Goal: Task Accomplishment & Management: Complete application form

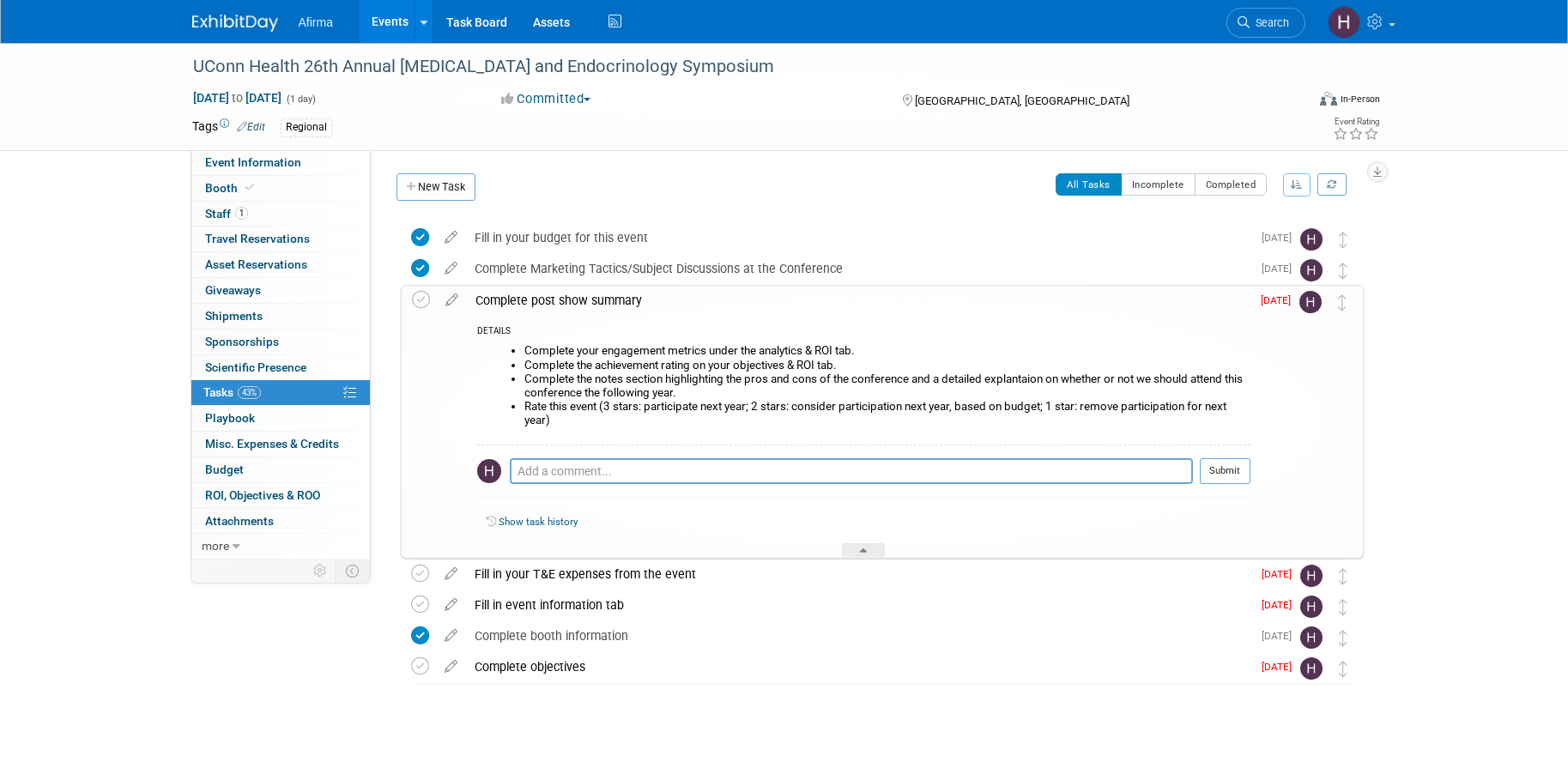
click at [549, 298] on div "Complete post show summary" at bounding box center [858, 300] width 784 height 29
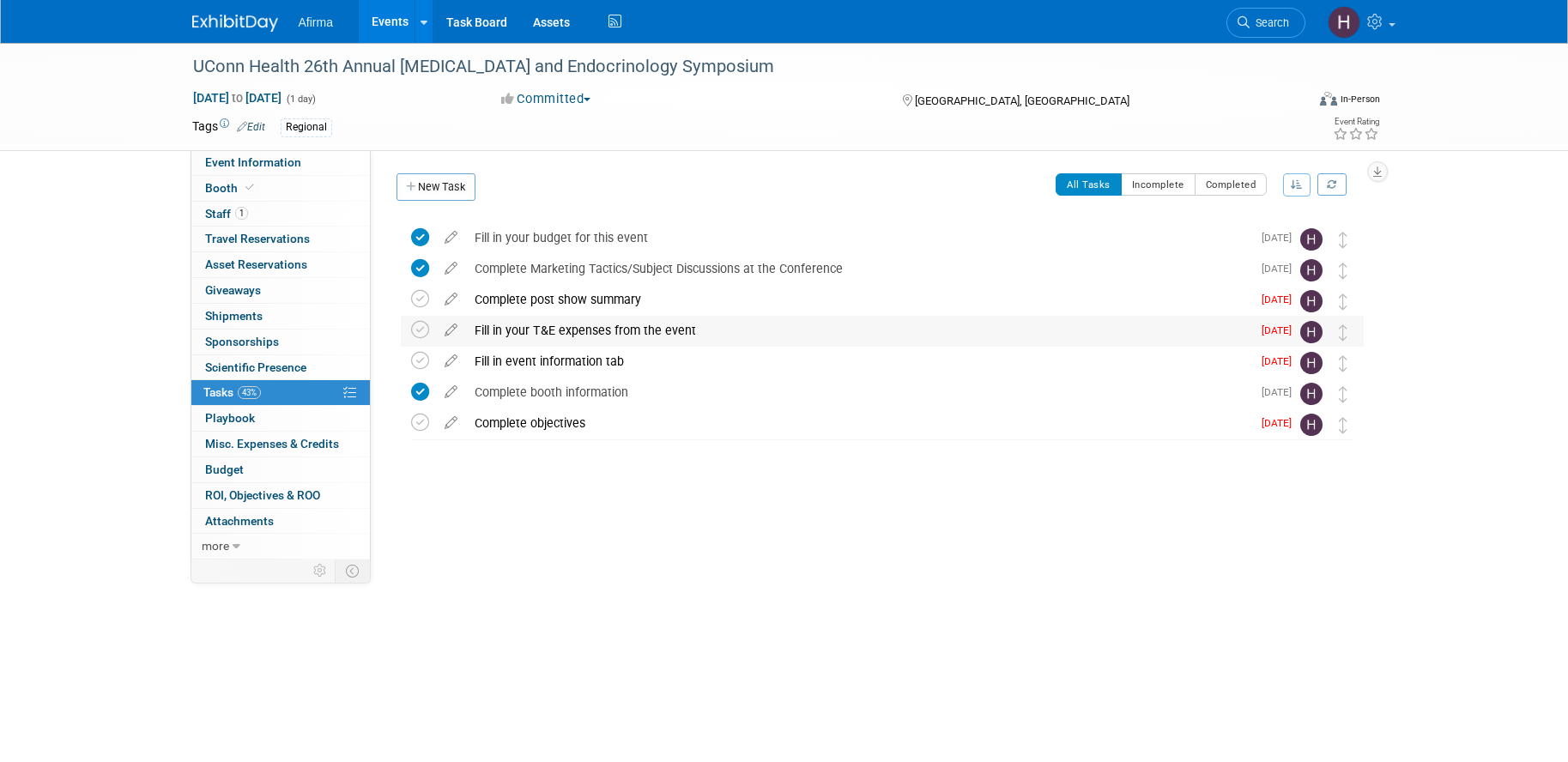
click at [552, 331] on div "Fill in your T&E expenses from the event" at bounding box center [858, 330] width 785 height 29
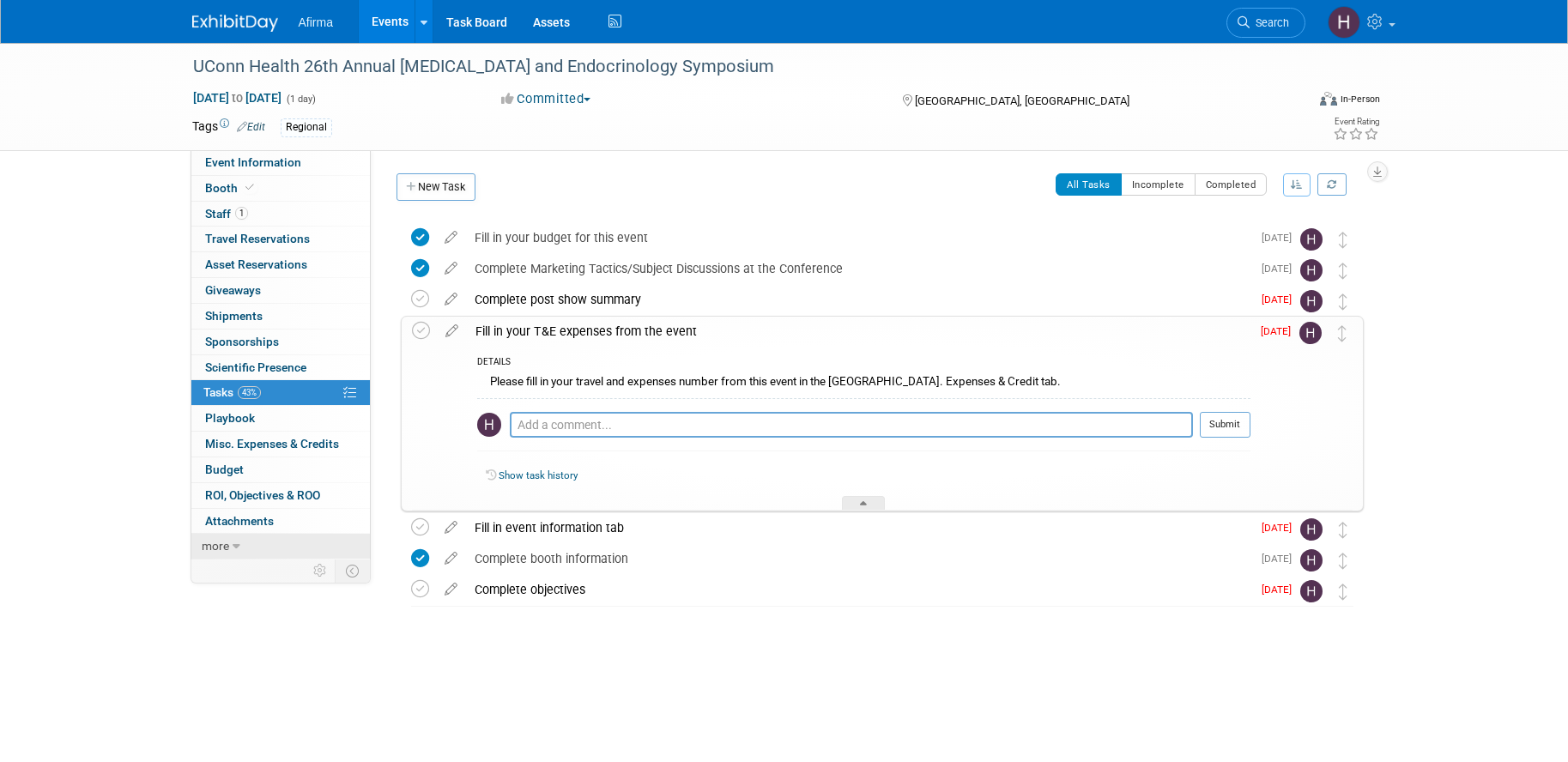
click at [248, 546] on link "more" at bounding box center [280, 546] width 179 height 25
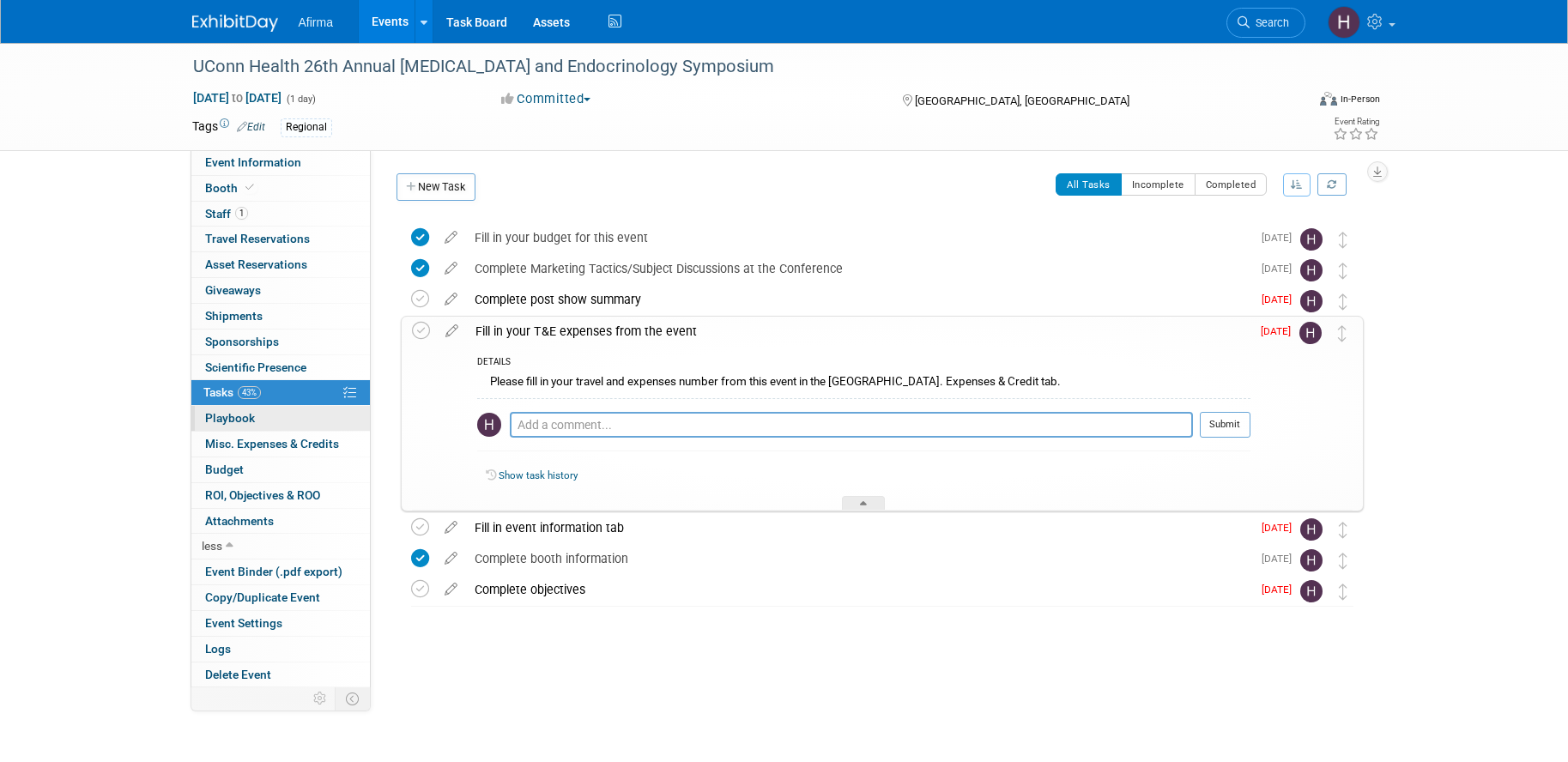
click at [293, 412] on link "0 Playbook 0" at bounding box center [280, 418] width 179 height 25
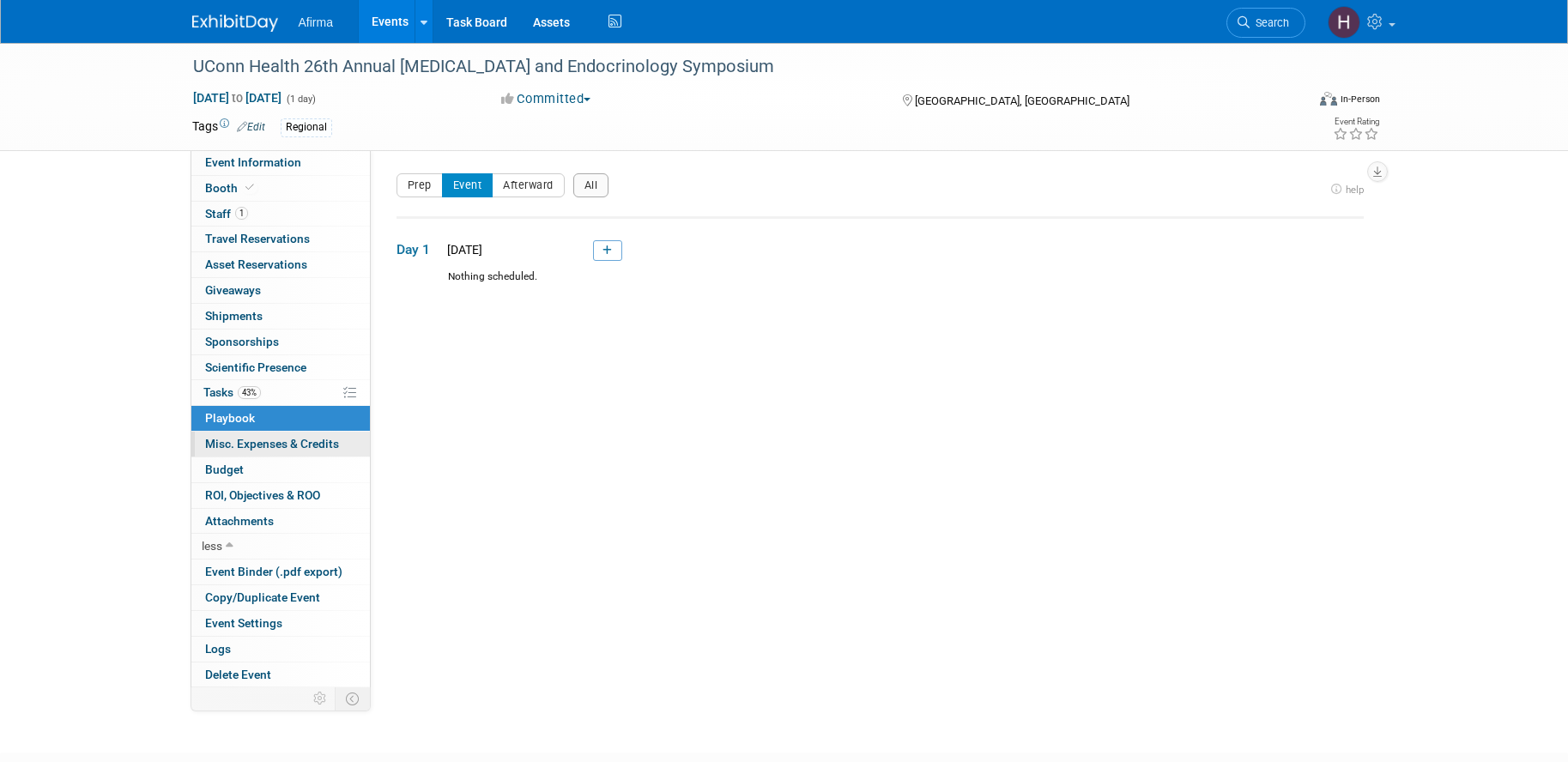
click at [280, 445] on span "Misc. Expenses & Credits 0" at bounding box center [272, 444] width 134 height 14
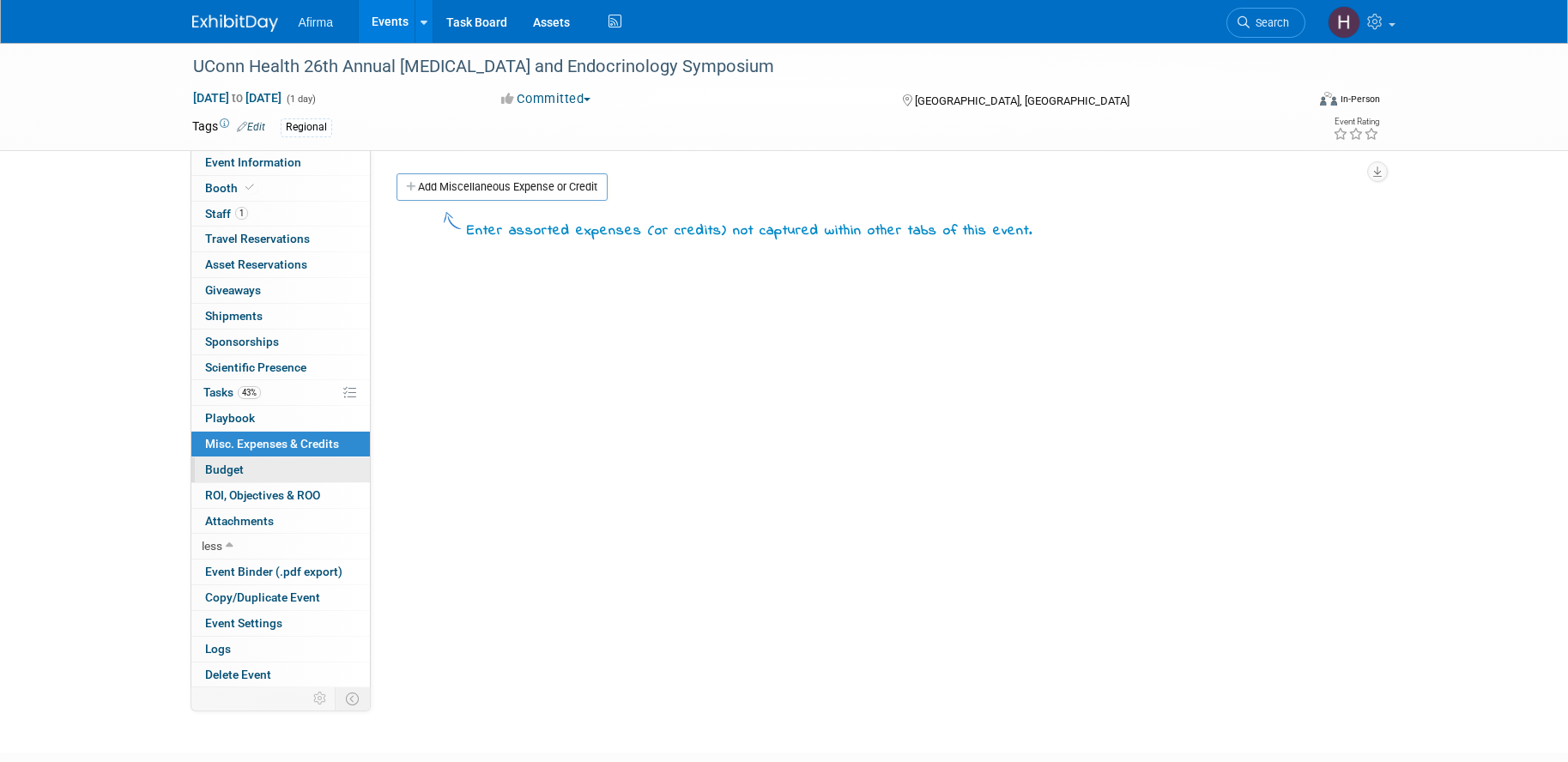
click at [270, 466] on link "Budget" at bounding box center [280, 470] width 179 height 25
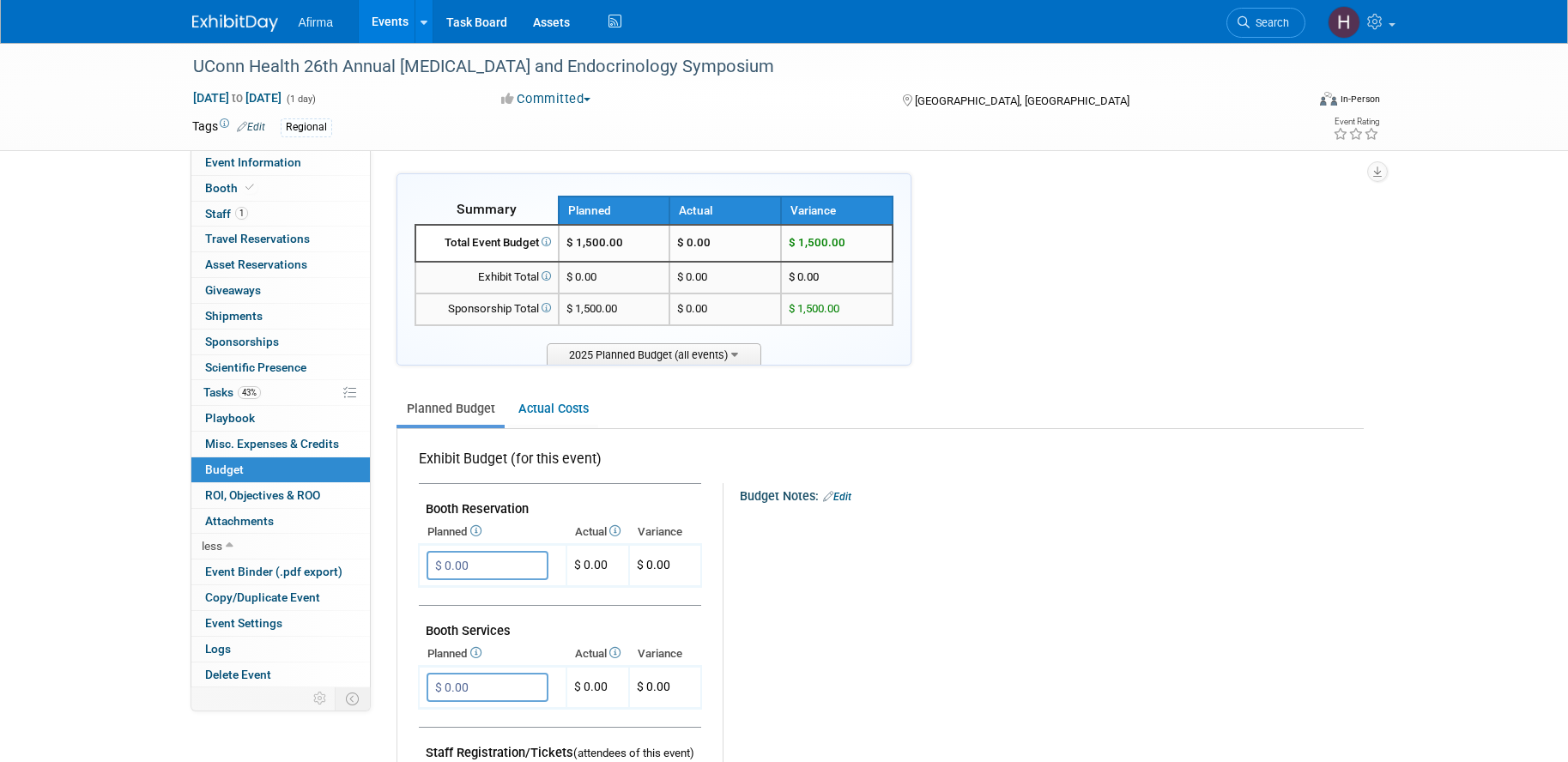
click at [270, 466] on link "Budget" at bounding box center [280, 470] width 179 height 25
click at [270, 491] on span "ROI, Objectives & ROO 0" at bounding box center [262, 496] width 115 height 14
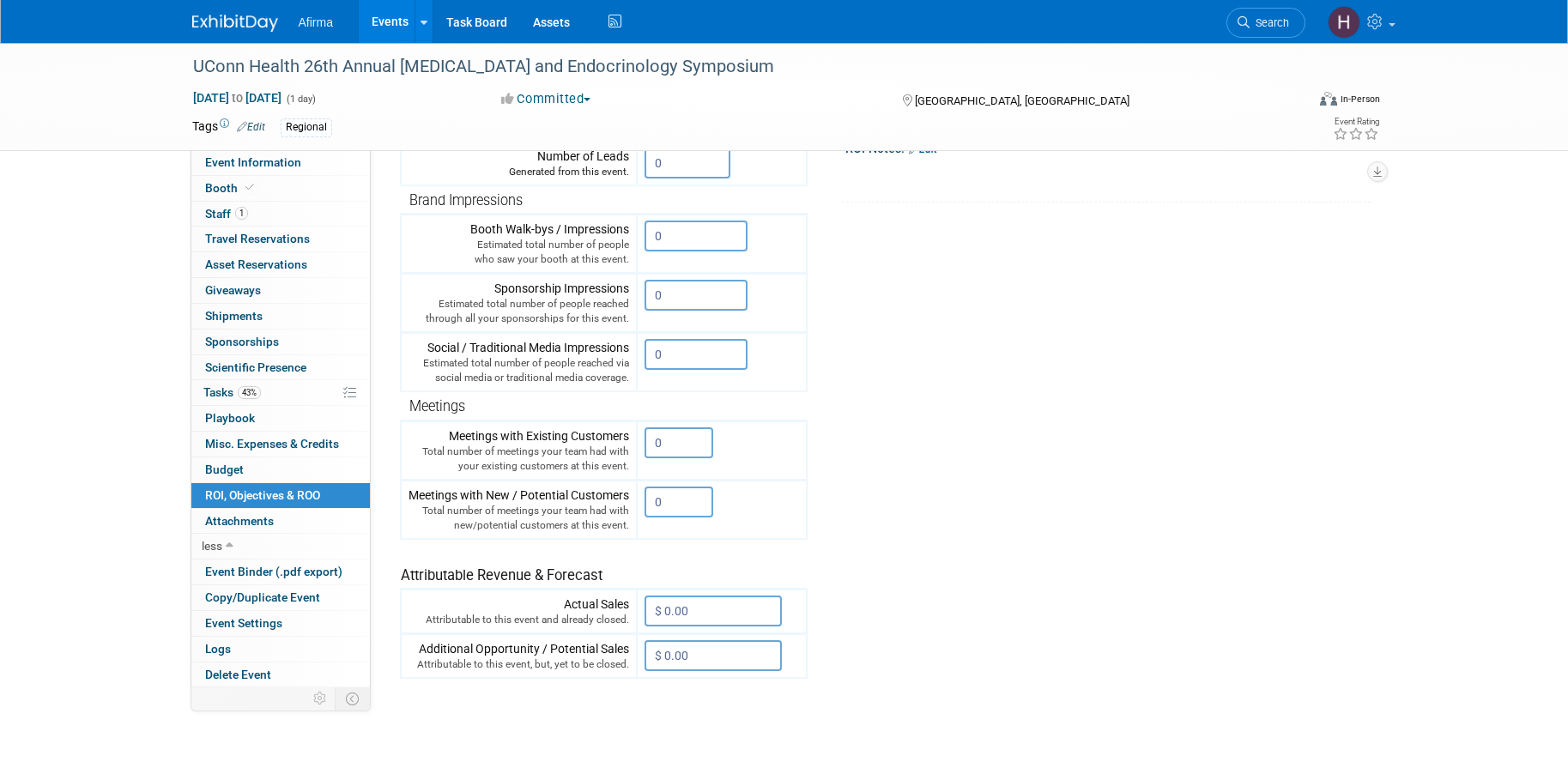
scroll to position [268, 0]
click at [282, 525] on link "0 Attachments 0" at bounding box center [280, 521] width 179 height 25
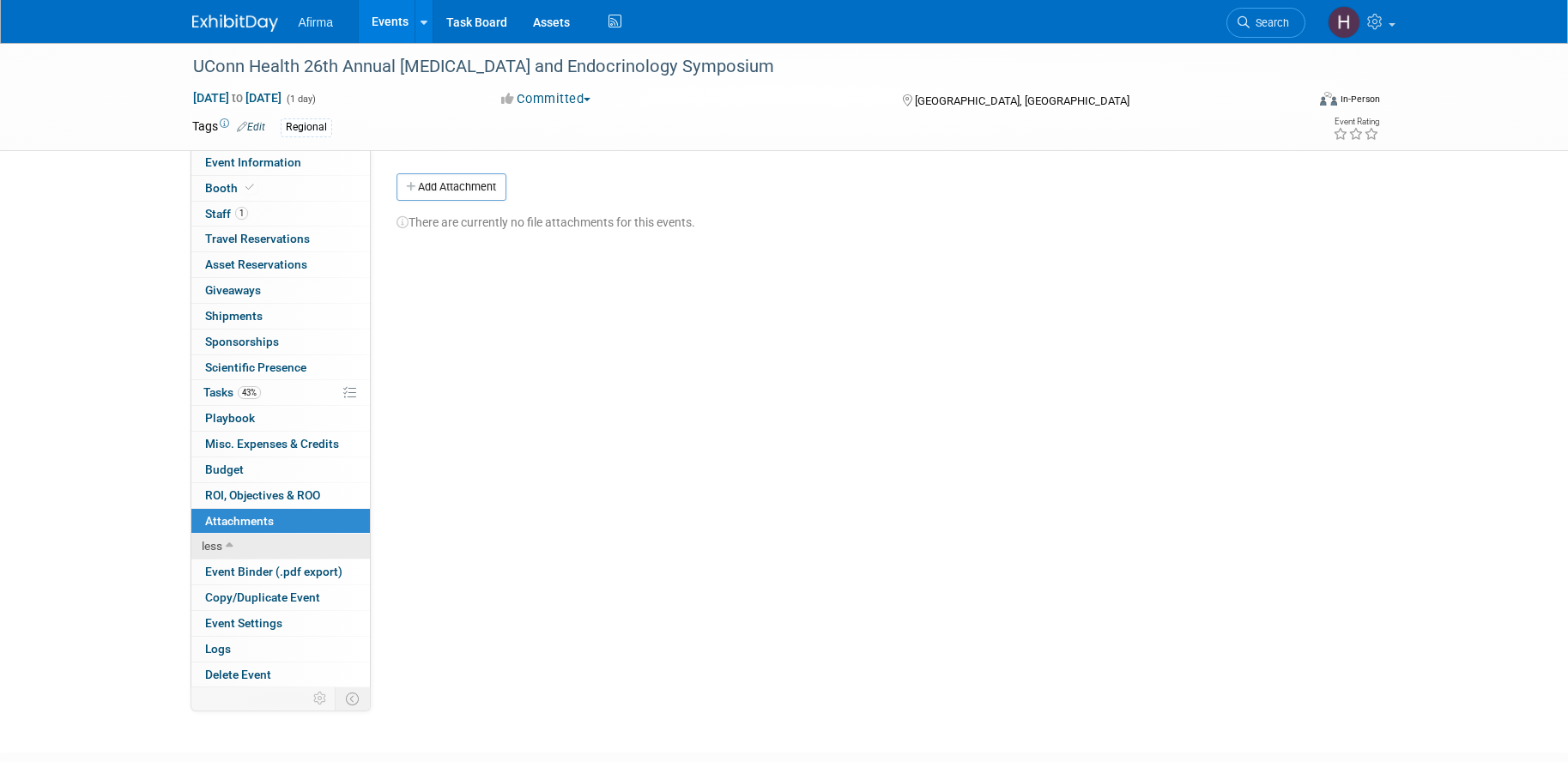
click at [279, 553] on link "less" at bounding box center [280, 546] width 179 height 25
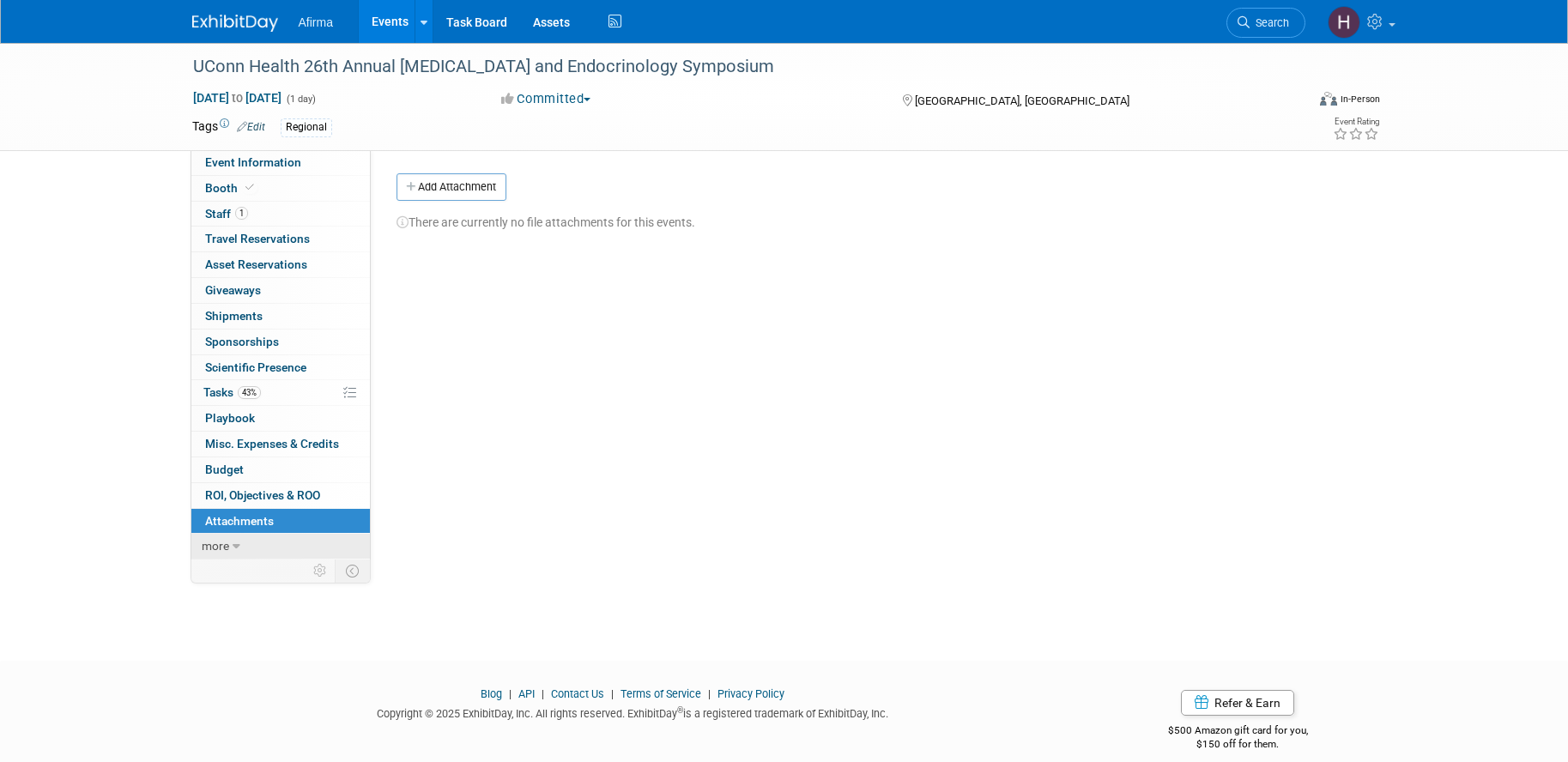
click at [278, 555] on link "more" at bounding box center [280, 546] width 179 height 25
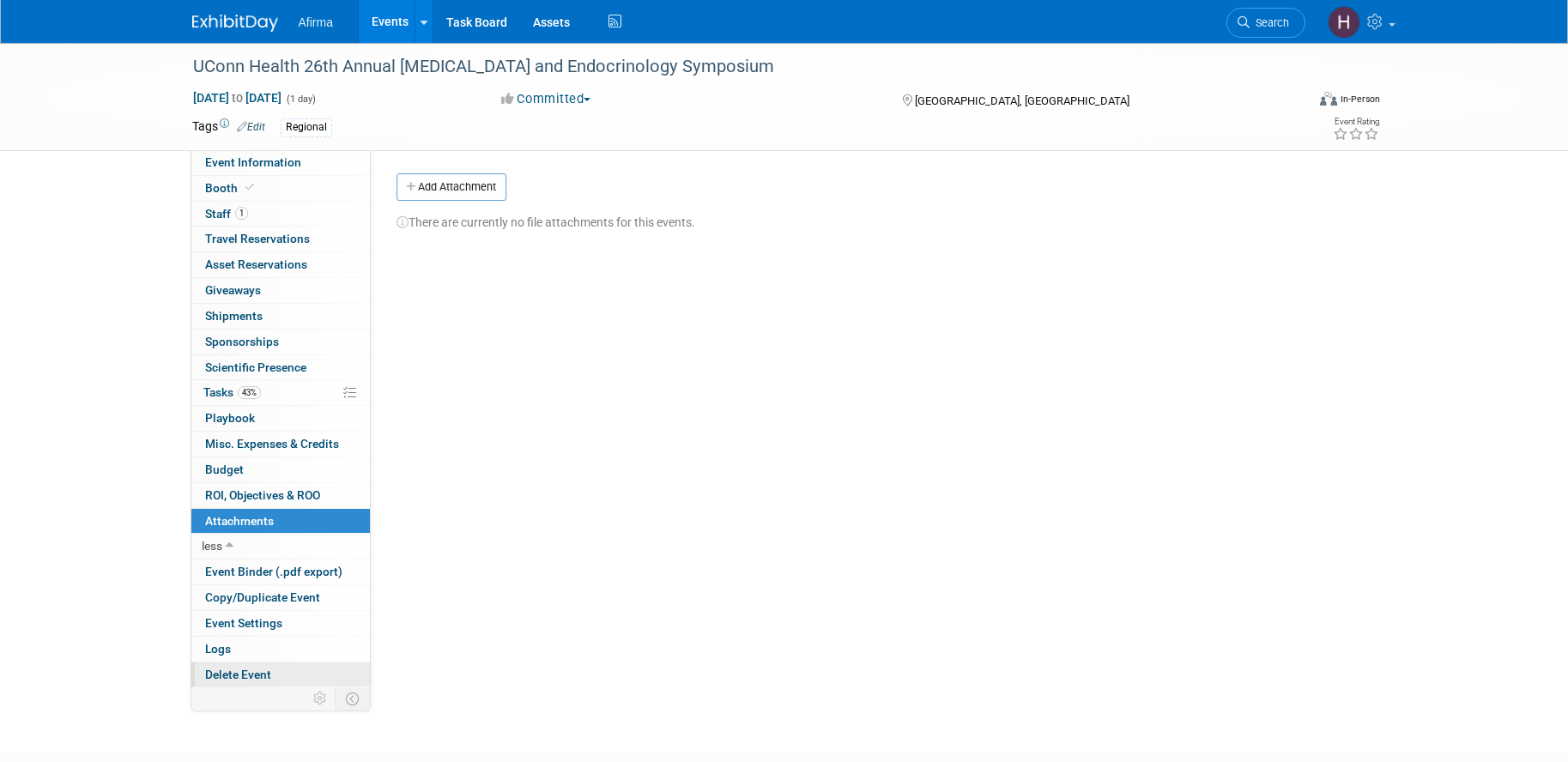
click at [260, 666] on link "Delete Event" at bounding box center [280, 675] width 179 height 25
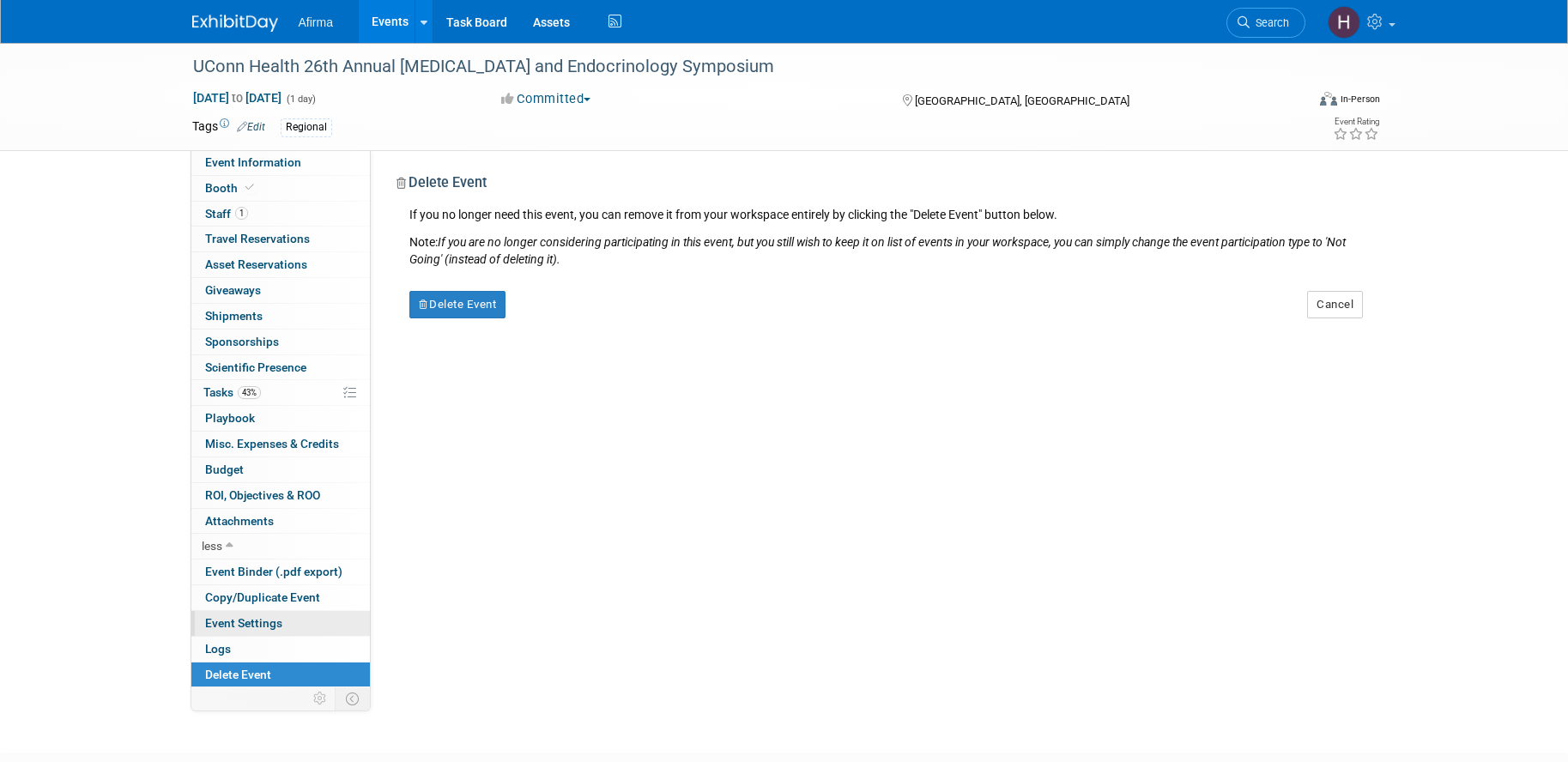
click at [266, 611] on link "Event Settings" at bounding box center [280, 623] width 179 height 25
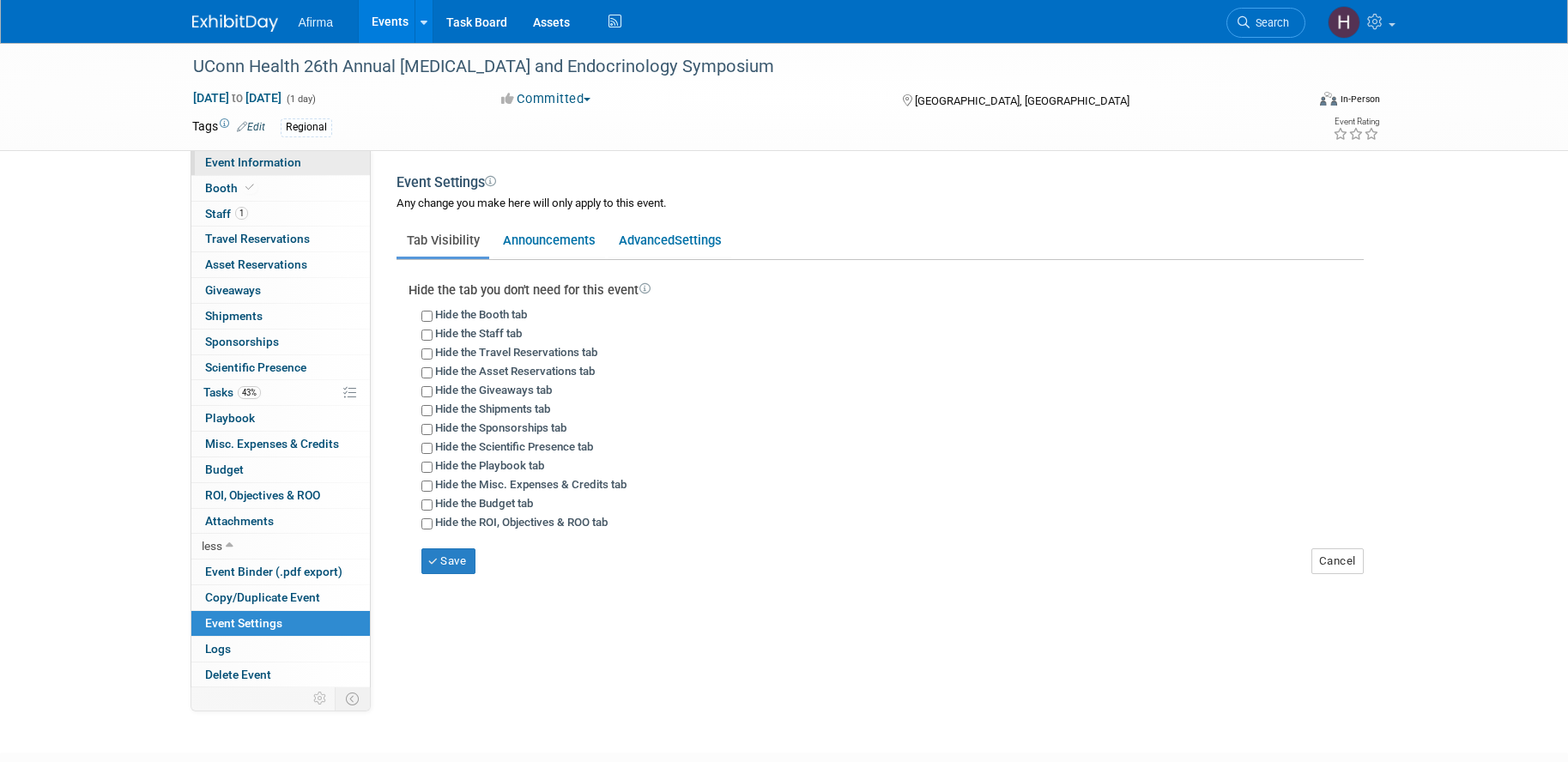
click at [222, 155] on link "Event Information" at bounding box center [280, 162] width 179 height 25
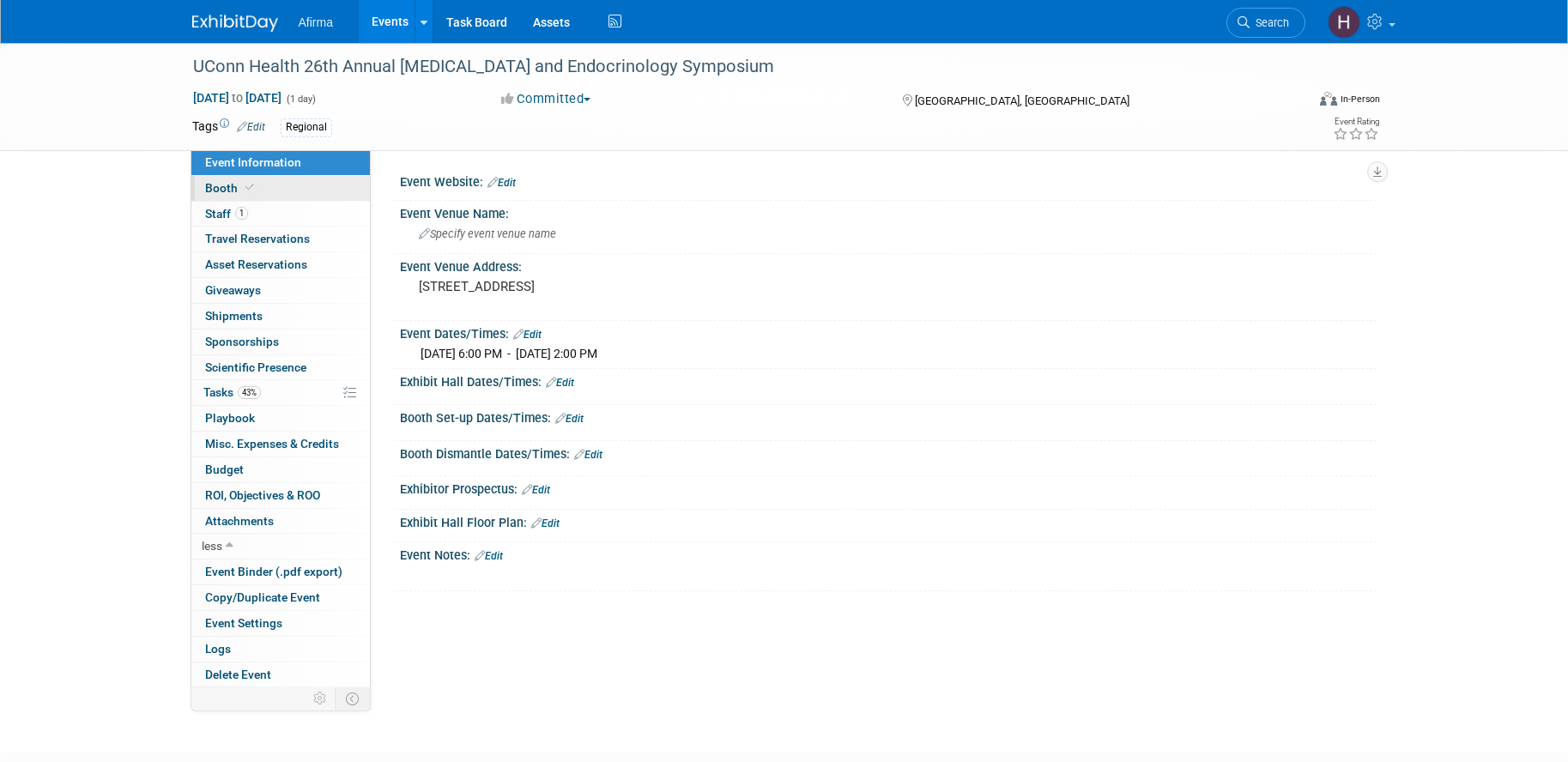
click at [242, 188] on span at bounding box center [249, 187] width 15 height 13
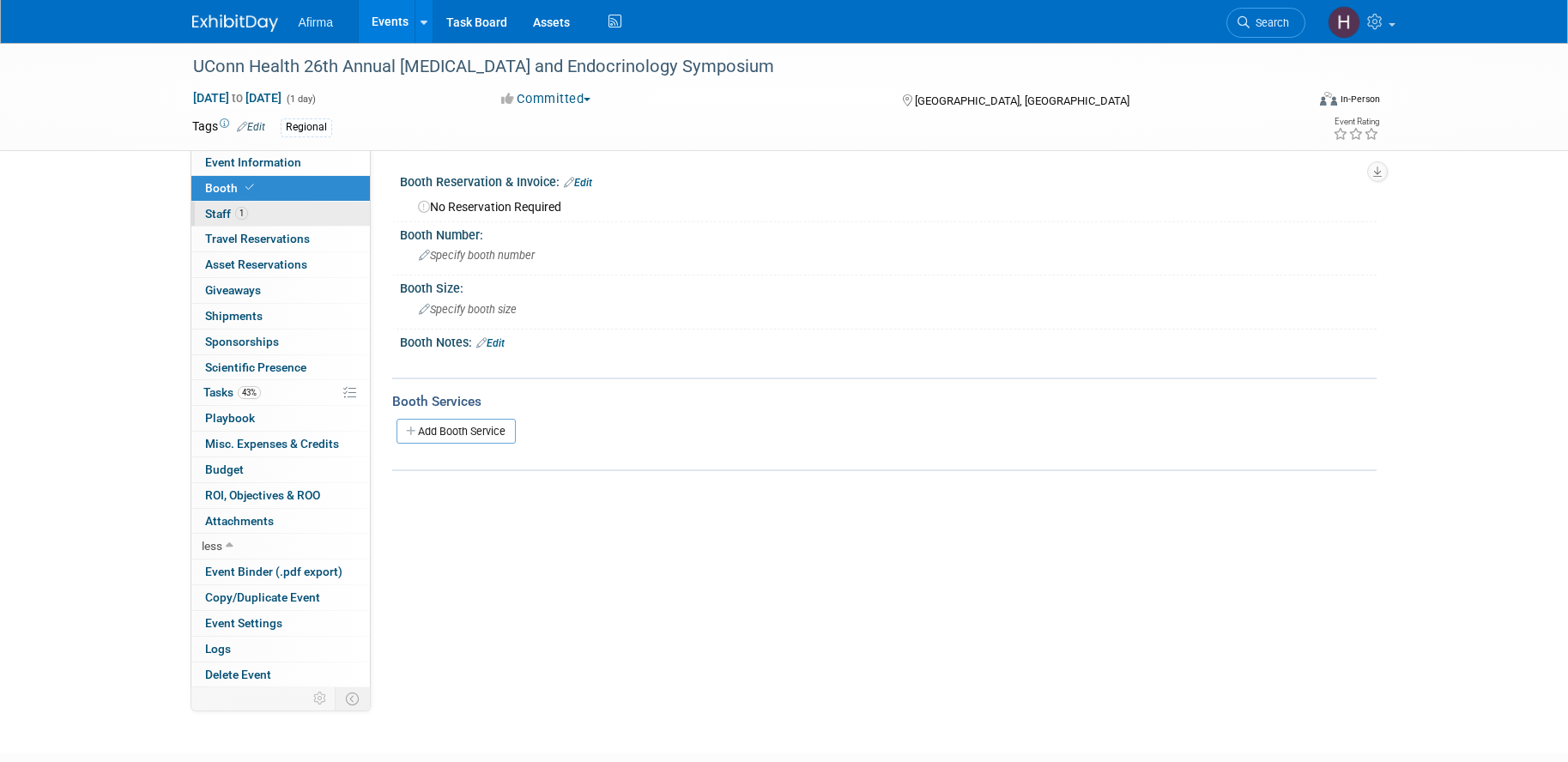
click at [219, 216] on span "Staff 1" at bounding box center [226, 214] width 43 height 14
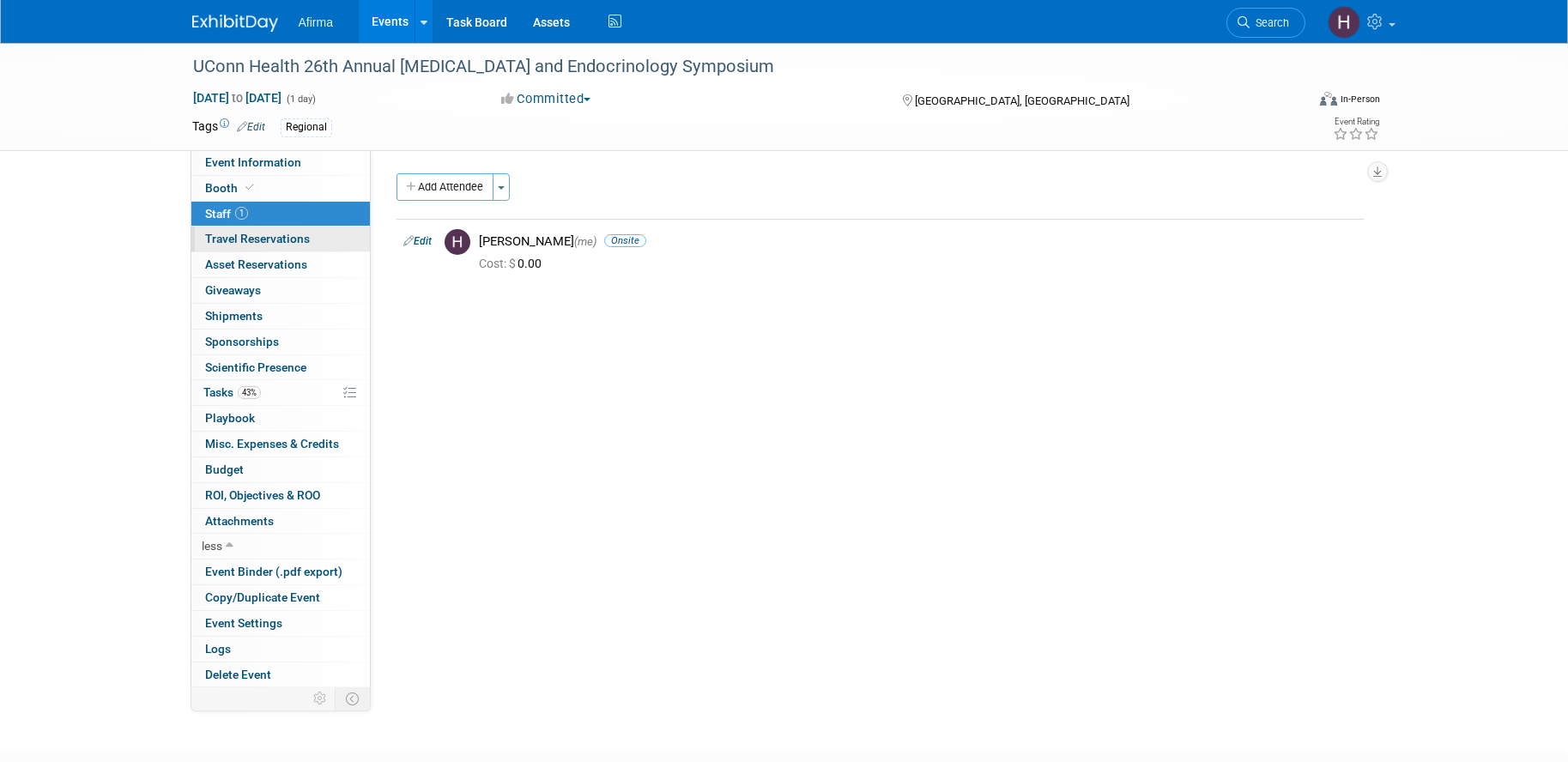
click at [225, 233] on span "Travel Reservations 0" at bounding box center [257, 239] width 105 height 14
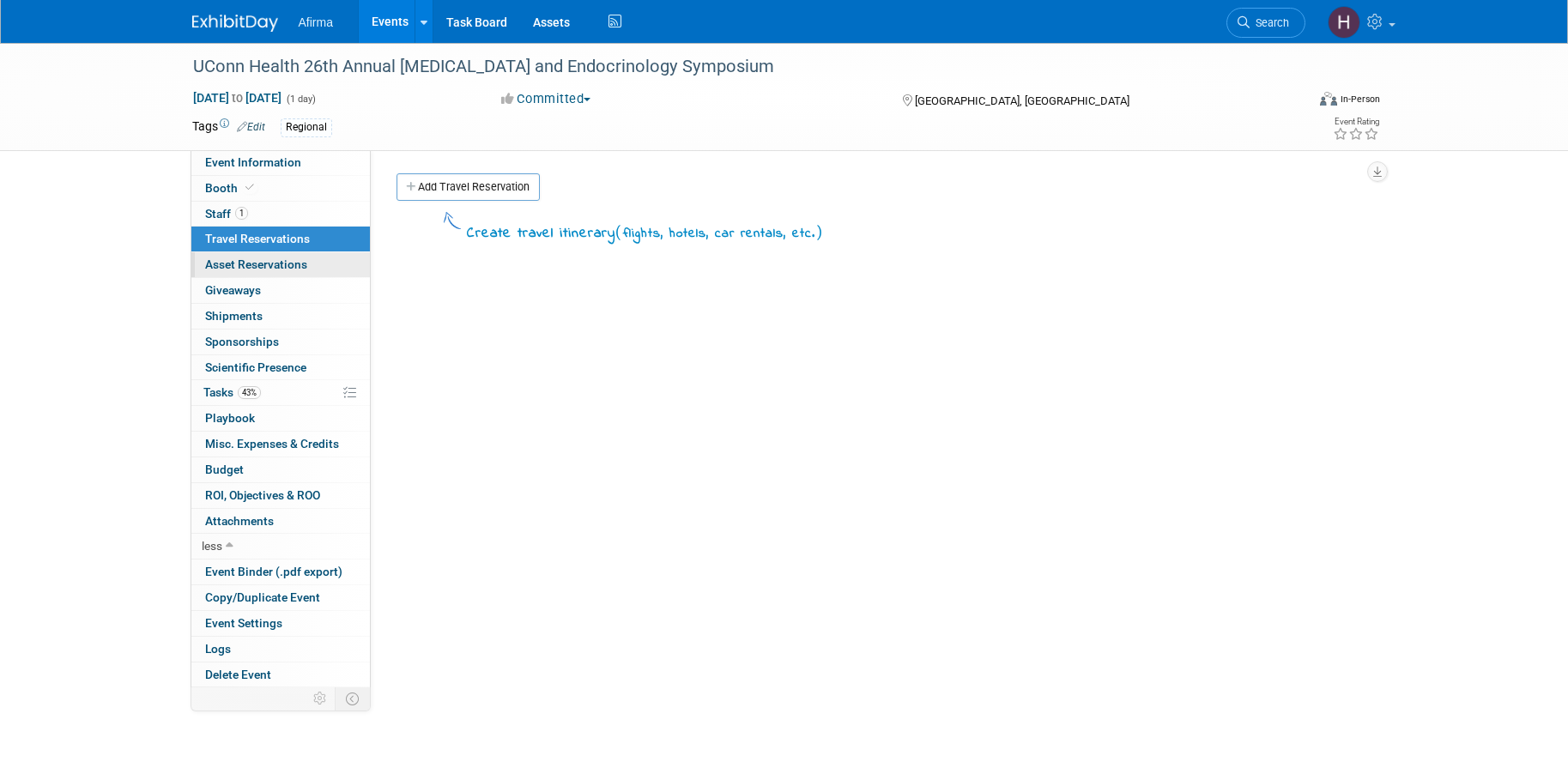
click at [235, 264] on span "Asset Reservations 0" at bounding box center [256, 265] width 102 height 14
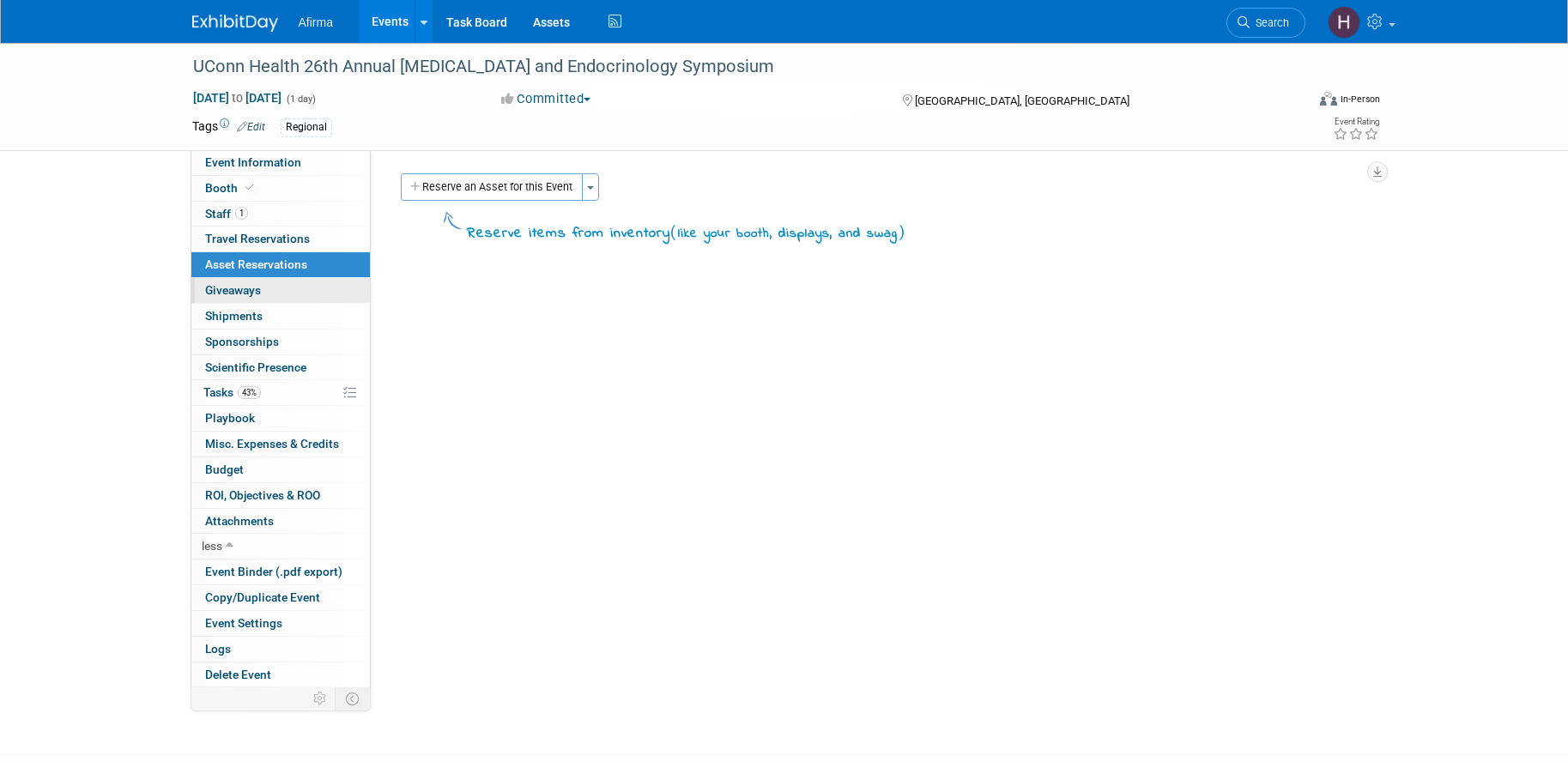
click at [241, 298] on link "0 Giveaways 0" at bounding box center [280, 290] width 179 height 25
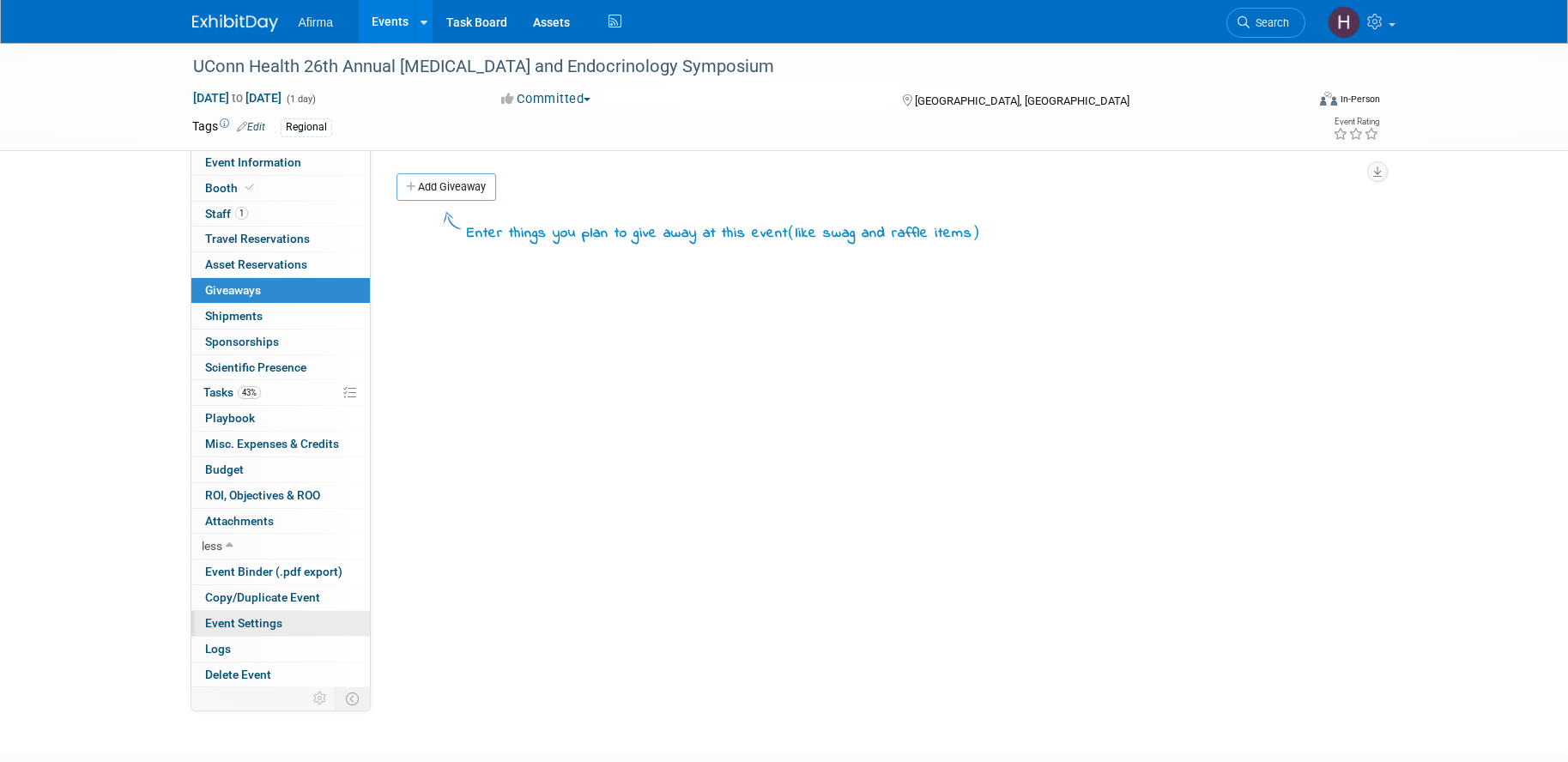
click at [210, 612] on link "Event Settings" at bounding box center [280, 623] width 179 height 25
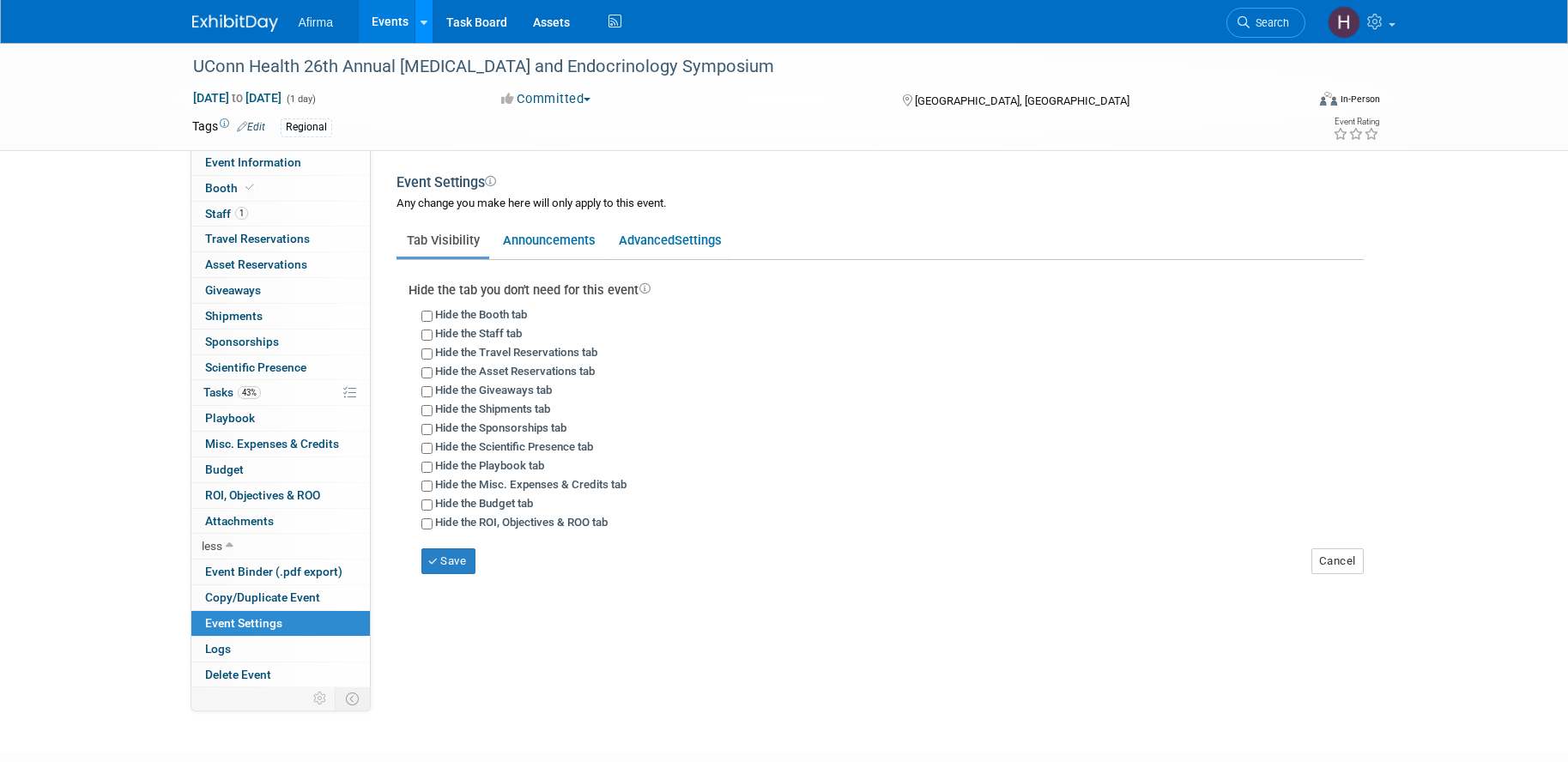
click at [428, 24] on link at bounding box center [424, 21] width 18 height 43
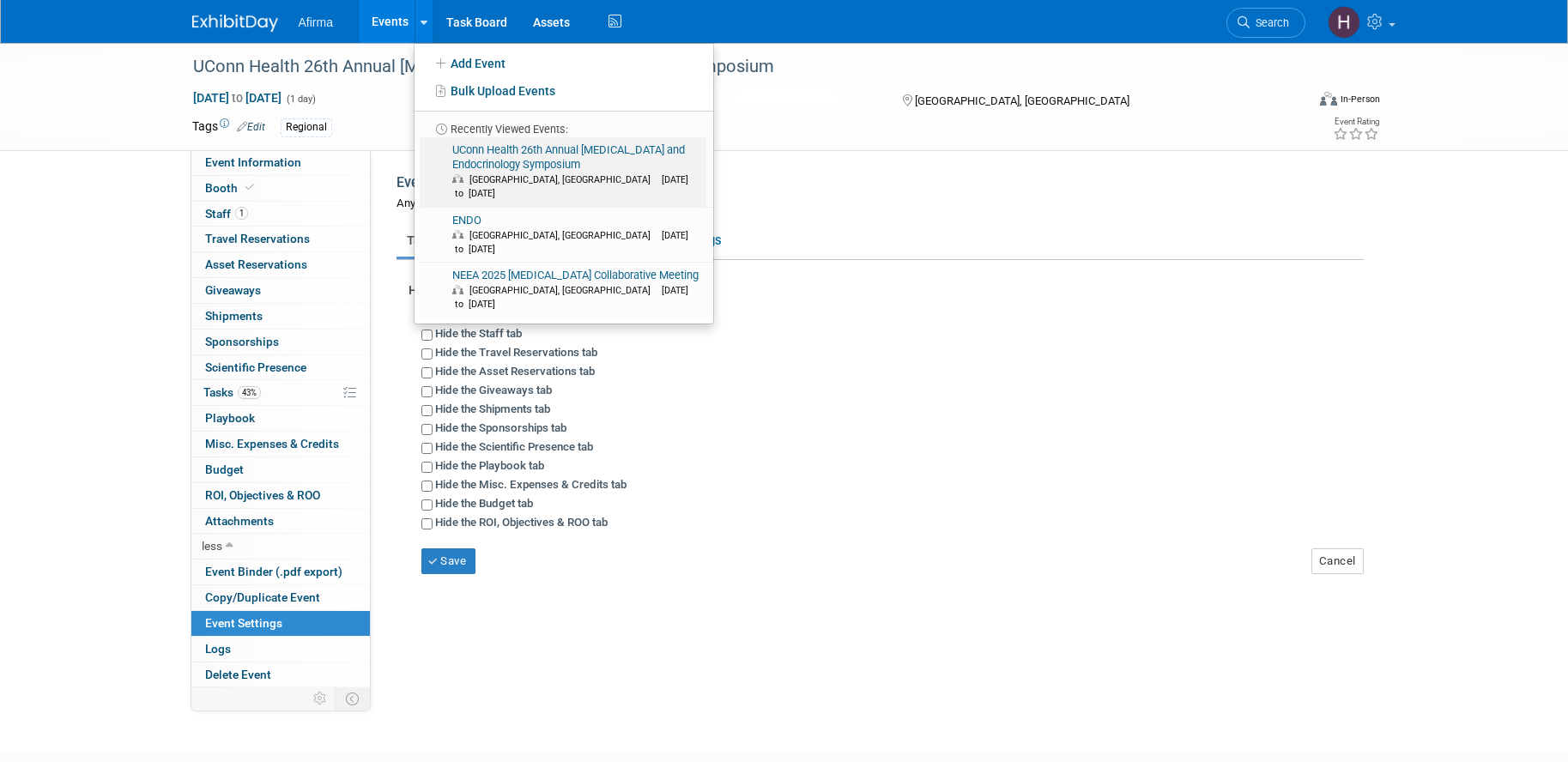
click at [511, 169] on link "UConn Health 26th Annual Diabetes and Endocrinology Symposium Bristol, CT Sep 1…" at bounding box center [563, 172] width 287 height 70
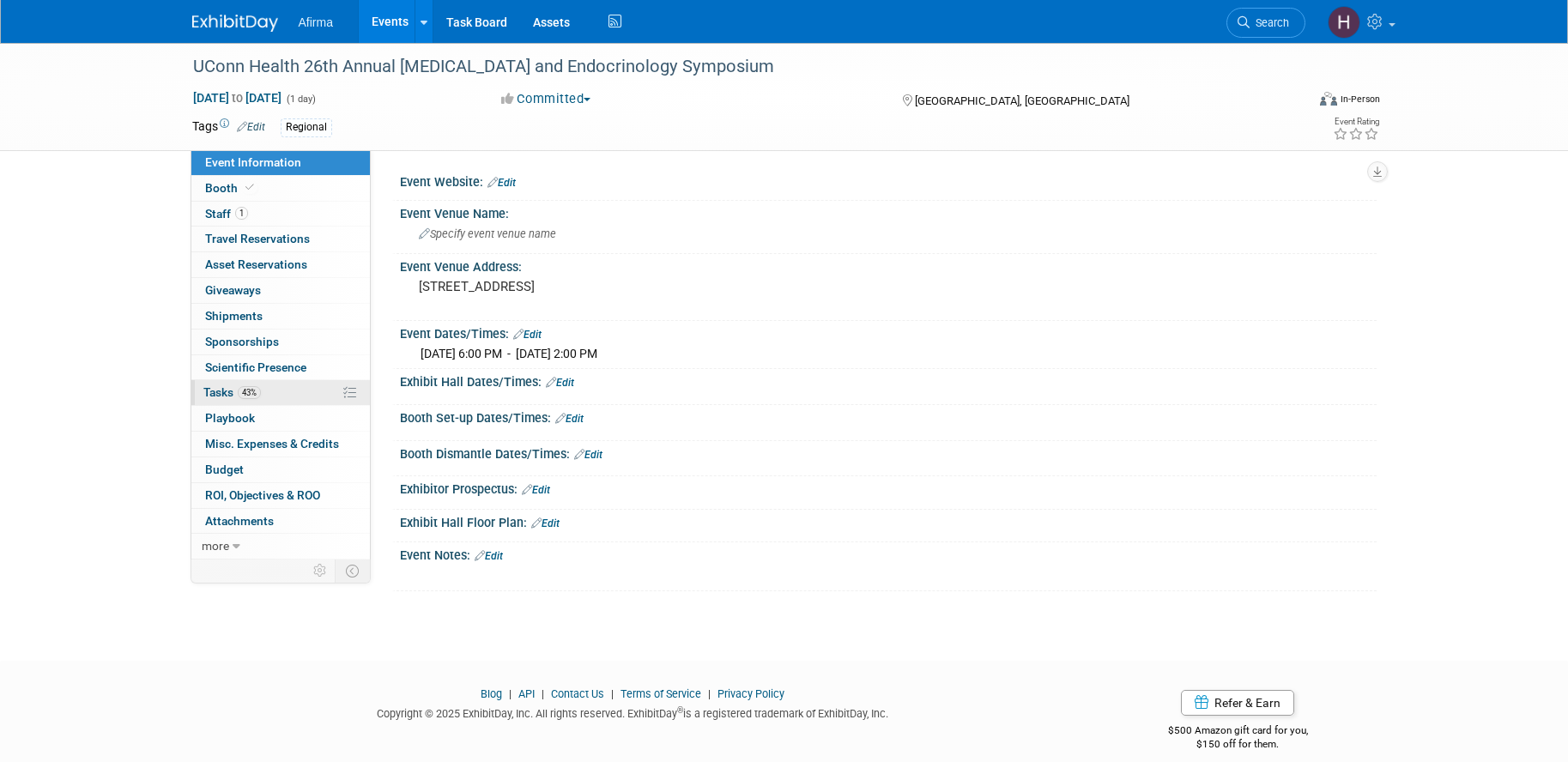
click at [338, 398] on link "43% Tasks 43%" at bounding box center [280, 392] width 179 height 25
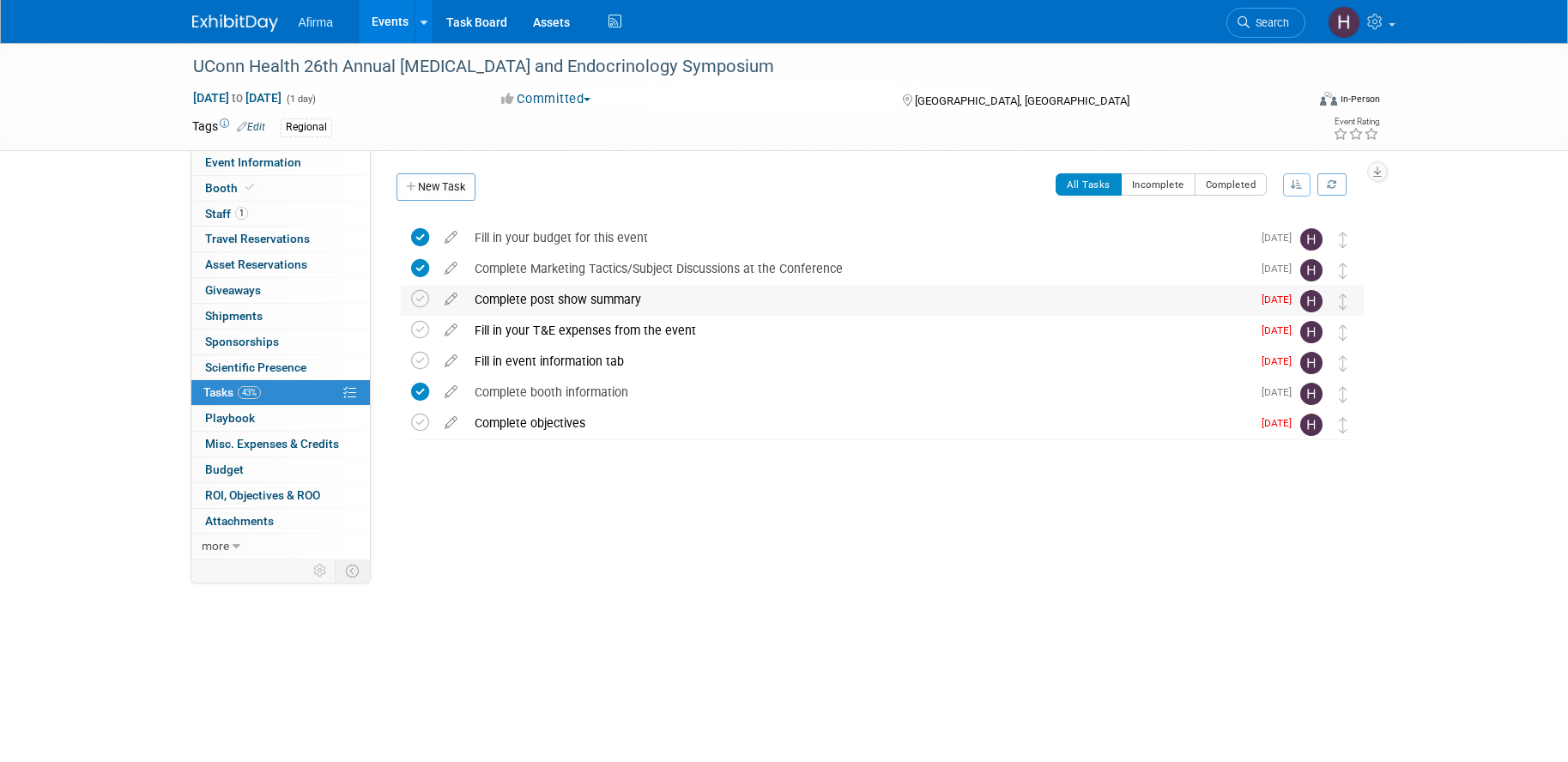
click at [726, 290] on div "Complete post show summary" at bounding box center [858, 299] width 785 height 29
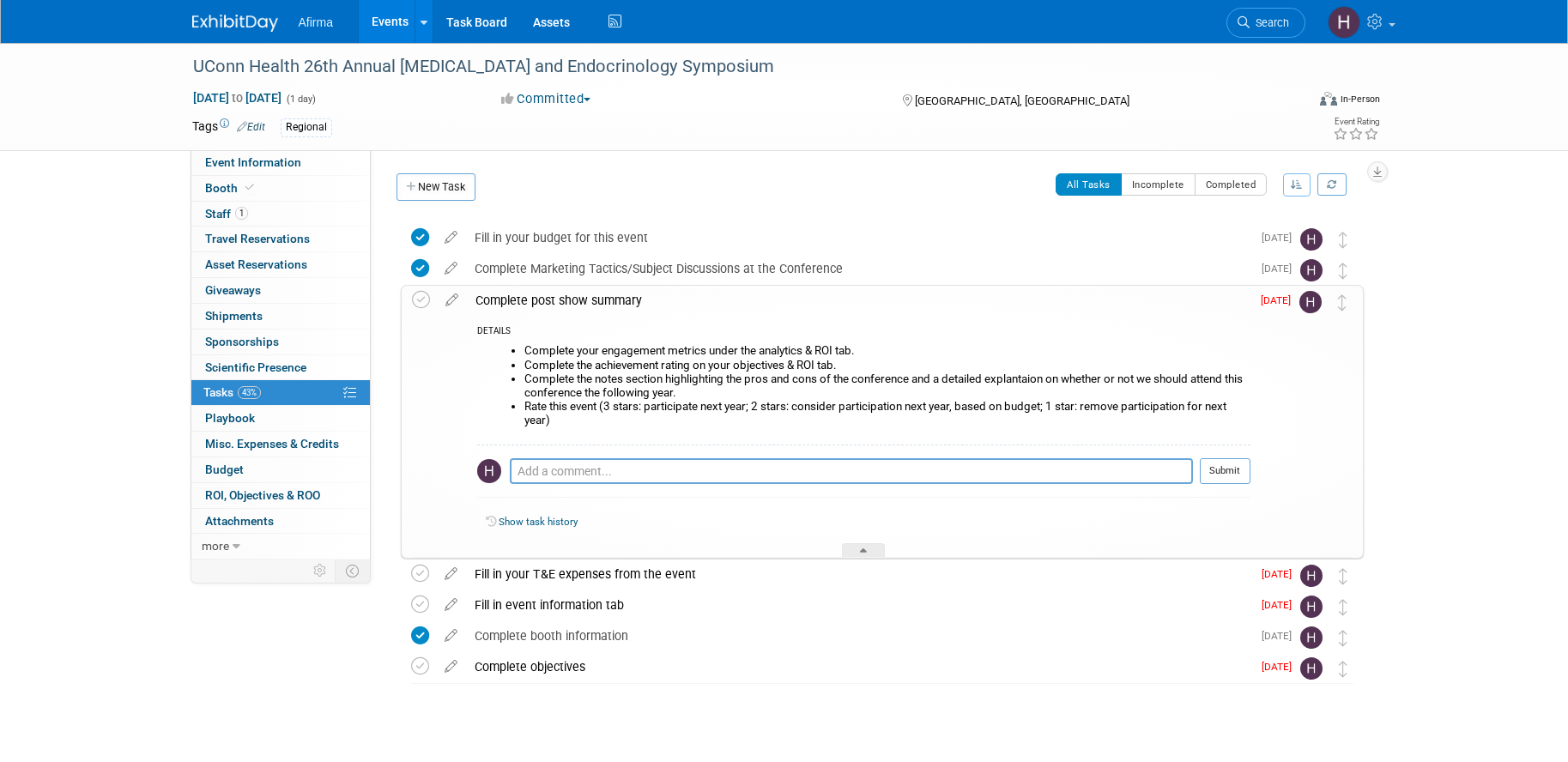
click at [541, 527] on link "Show task history" at bounding box center [538, 522] width 79 height 12
drag, startPoint x: 594, startPoint y: 370, endPoint x: 1048, endPoint y: 370, distance: 454.0
click at [595, 370] on li "Complete the achievement rating on your objectives & ROI tab." at bounding box center [887, 366] width 726 height 14
click at [1072, 481] on textarea at bounding box center [850, 472] width 683 height 26
click at [1107, 473] on textarea at bounding box center [850, 472] width 683 height 26
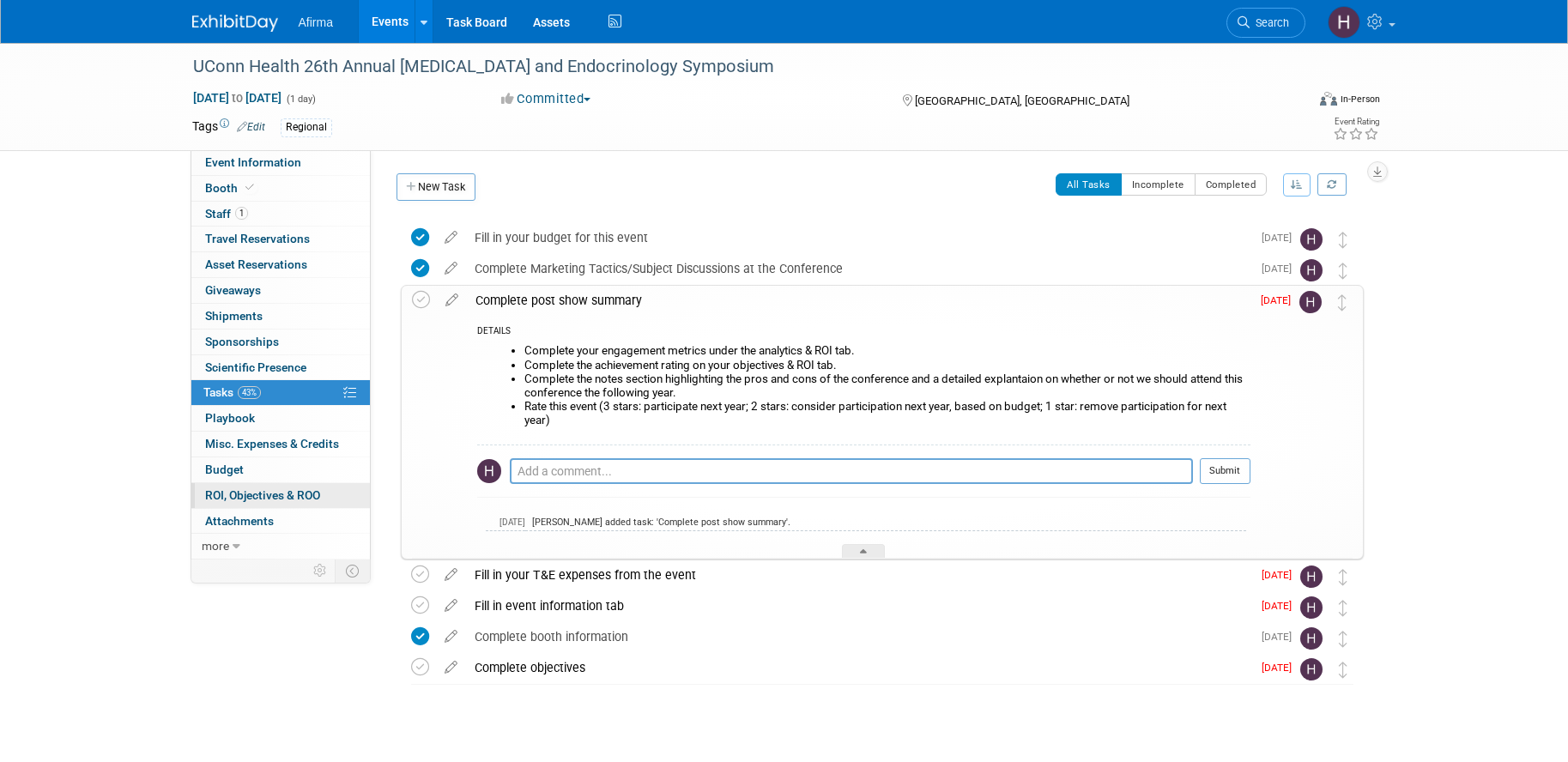
click at [276, 496] on span "ROI, Objectives & ROO 0" at bounding box center [262, 496] width 115 height 14
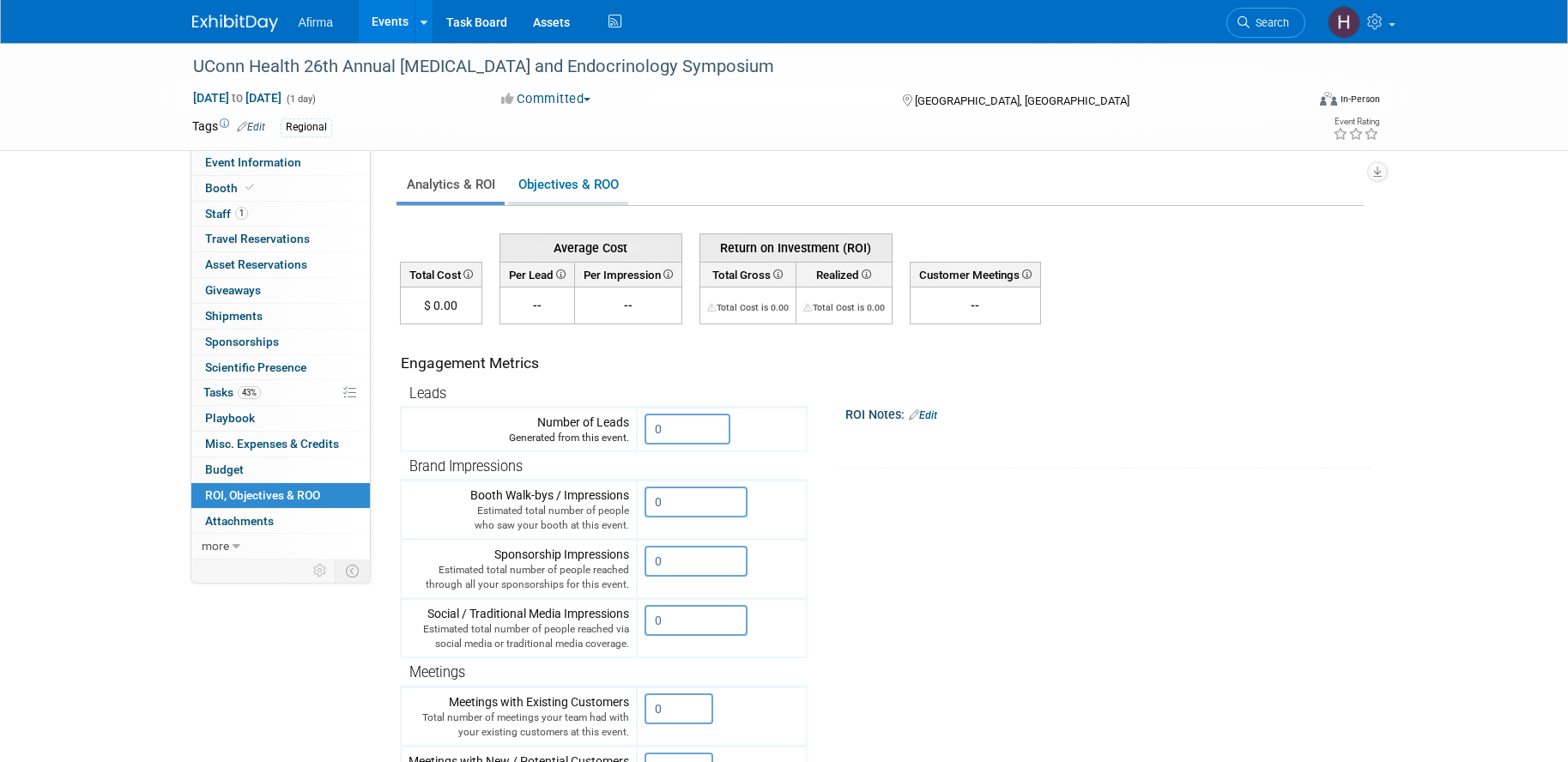
click at [537, 169] on link "Objectives & ROO 0" at bounding box center [568, 184] width 120 height 33
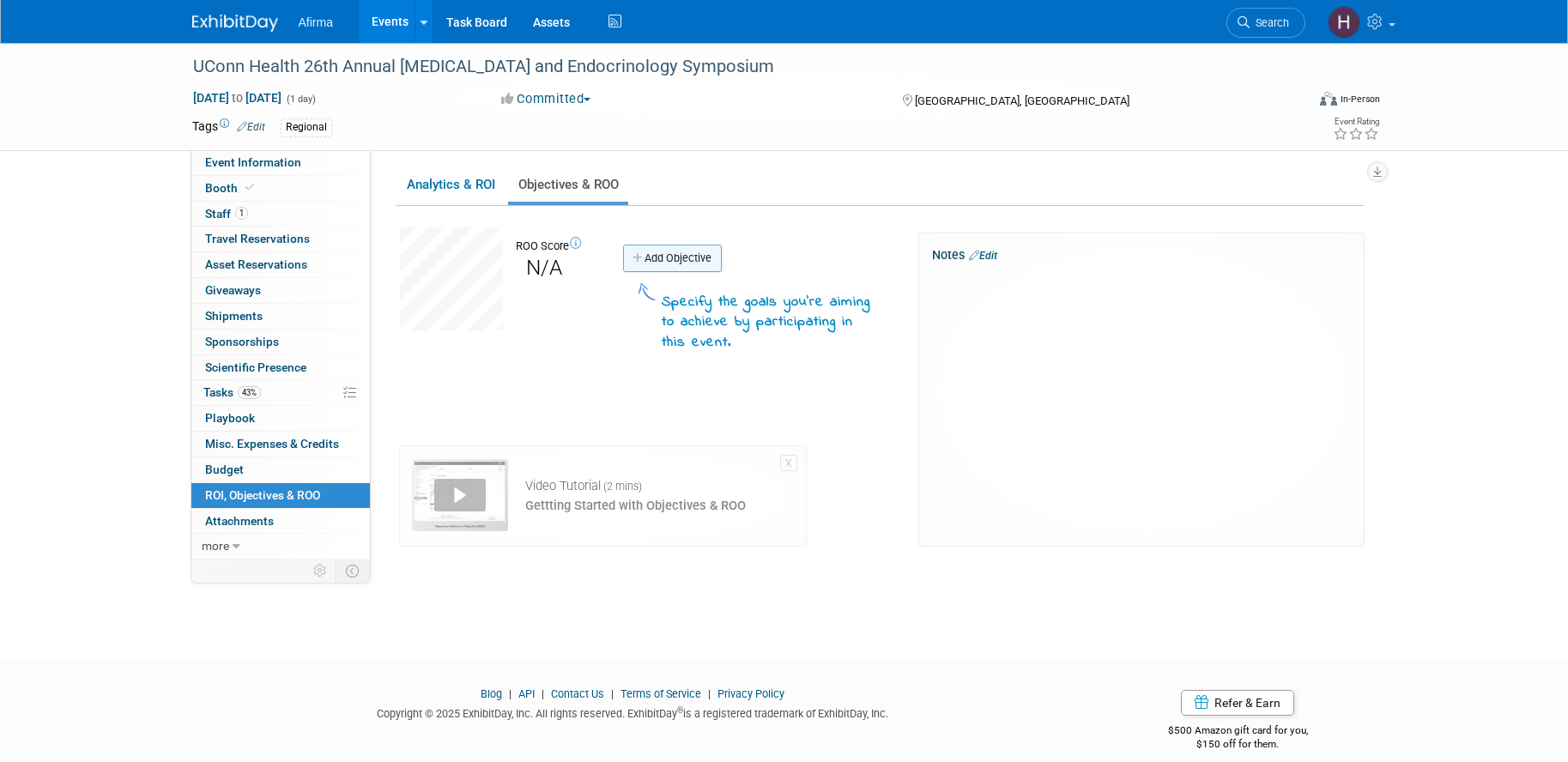
click at [659, 258] on link "Add Objective" at bounding box center [672, 258] width 99 height 27
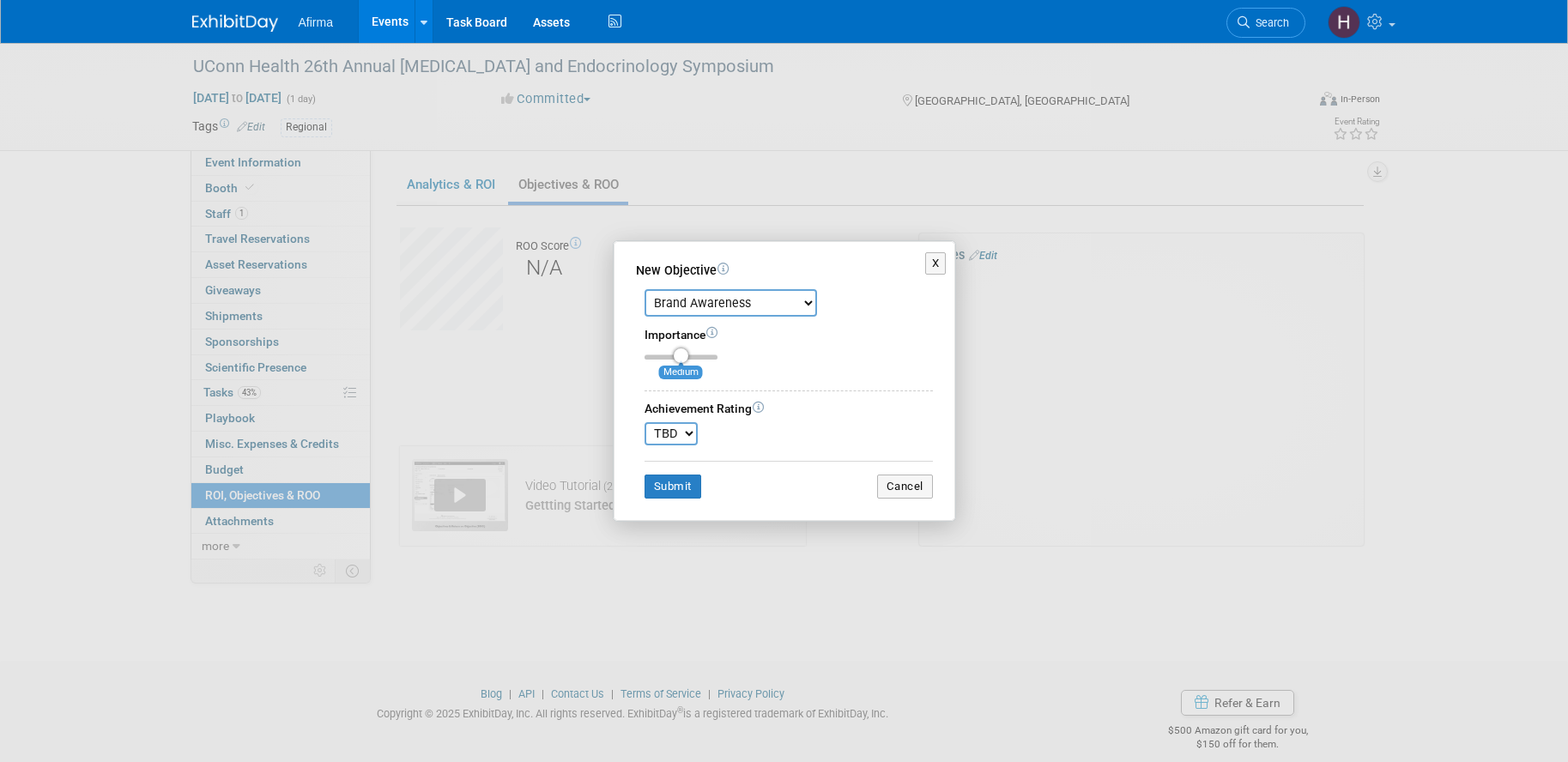
click at [685, 434] on select "TBD 0 1 2 3 4 5 6 7 8 9 10" at bounding box center [671, 433] width 53 height 23
click at [921, 489] on button "Cancel" at bounding box center [905, 487] width 56 height 24
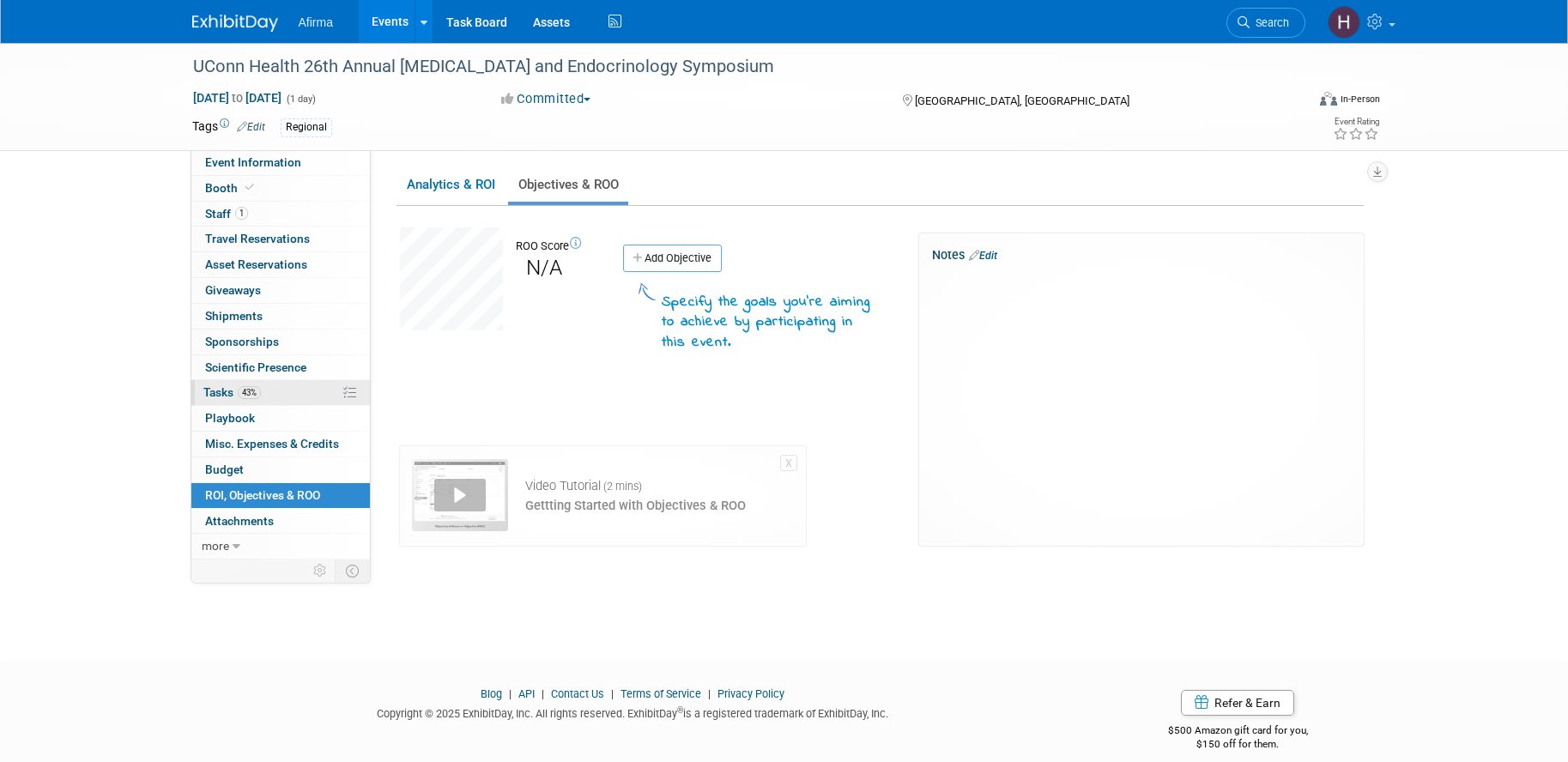
click at [262, 401] on link "43% Tasks 43%" at bounding box center [280, 392] width 179 height 25
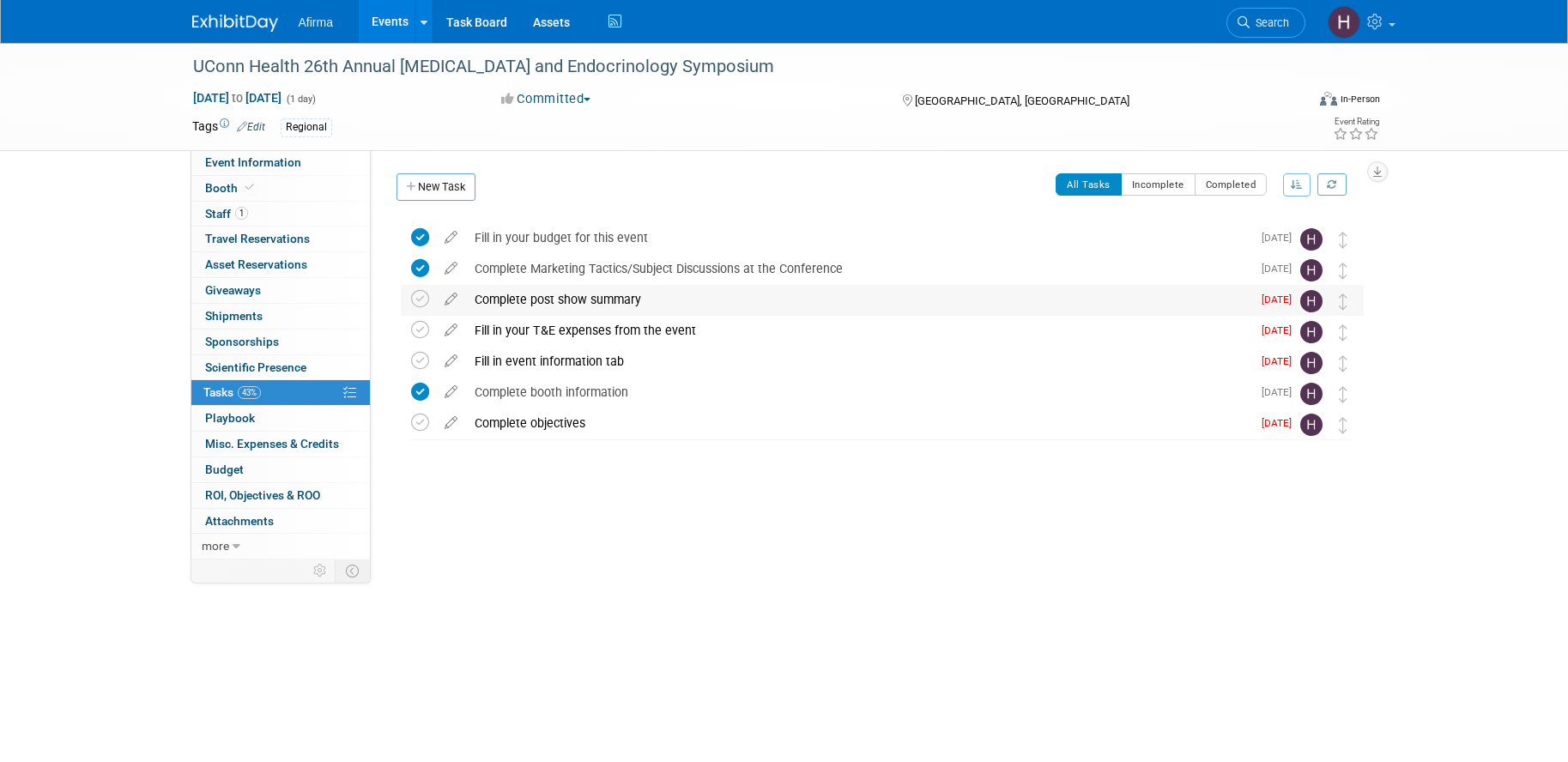
click at [735, 302] on div "Complete post show summary" at bounding box center [858, 299] width 785 height 29
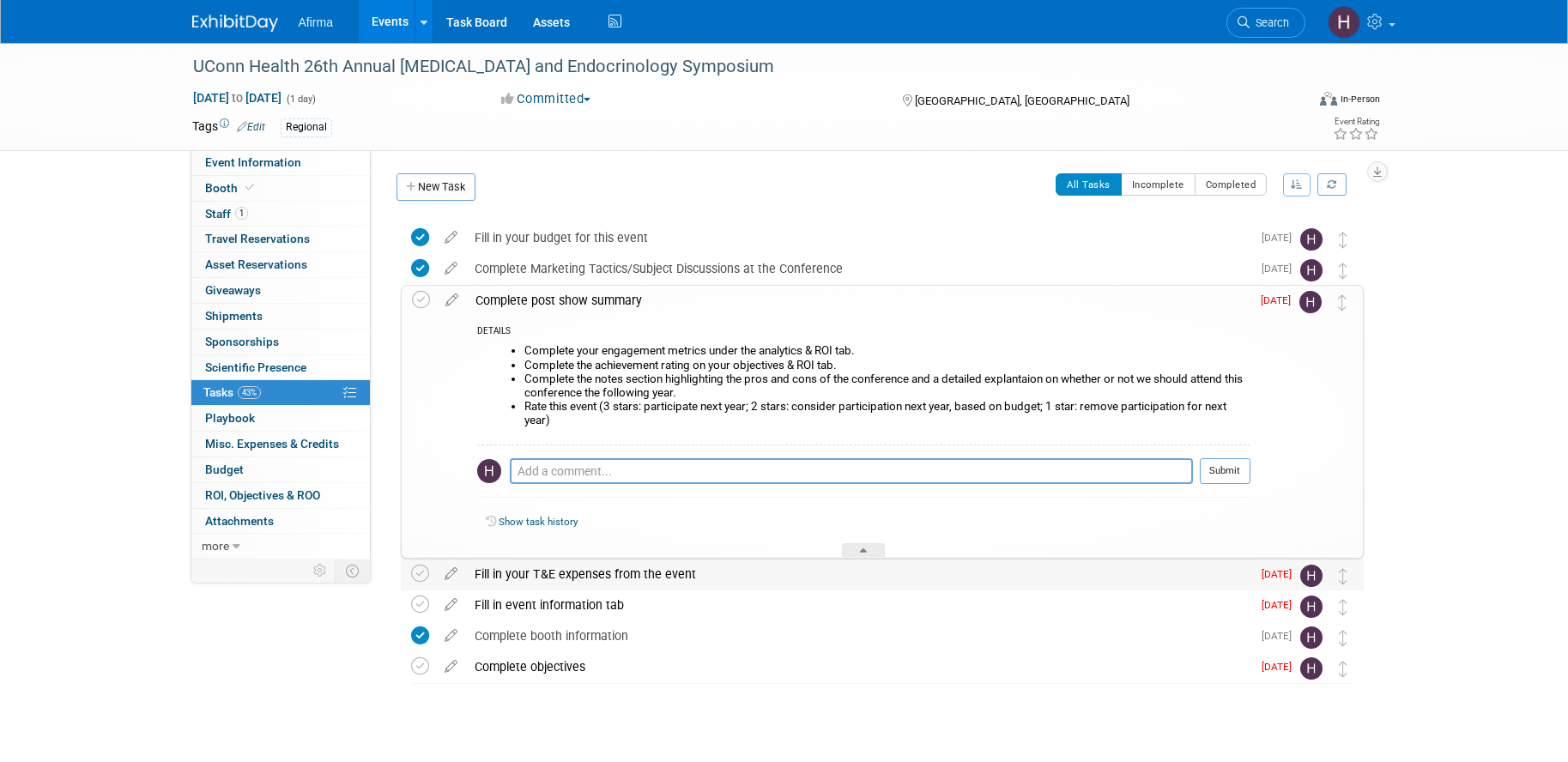
click at [686, 578] on div "Fill in your T&E expenses from the event" at bounding box center [858, 574] width 785 height 29
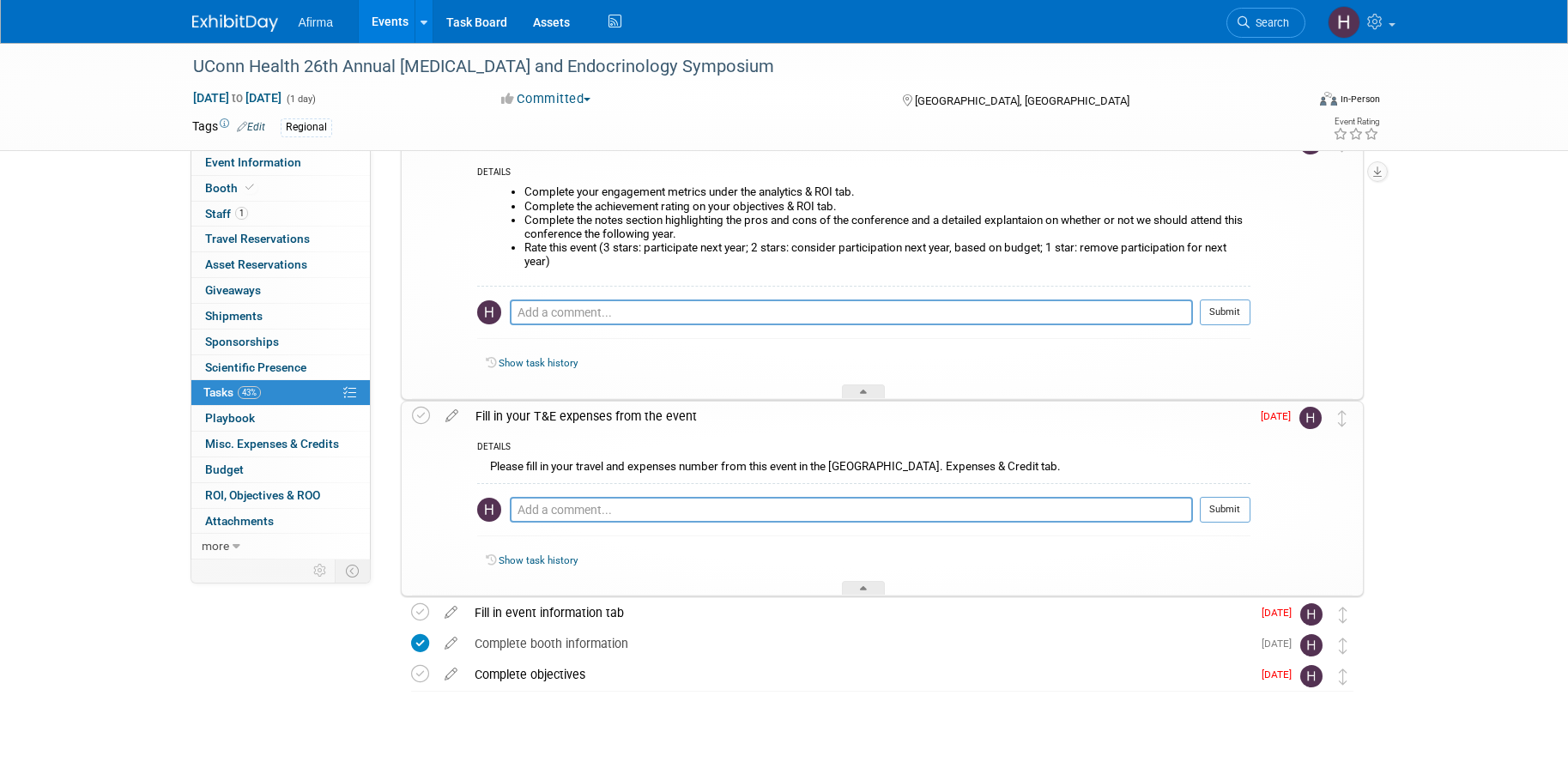
scroll to position [192, 0]
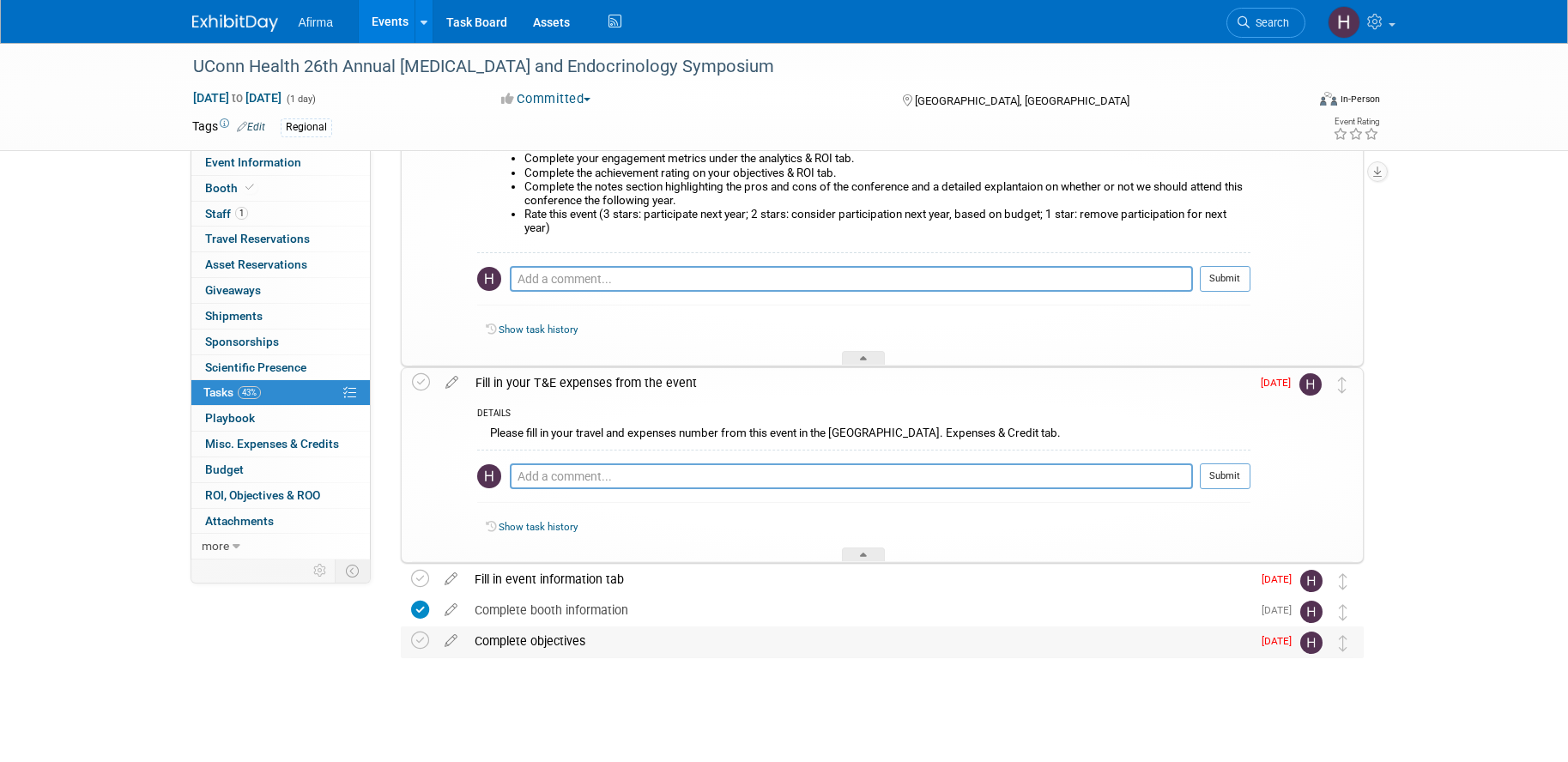
click at [635, 650] on div "Complete objectives" at bounding box center [858, 641] width 785 height 29
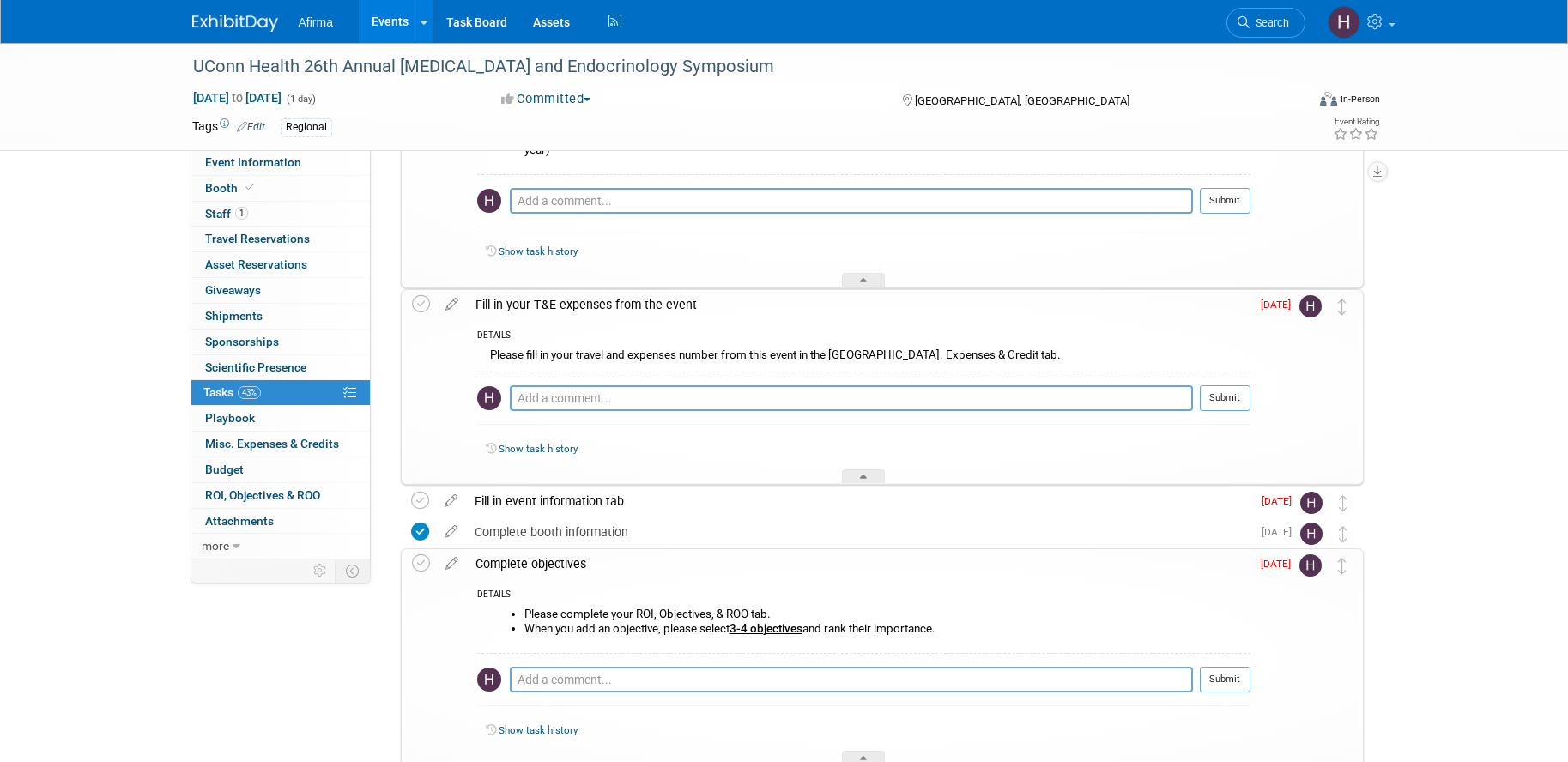
scroll to position [282, 0]
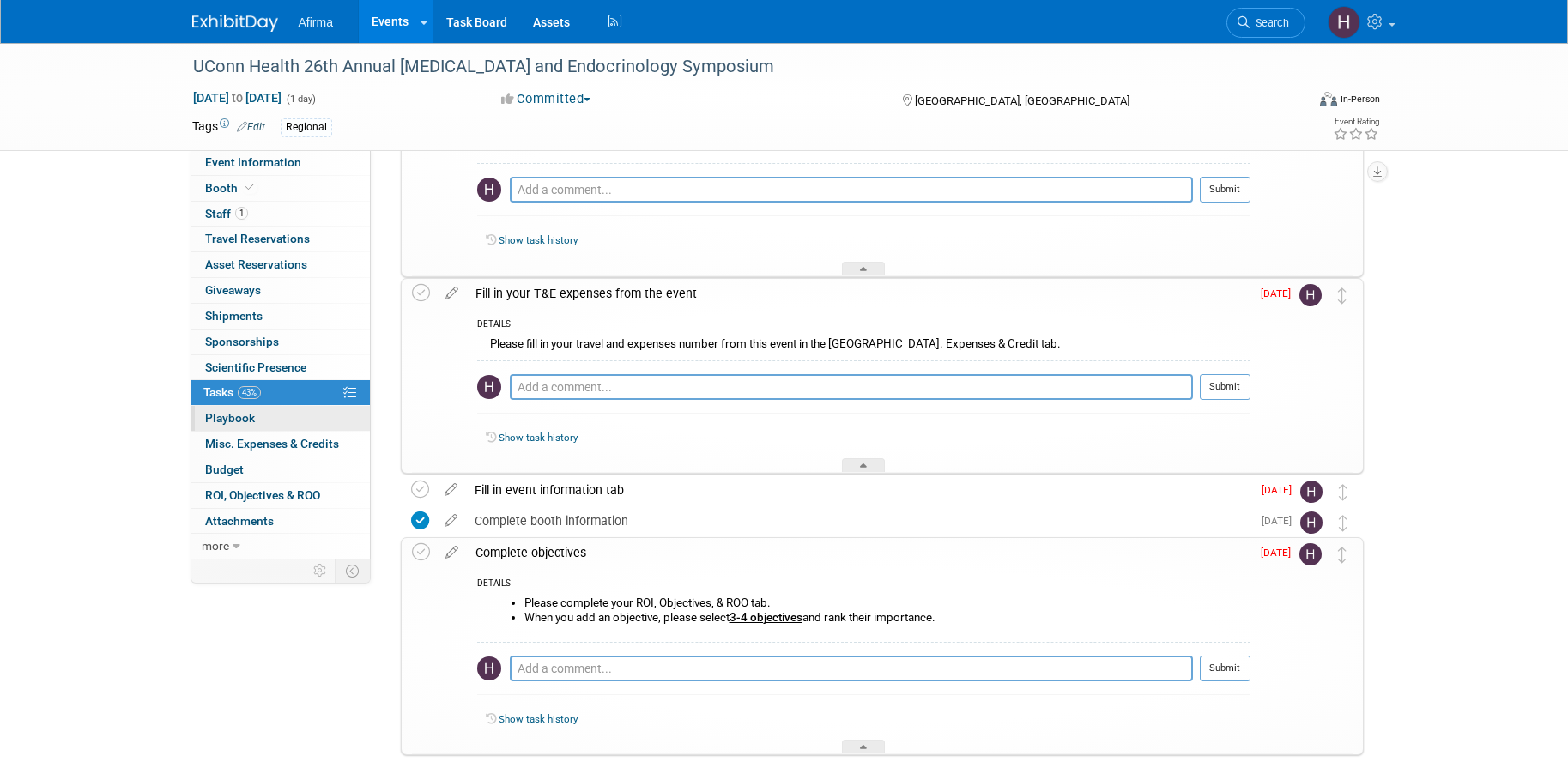
click at [276, 421] on link "0 Playbook 0" at bounding box center [280, 418] width 179 height 25
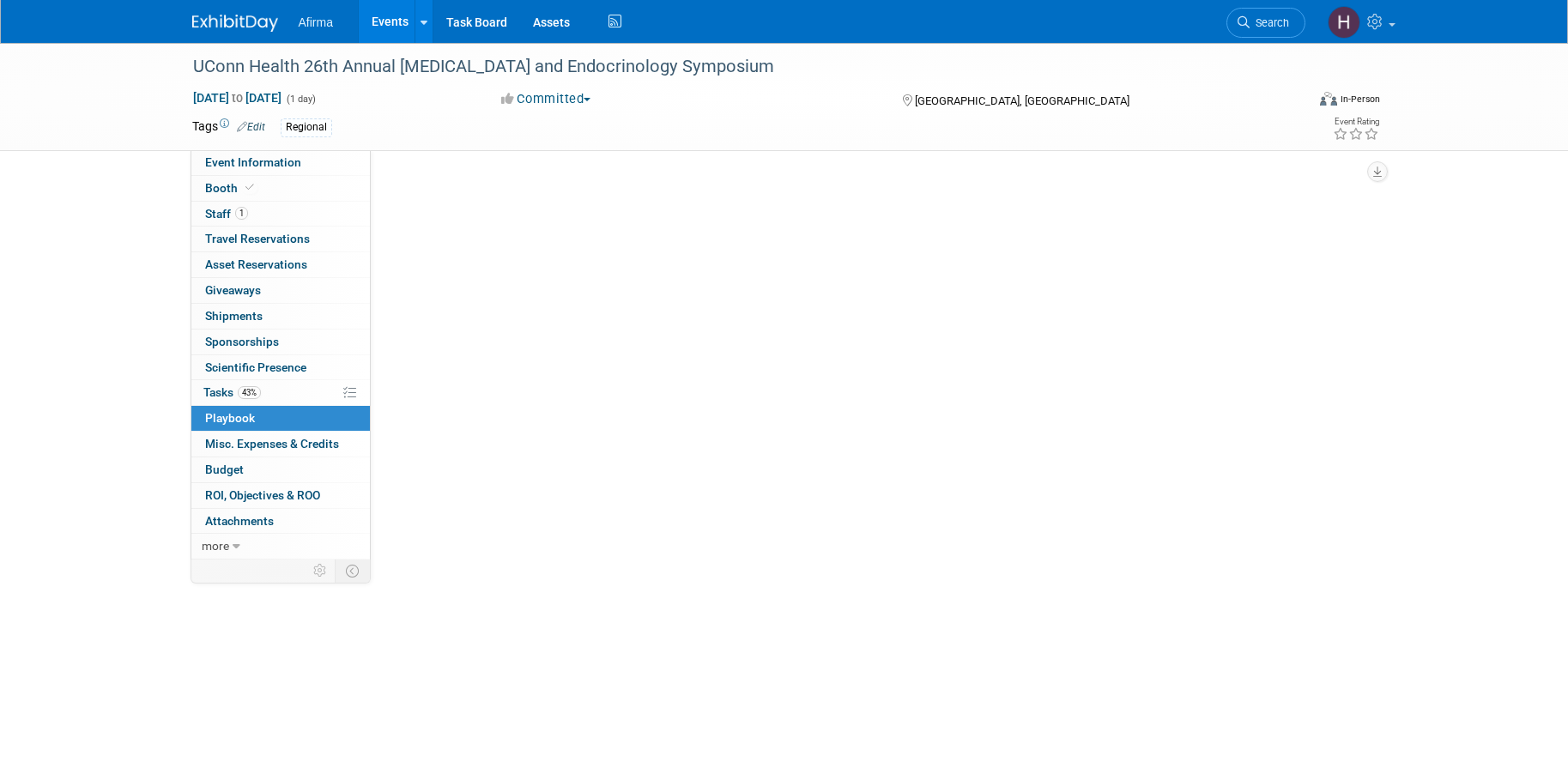
scroll to position [0, 0]
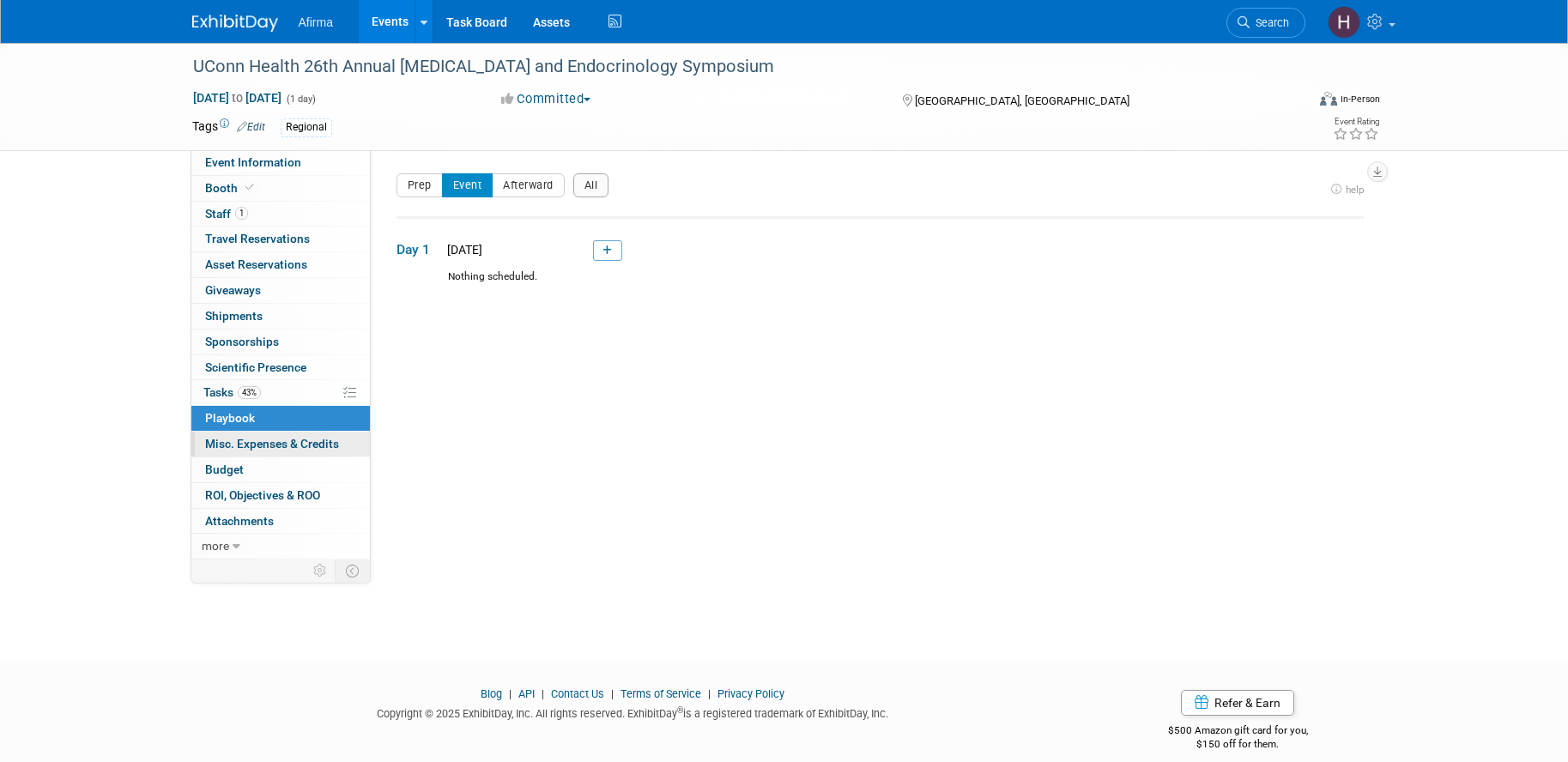
click at [288, 440] on span "Misc. Expenses & Credits 0" at bounding box center [272, 444] width 134 height 14
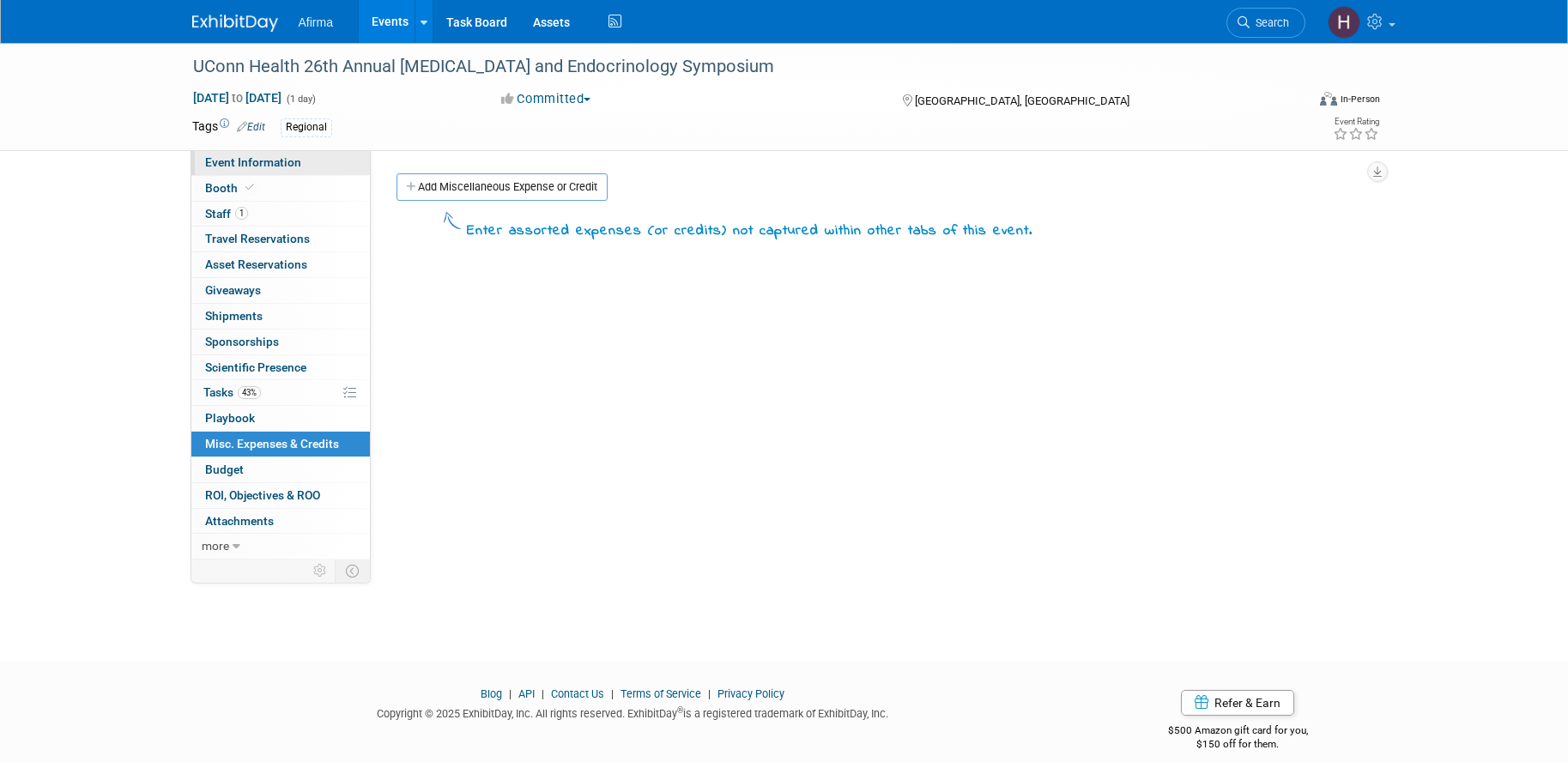
click at [270, 172] on link "Event Information" at bounding box center [280, 162] width 179 height 25
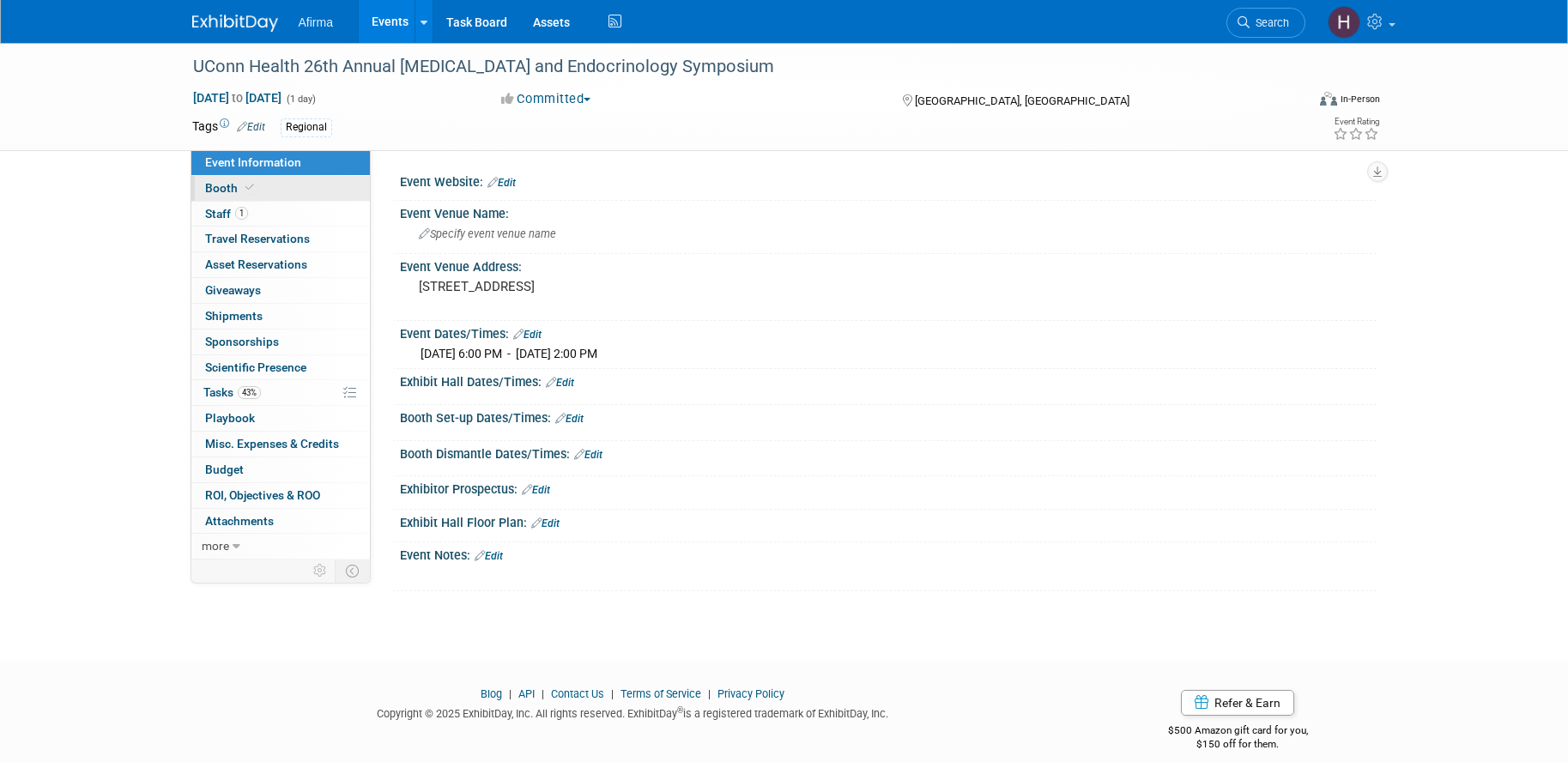
click at [271, 189] on link "Booth" at bounding box center [280, 188] width 179 height 25
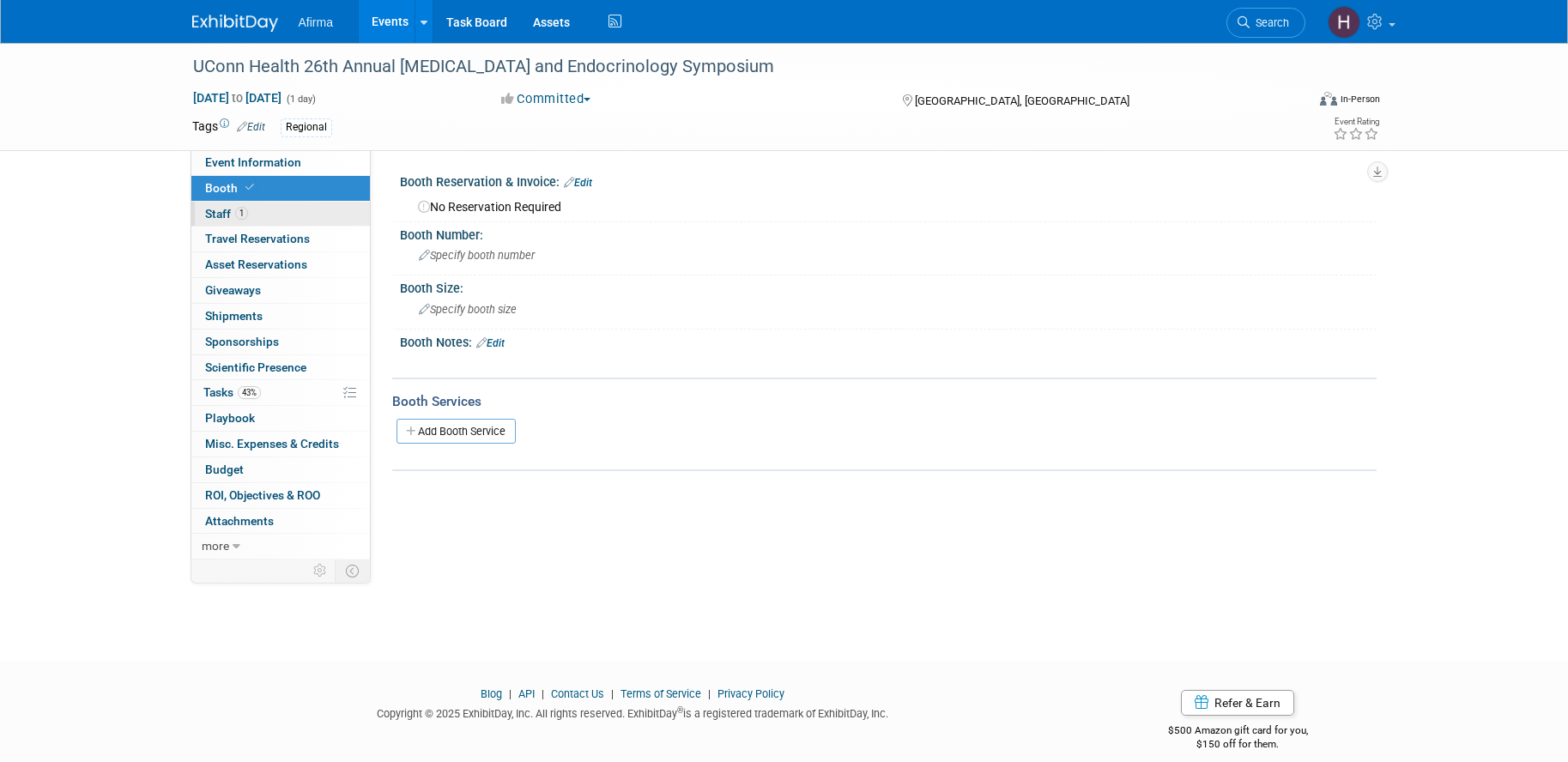
click at [271, 210] on link "1 Staff 1" at bounding box center [280, 214] width 179 height 25
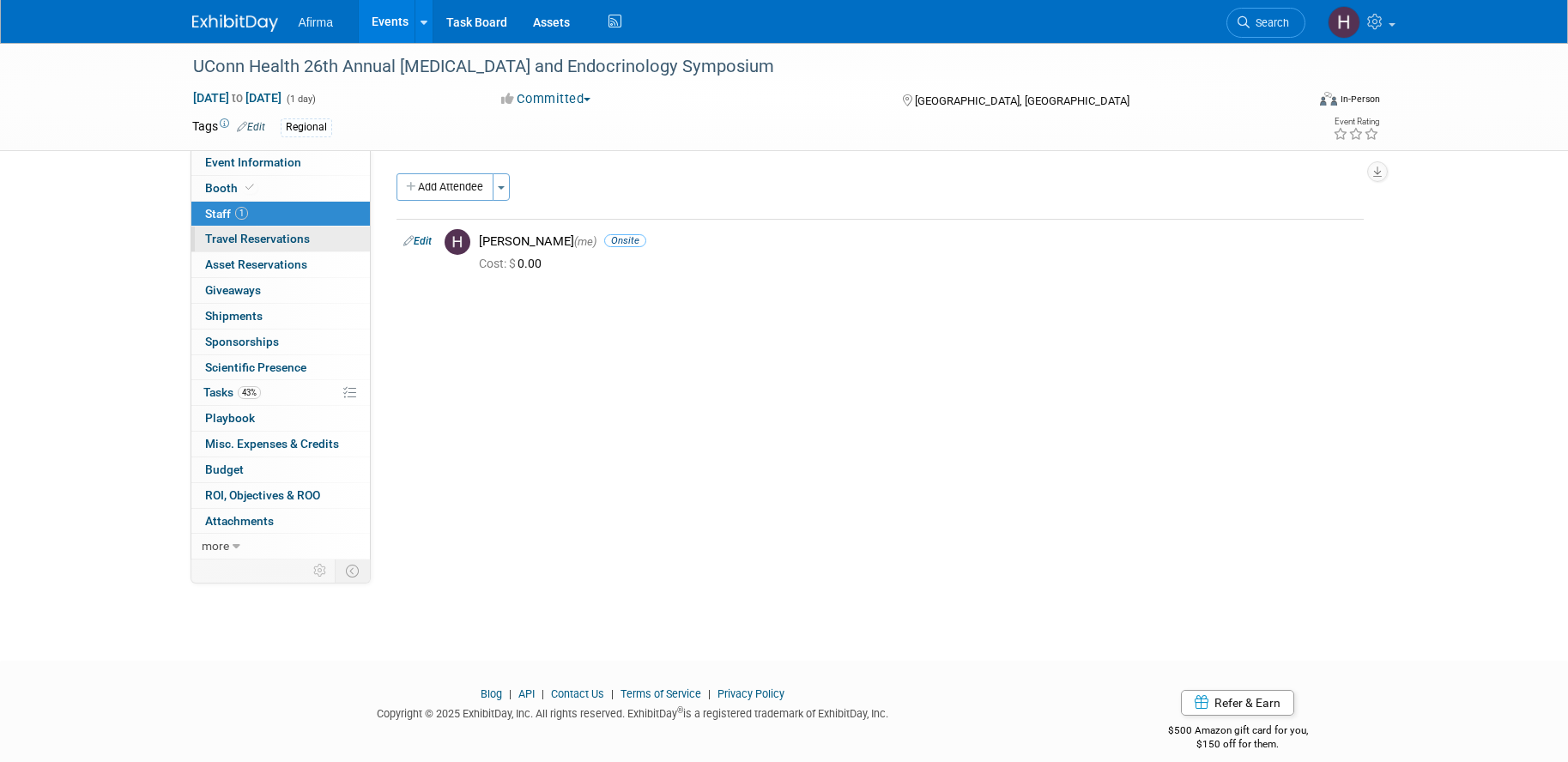
click at [287, 243] on span "Travel Reservations 0" at bounding box center [257, 239] width 105 height 14
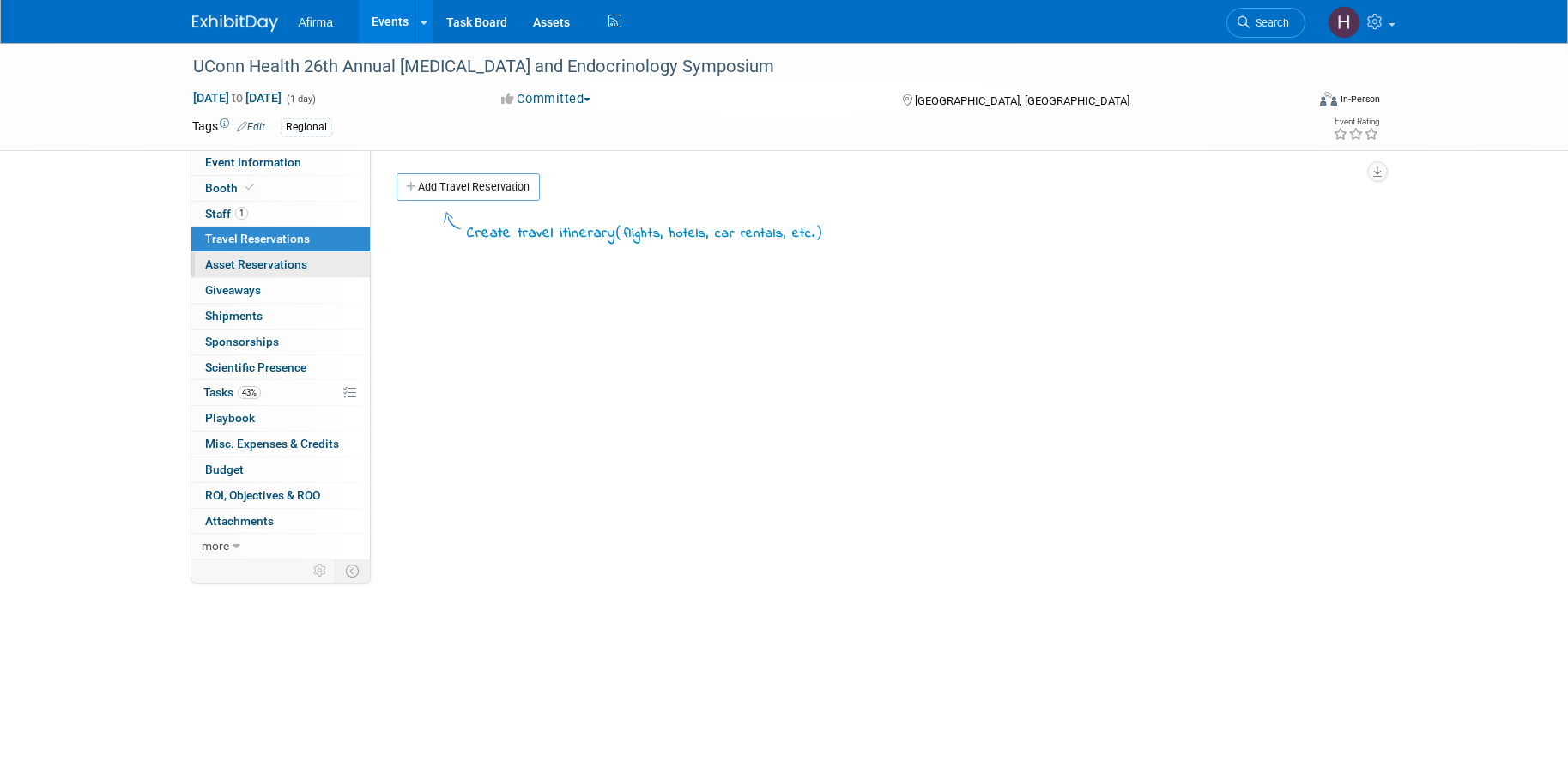
click at [297, 267] on span "Asset Reservations 0" at bounding box center [256, 265] width 102 height 14
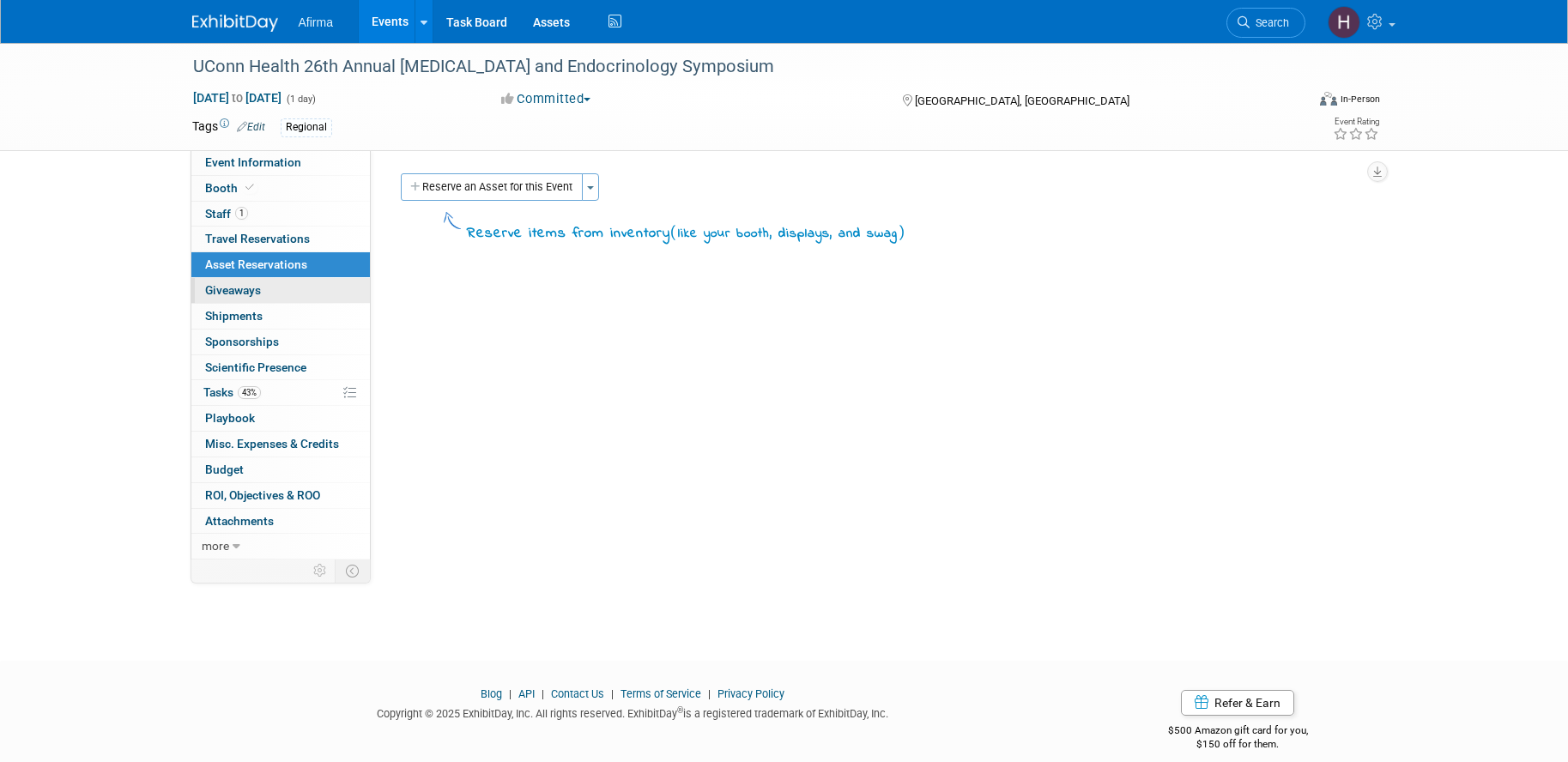
click at [313, 290] on link "0 Giveaways 0" at bounding box center [280, 290] width 179 height 25
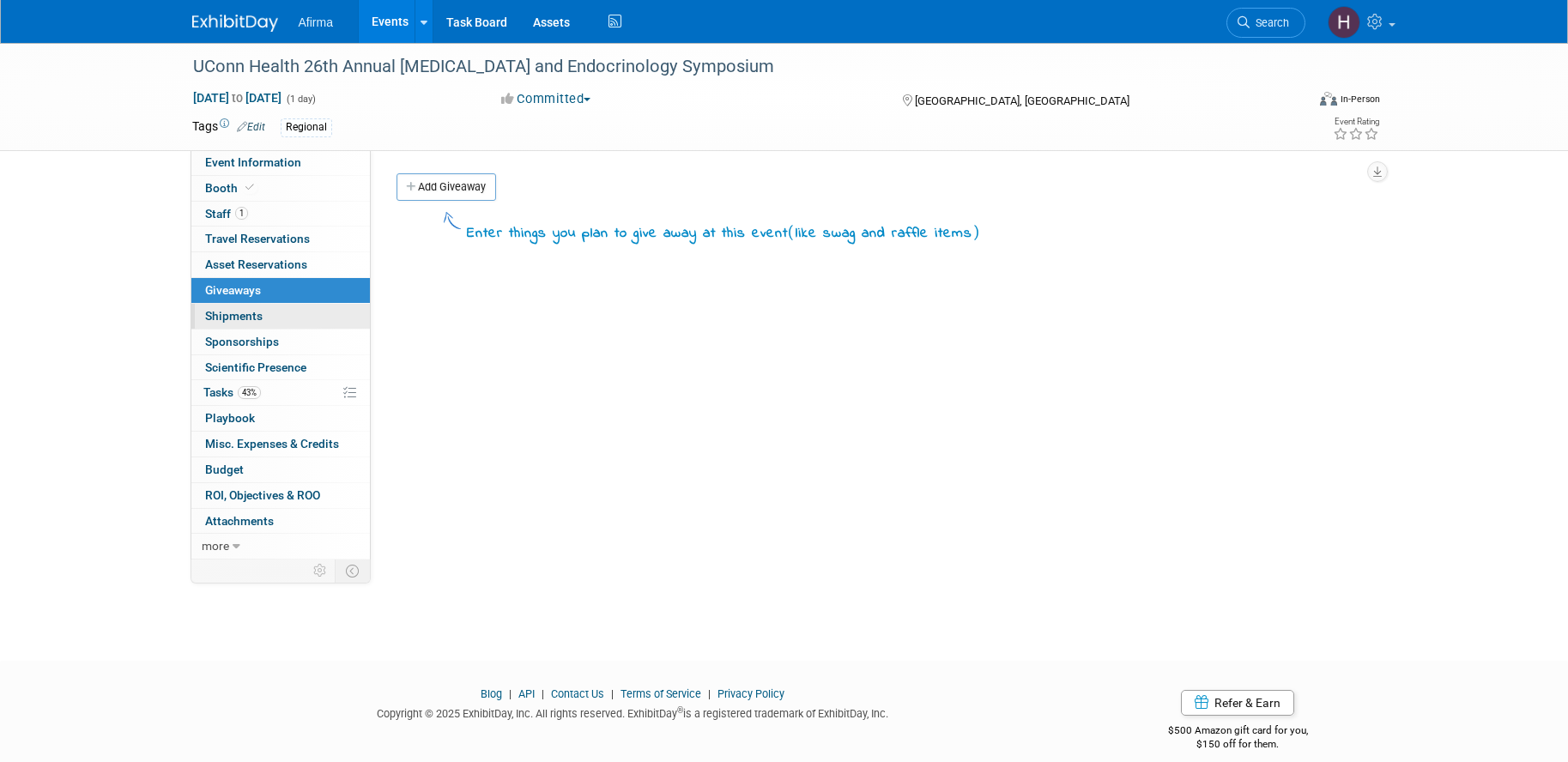
click at [322, 322] on link "0 Shipments 0" at bounding box center [280, 316] width 179 height 25
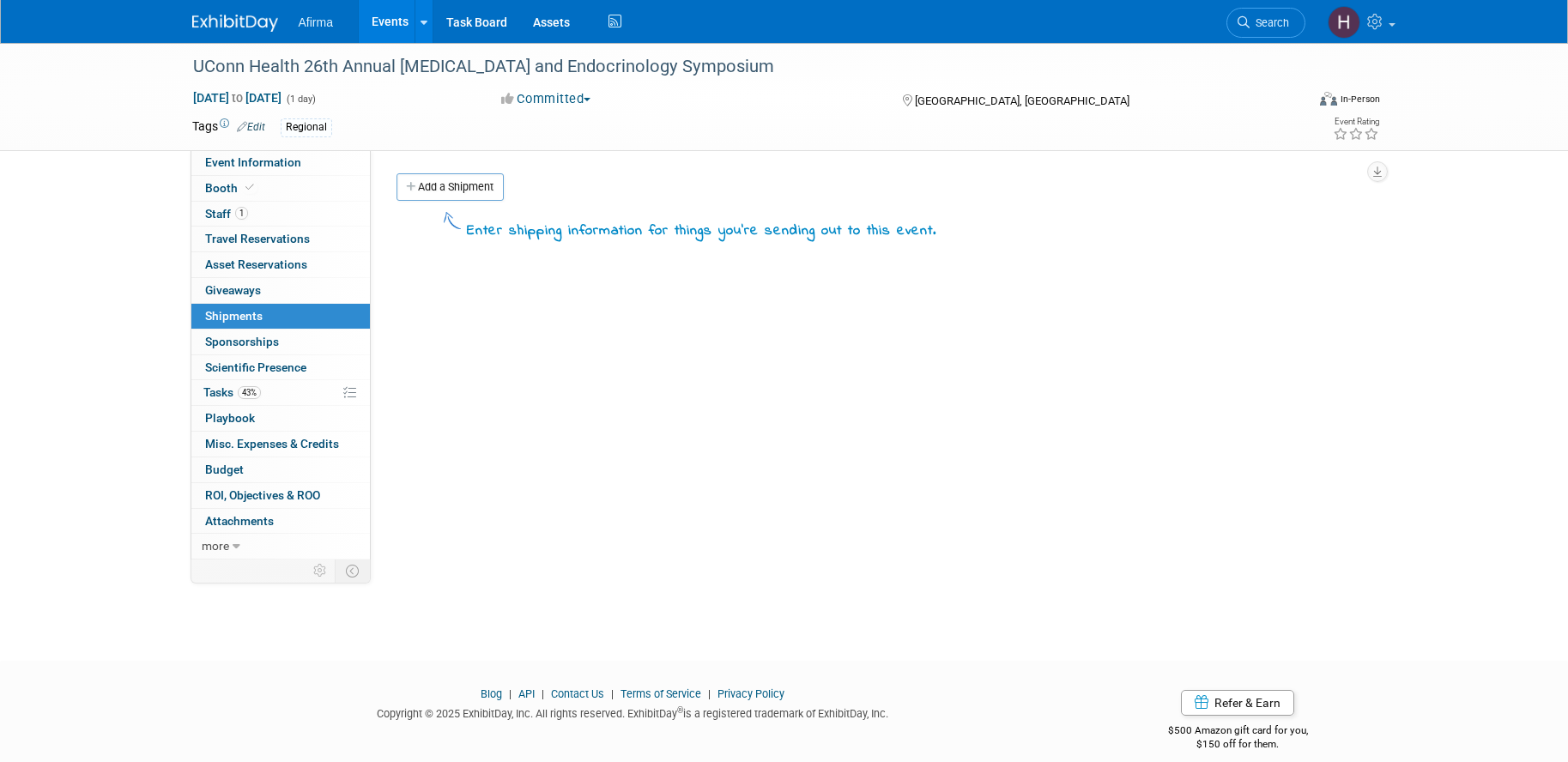
click at [317, 343] on link "0 Sponsorships 0" at bounding box center [280, 342] width 179 height 25
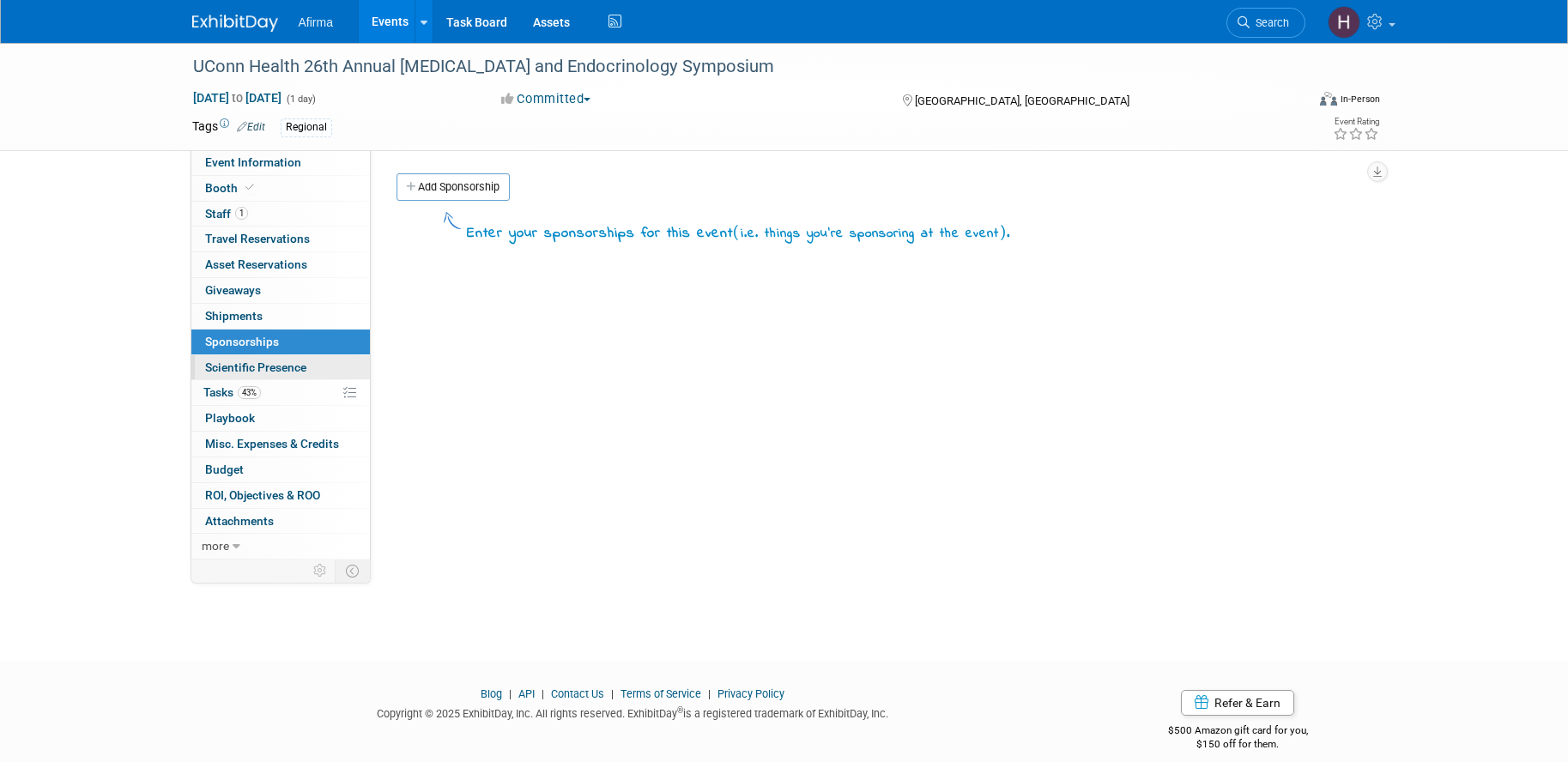
click at [325, 366] on link "Scientific Presence" at bounding box center [280, 367] width 179 height 25
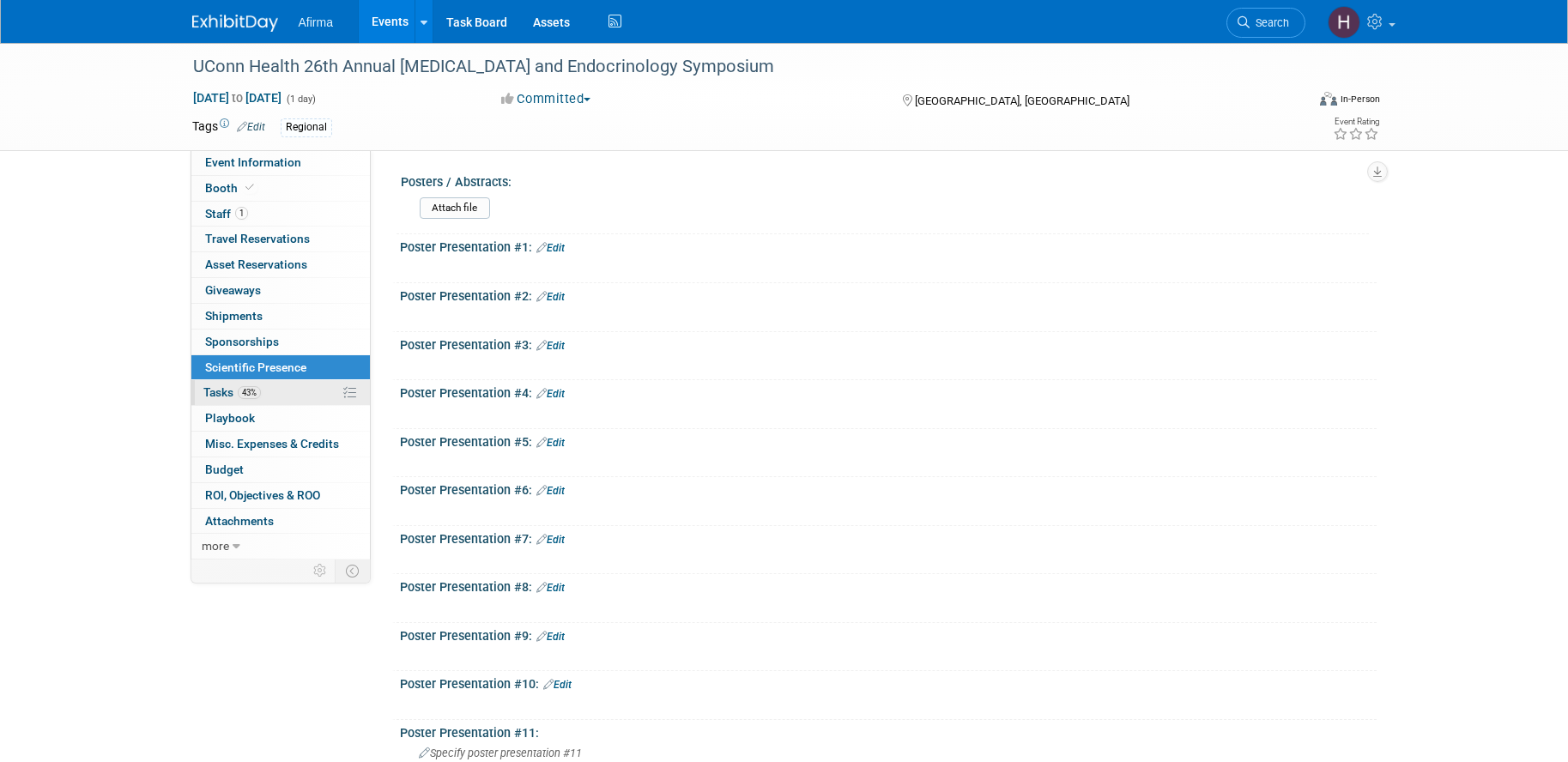
click at [268, 390] on link "43% Tasks 43%" at bounding box center [280, 392] width 179 height 25
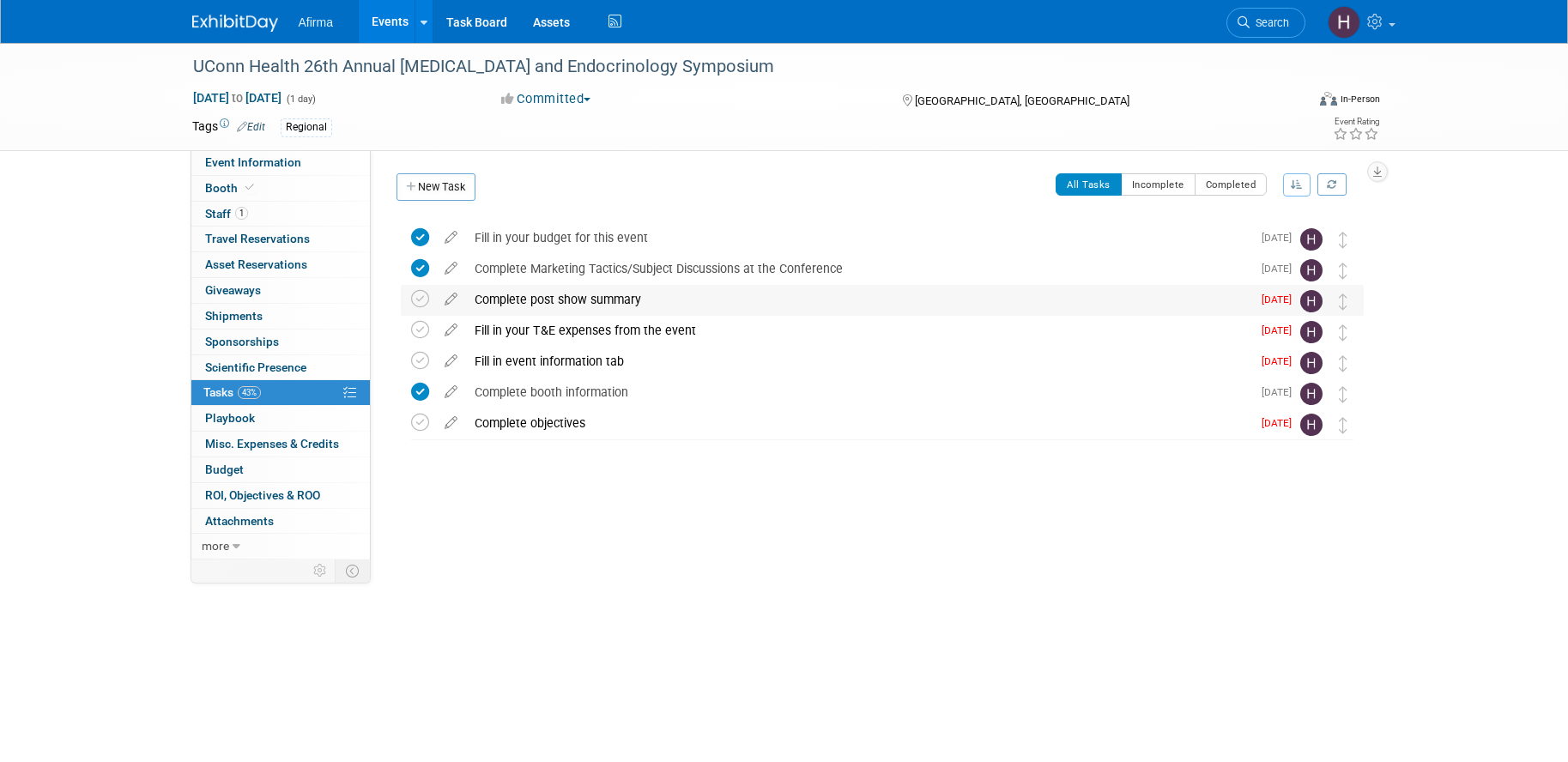
click at [633, 305] on div "Complete post show summary" at bounding box center [858, 299] width 785 height 29
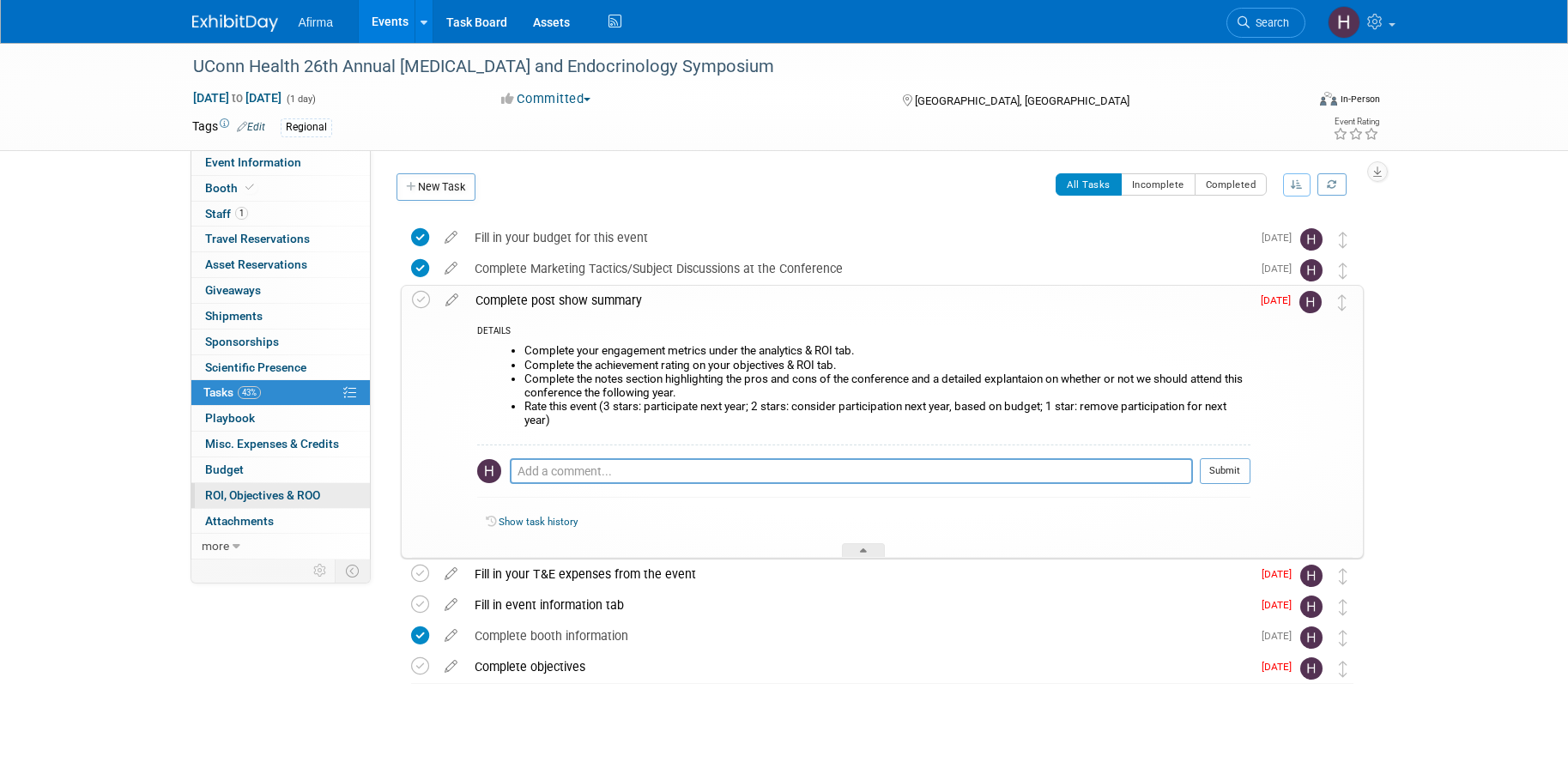
click at [255, 498] on span "ROI, Objectives & ROO 0" at bounding box center [262, 496] width 115 height 14
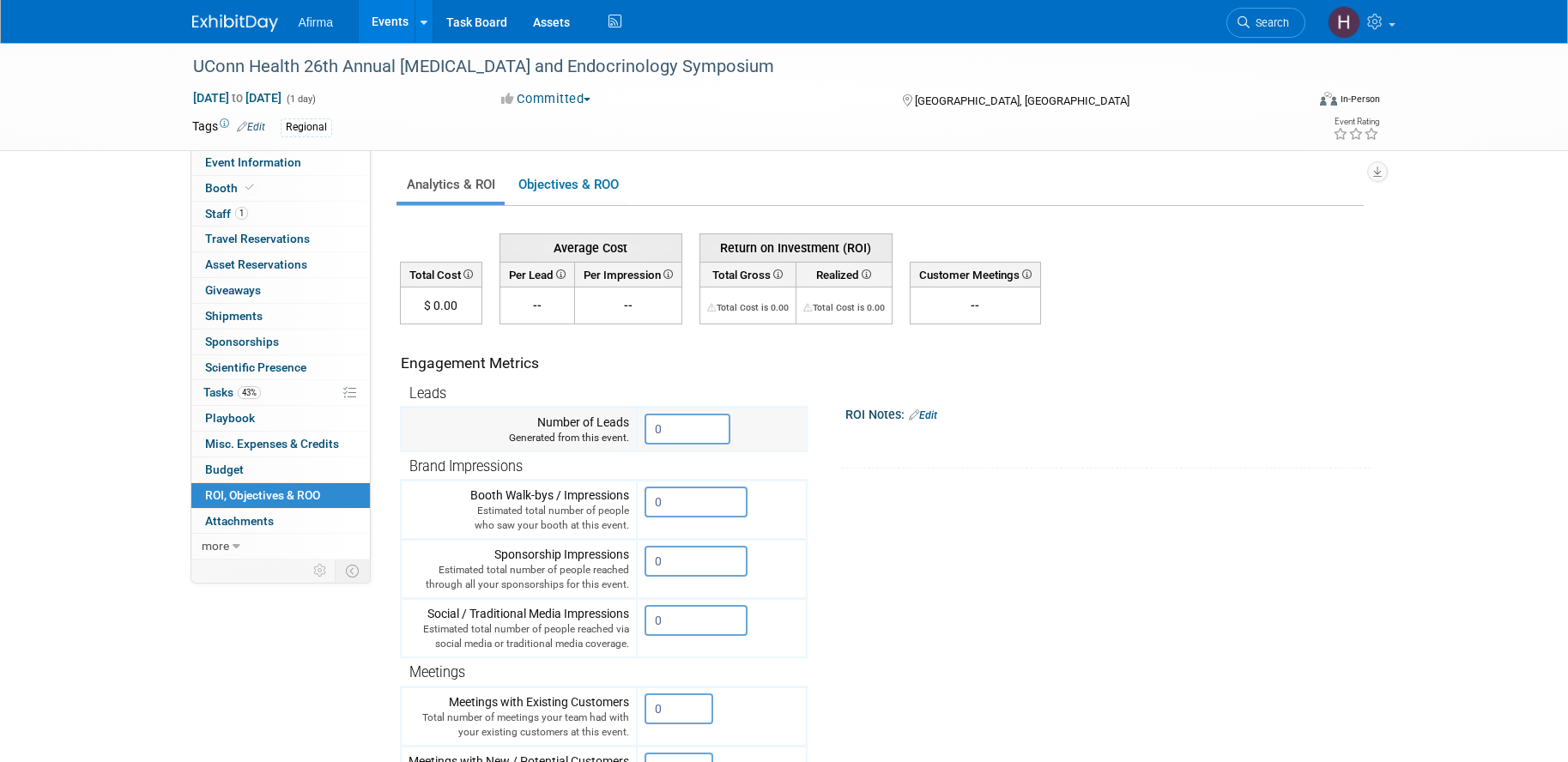
click at [689, 435] on input "0" at bounding box center [688, 429] width 86 height 31
click at [695, 503] on input "0" at bounding box center [696, 502] width 103 height 31
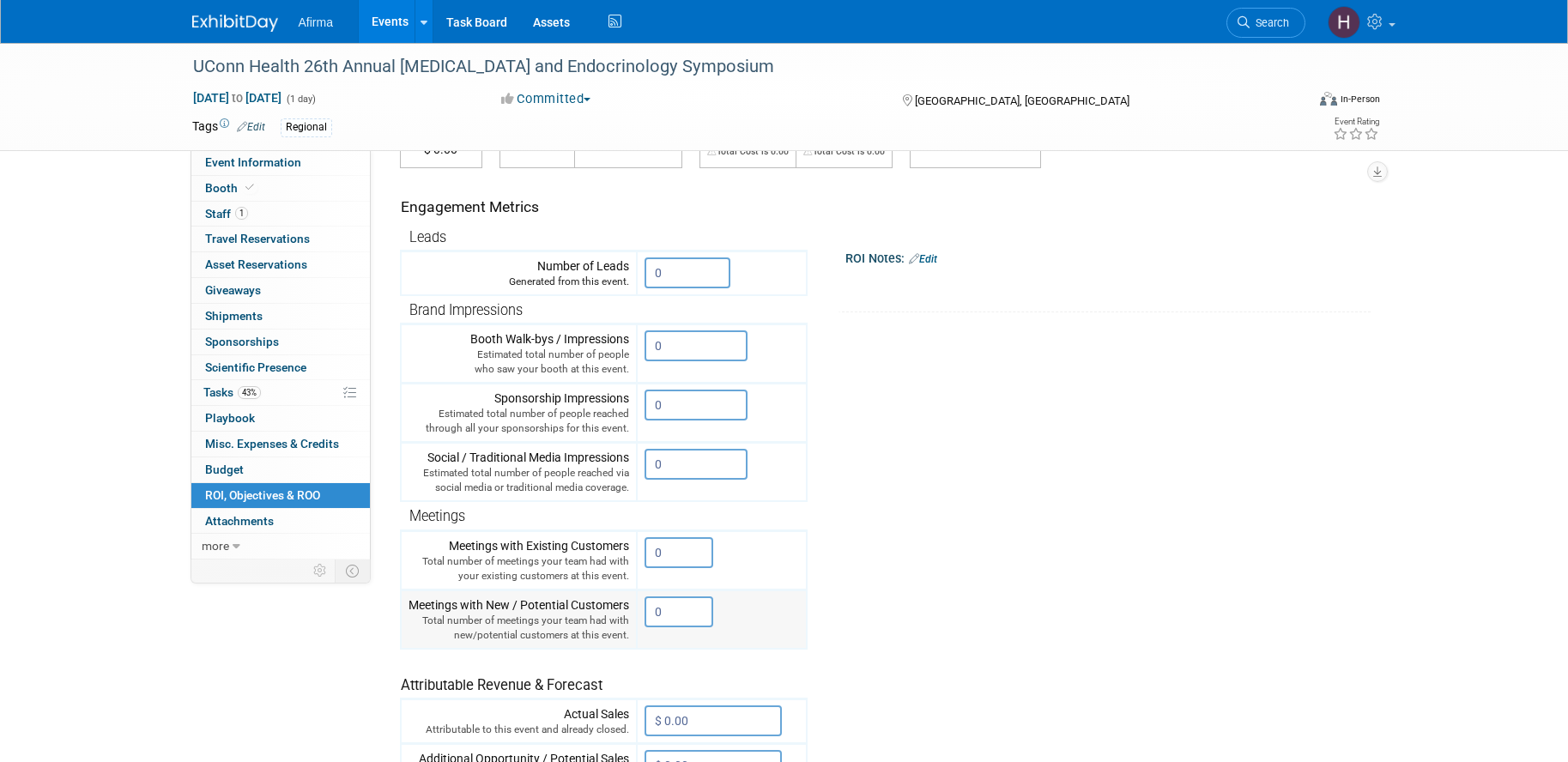
scroll to position [201, 0]
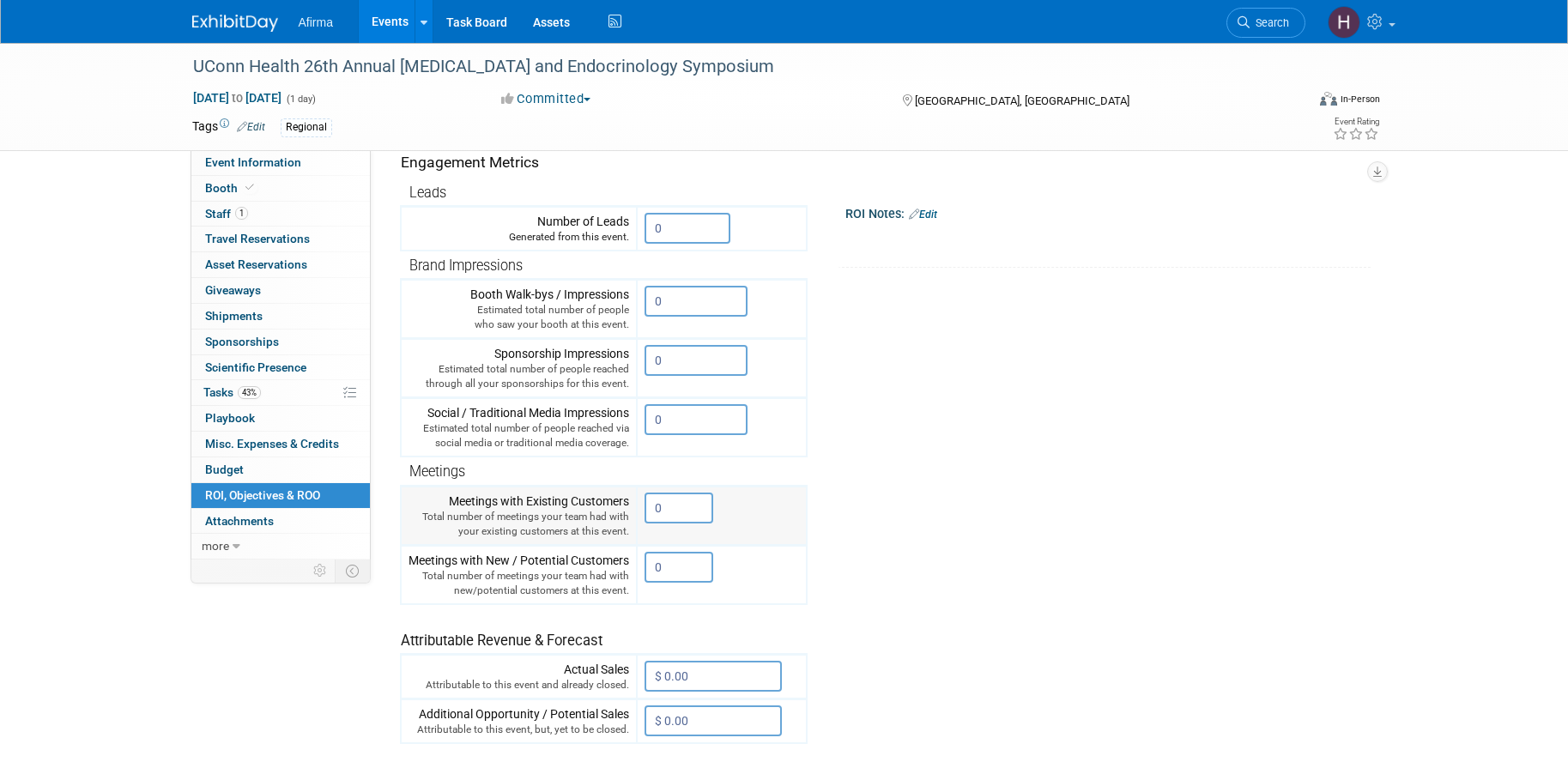
click at [677, 508] on input "0" at bounding box center [679, 508] width 69 height 31
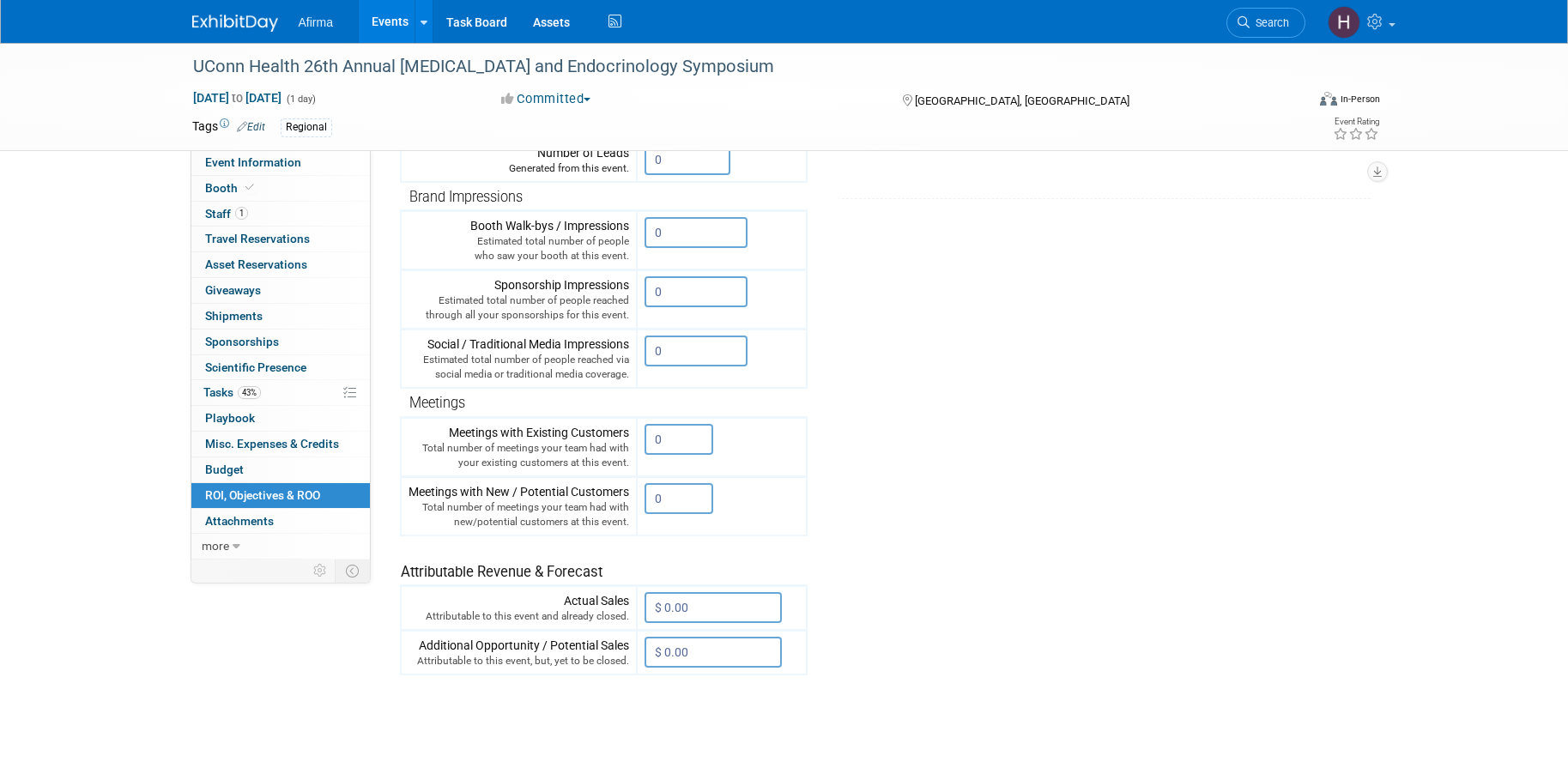
scroll to position [437, 0]
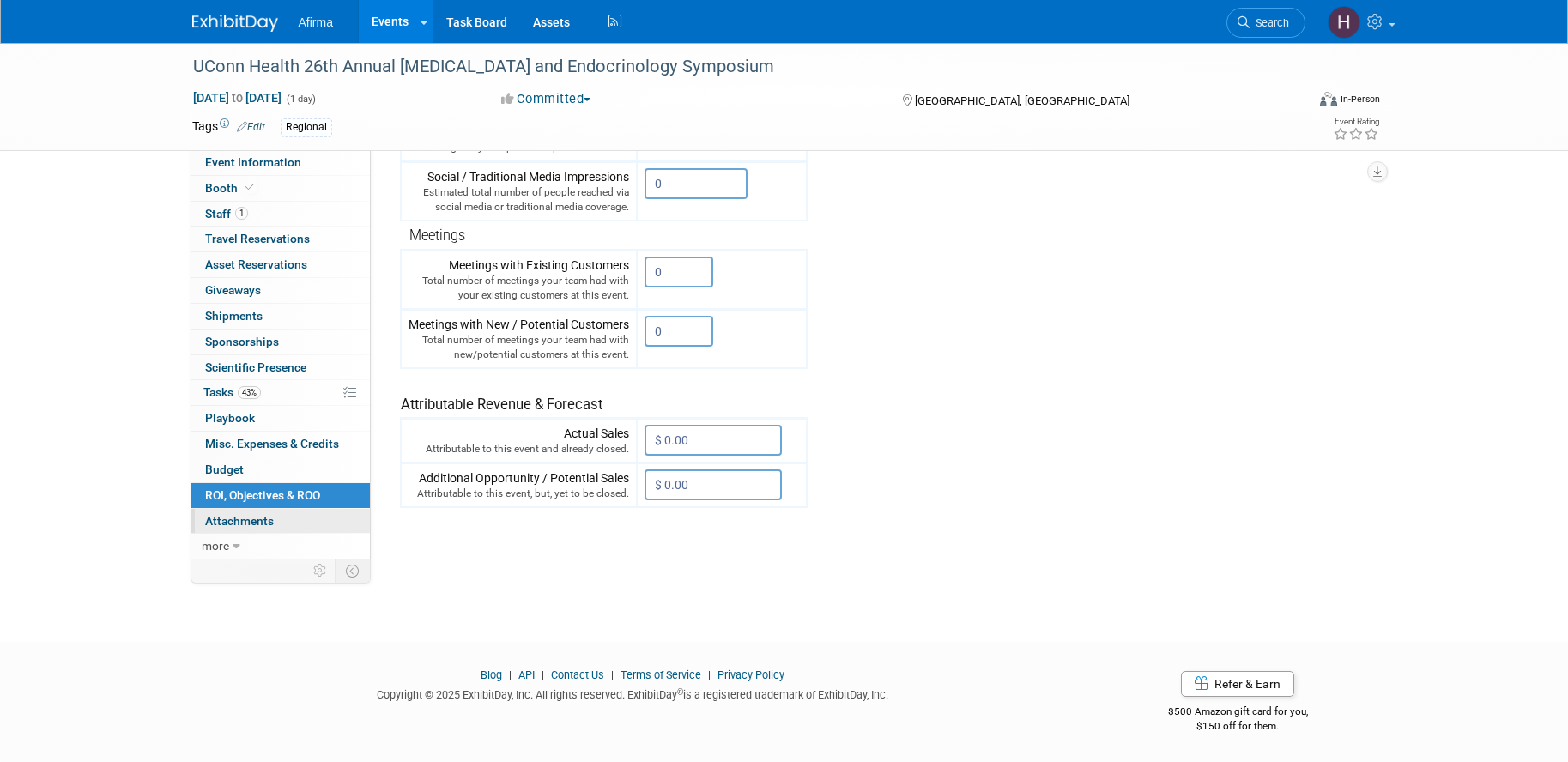
click at [243, 522] on span "Attachments 0" at bounding box center [239, 521] width 69 height 14
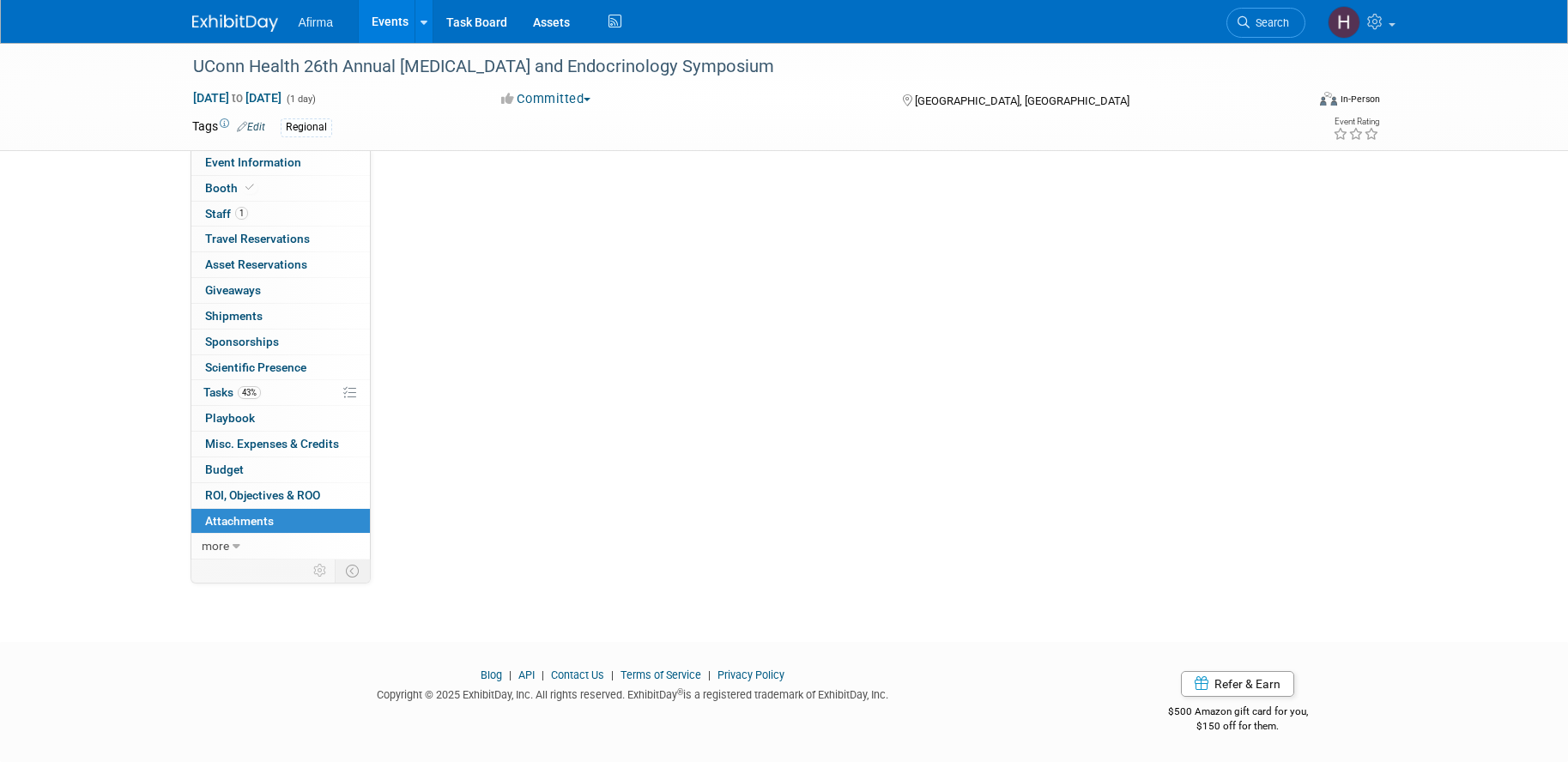
scroll to position [0, 0]
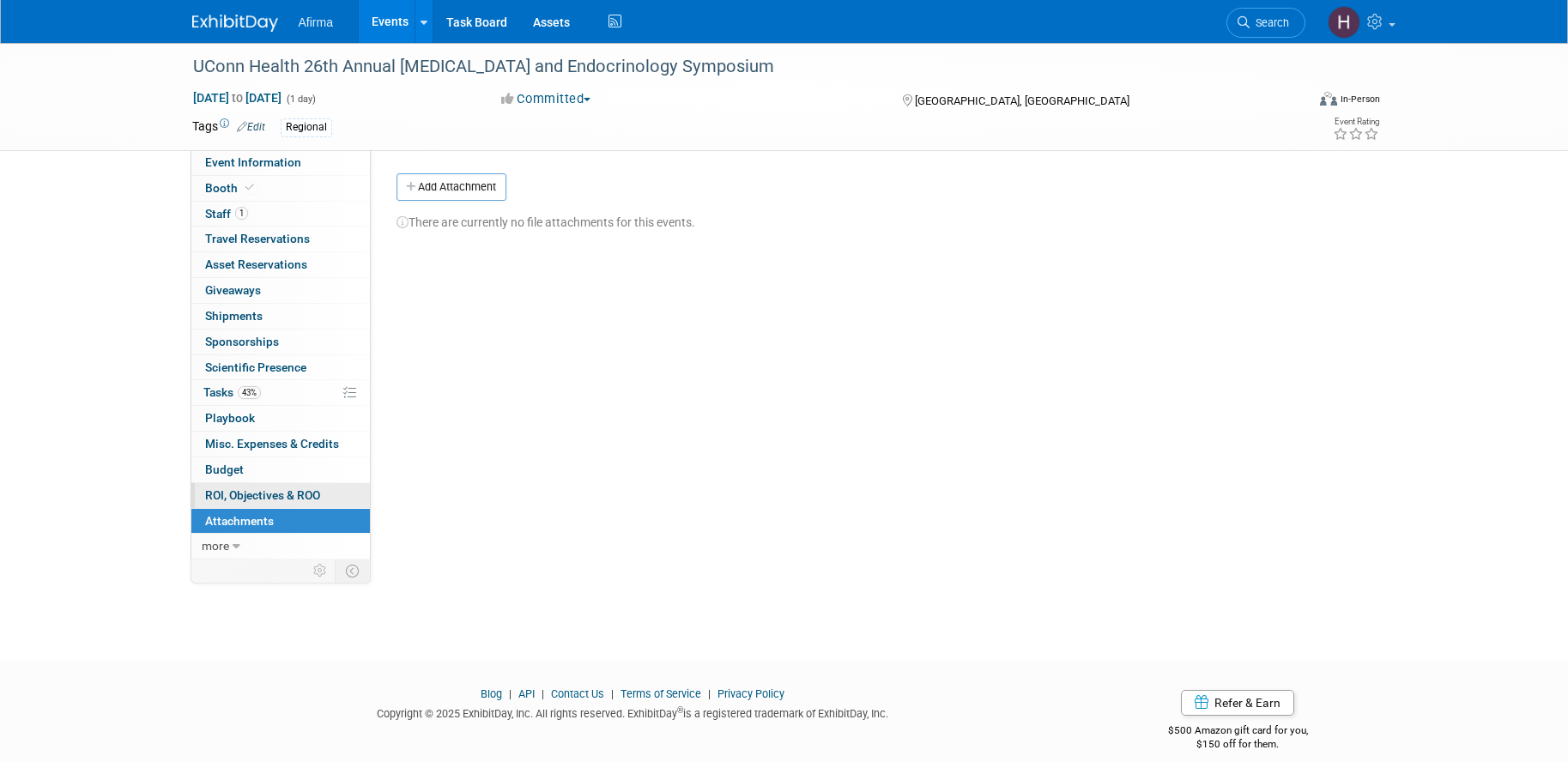
click at [266, 496] on span "ROI, Objectives & ROO 0" at bounding box center [262, 496] width 115 height 14
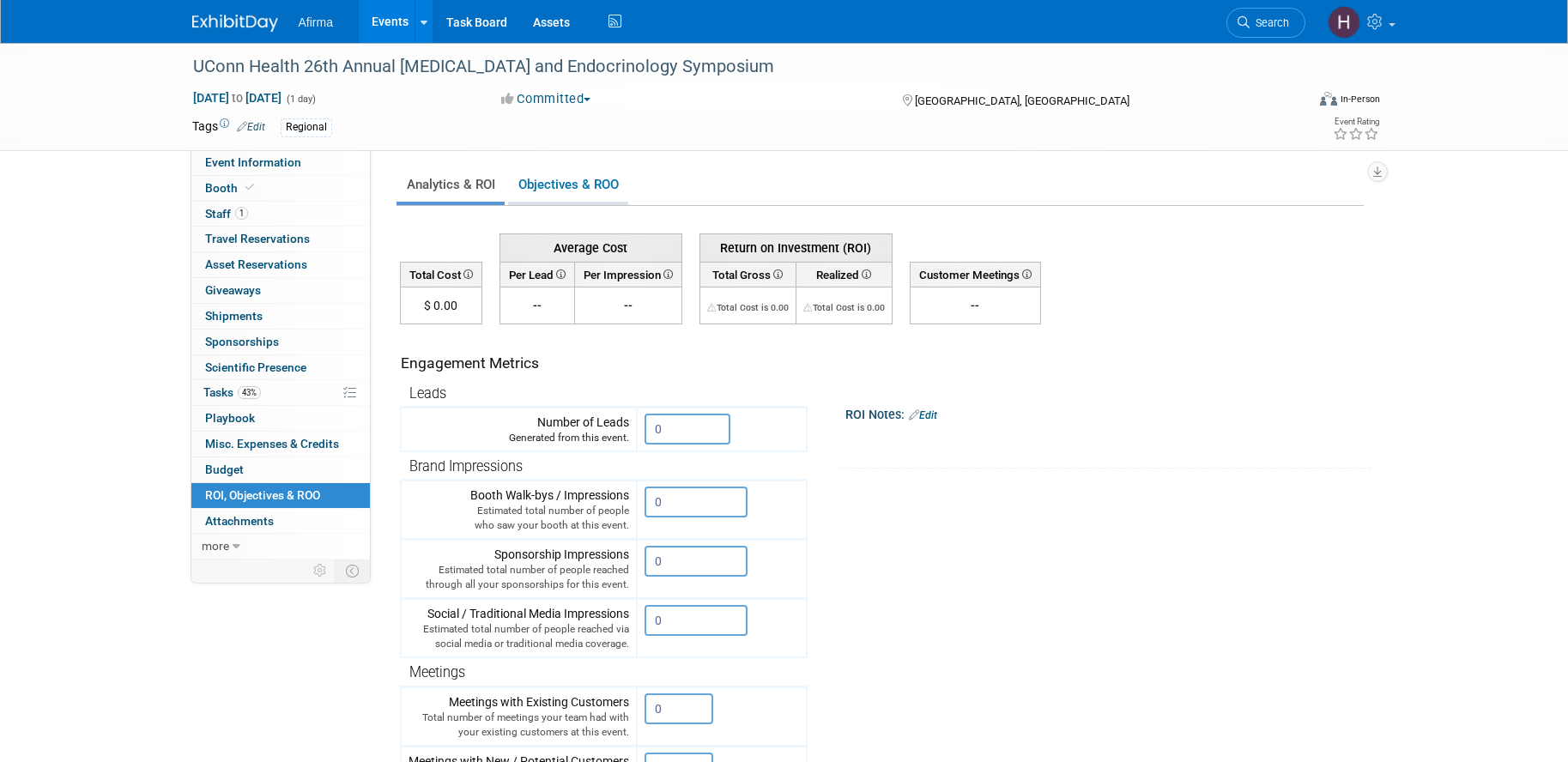
click at [595, 186] on link "Objectives & ROO 0" at bounding box center [568, 184] width 120 height 33
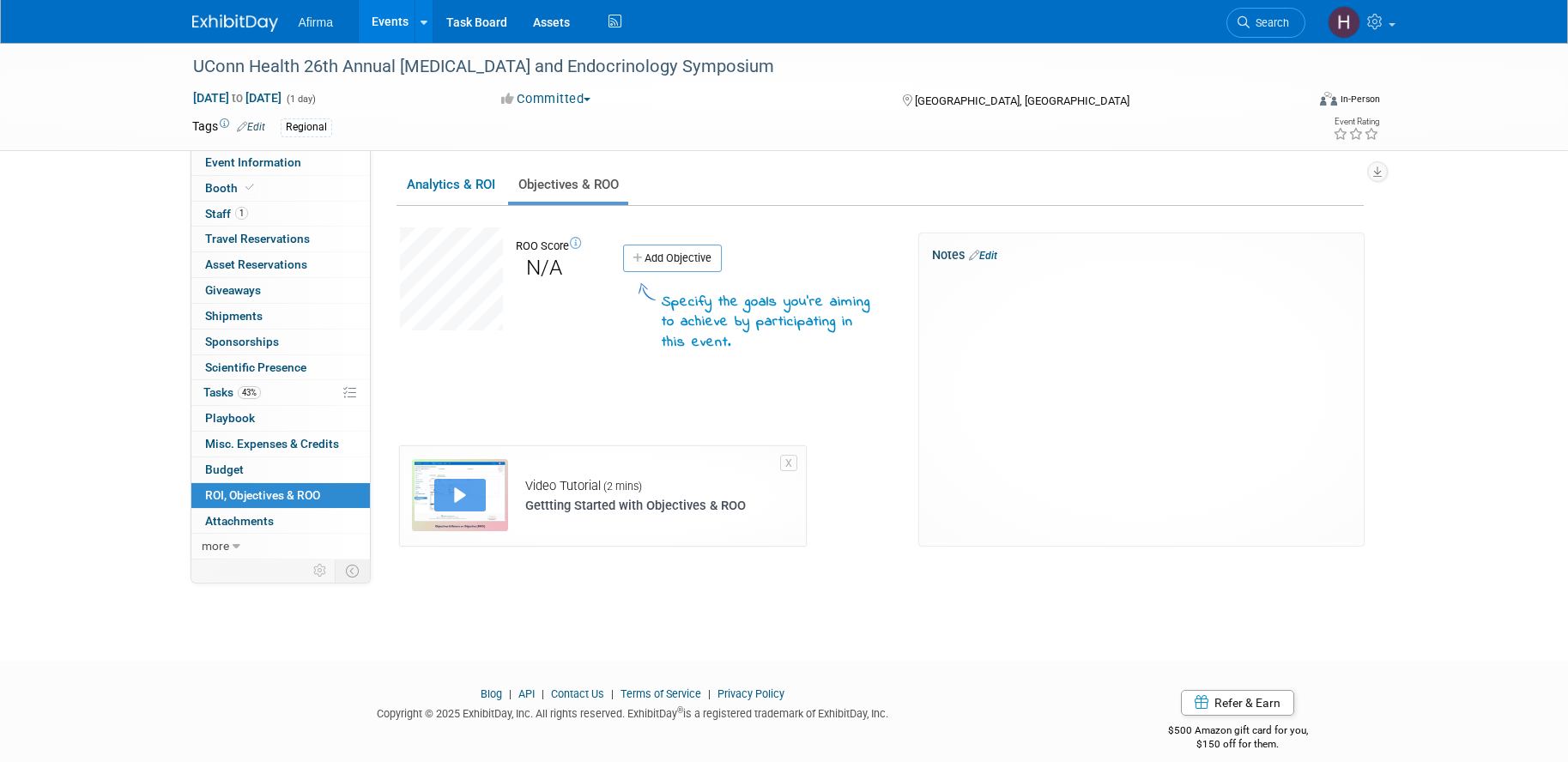
click at [591, 487] on div "Video Tutorial (2 mins)" at bounding box center [635, 486] width 221 height 18
click at [675, 255] on link "Add Objective" at bounding box center [672, 258] width 99 height 27
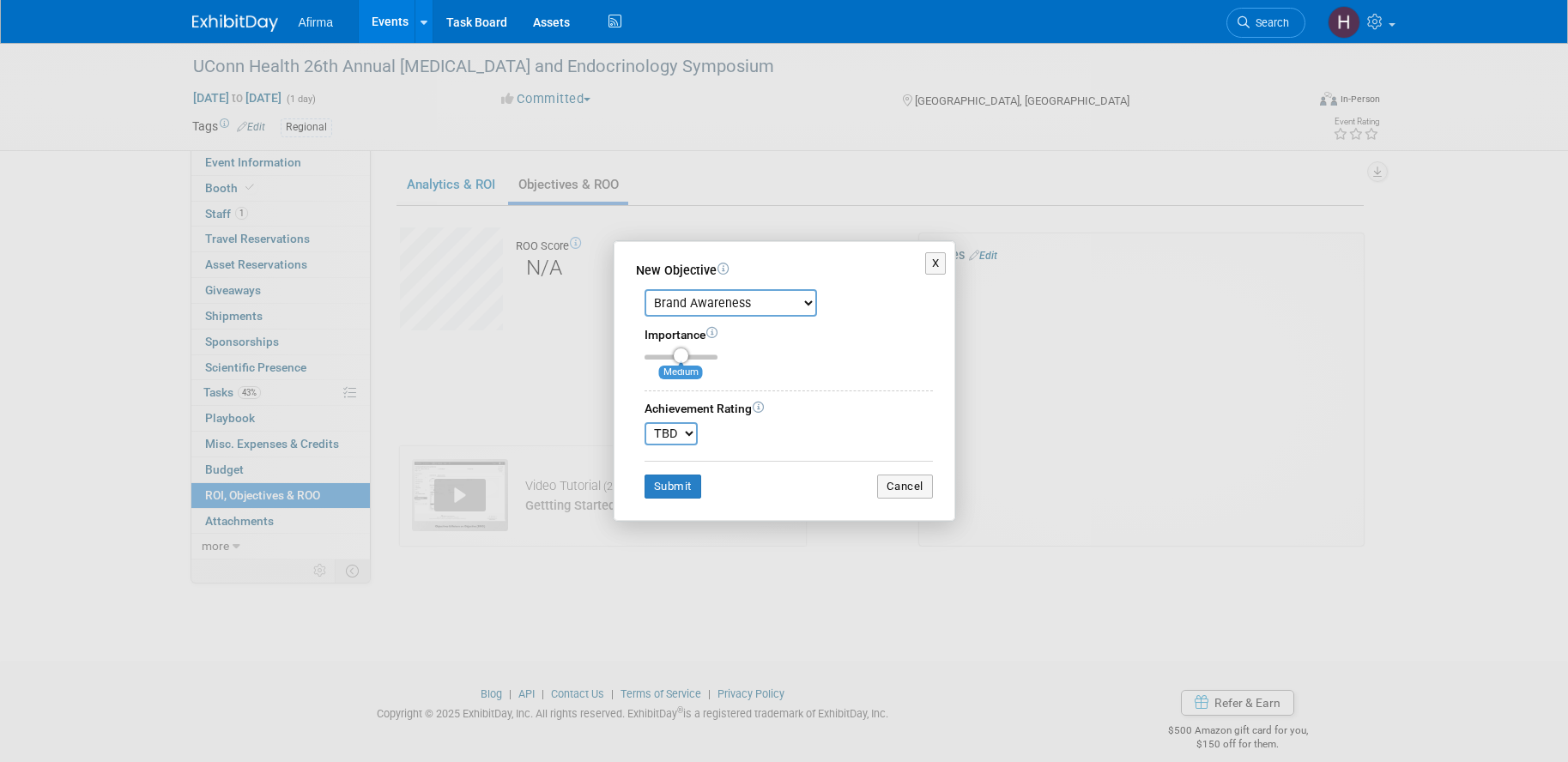
click at [735, 311] on select "Brand Awareness Competition Research Customer Retention Feedback Collection Lea…" at bounding box center [731, 302] width 173 height 27
click at [645, 289] on select "Brand Awareness Competition Research Customer Retention Feedback Collection Lea…" at bounding box center [731, 302] width 173 height 27
click at [738, 307] on select "Brand Awareness Competition Research Customer Retention Feedback Collection Lea…" at bounding box center [731, 302] width 173 height 27
click at [645, 289] on select "Brand Awareness Competition Research Customer Retention Feedback Collection Lea…" at bounding box center [731, 302] width 173 height 27
drag, startPoint x: 723, startPoint y: 319, endPoint x: 730, endPoint y: 303, distance: 17.5
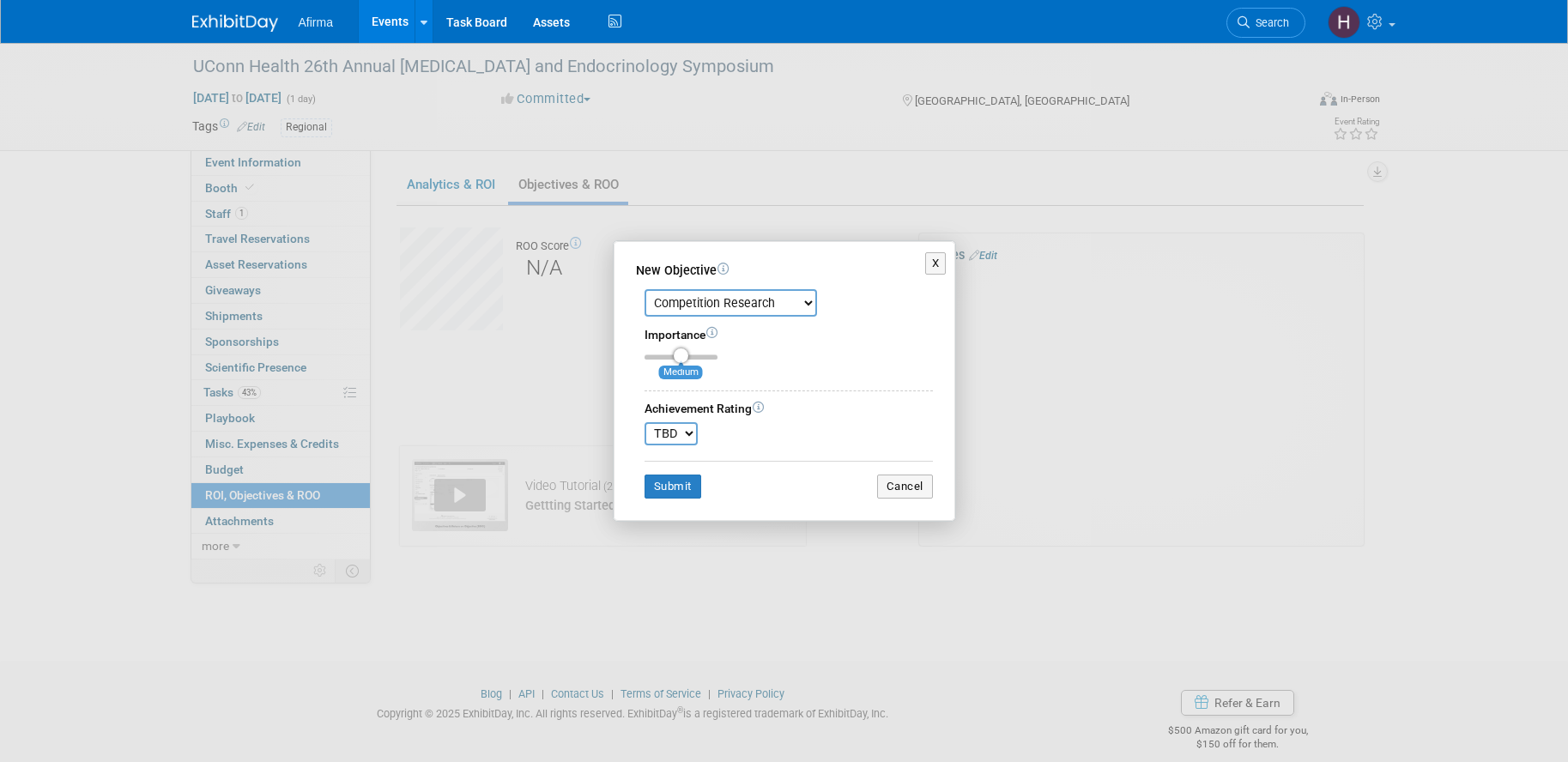
click at [723, 319] on div "Brand Awareness Competition Research Customer Retention Feedback Collection Lea…" at bounding box center [784, 390] width 297 height 218
click at [733, 301] on select "Brand Awareness Competition Research Customer Retention Feedback Collection Lea…" at bounding box center [731, 302] width 173 height 27
select select "1"
click at [645, 289] on select "Brand Awareness Competition Research Customer Retention Feedback Collection Lea…" at bounding box center [731, 302] width 173 height 27
type input "3"
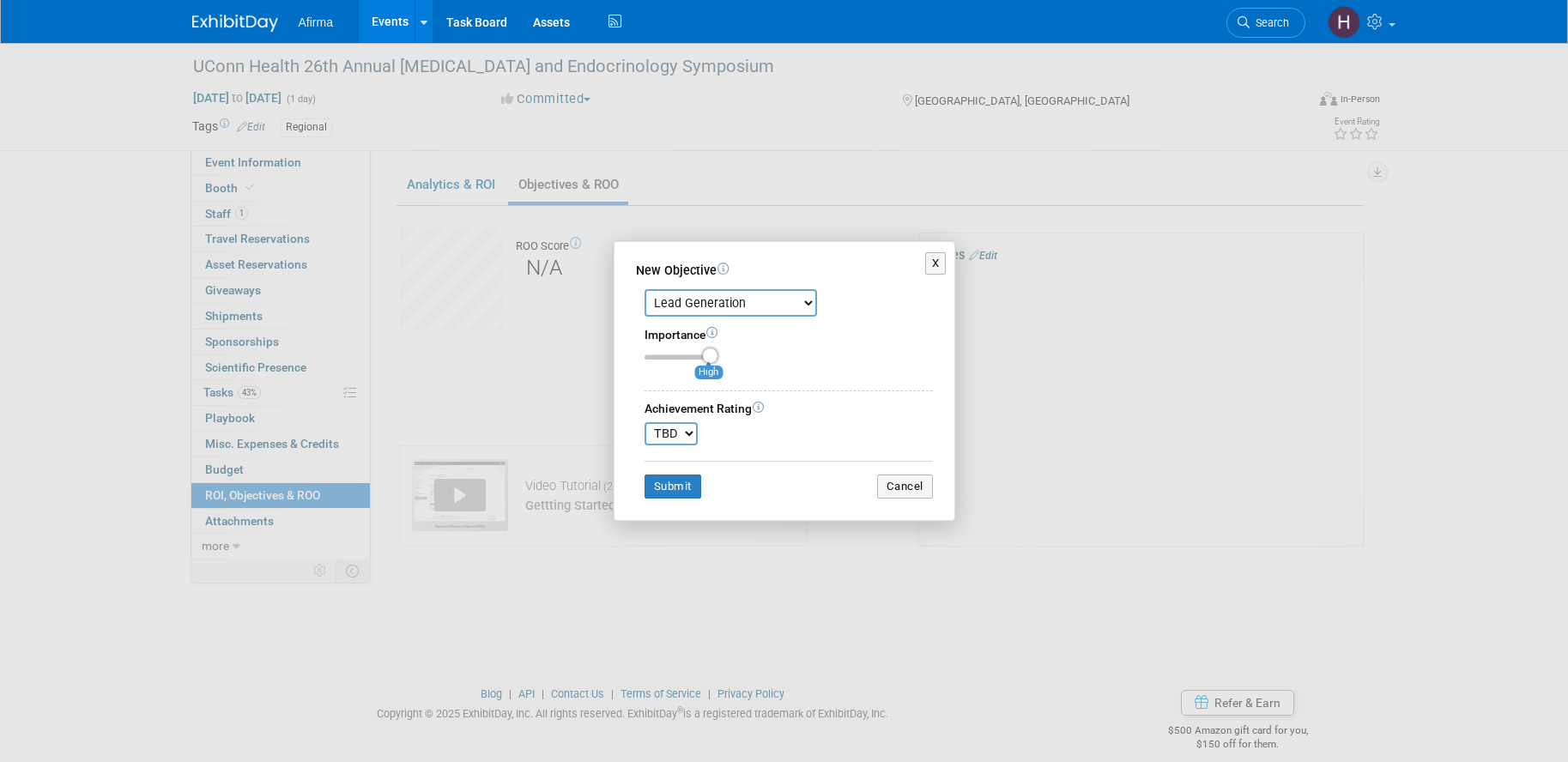
click at [704, 358] on input "range" at bounding box center [681, 357] width 73 height 5
click at [690, 432] on select "TBD 0 1 2 3 4 5 6 7 8 9 10" at bounding box center [671, 433] width 53 height 23
click at [763, 409] on icon at bounding box center [758, 407] width 11 height 11
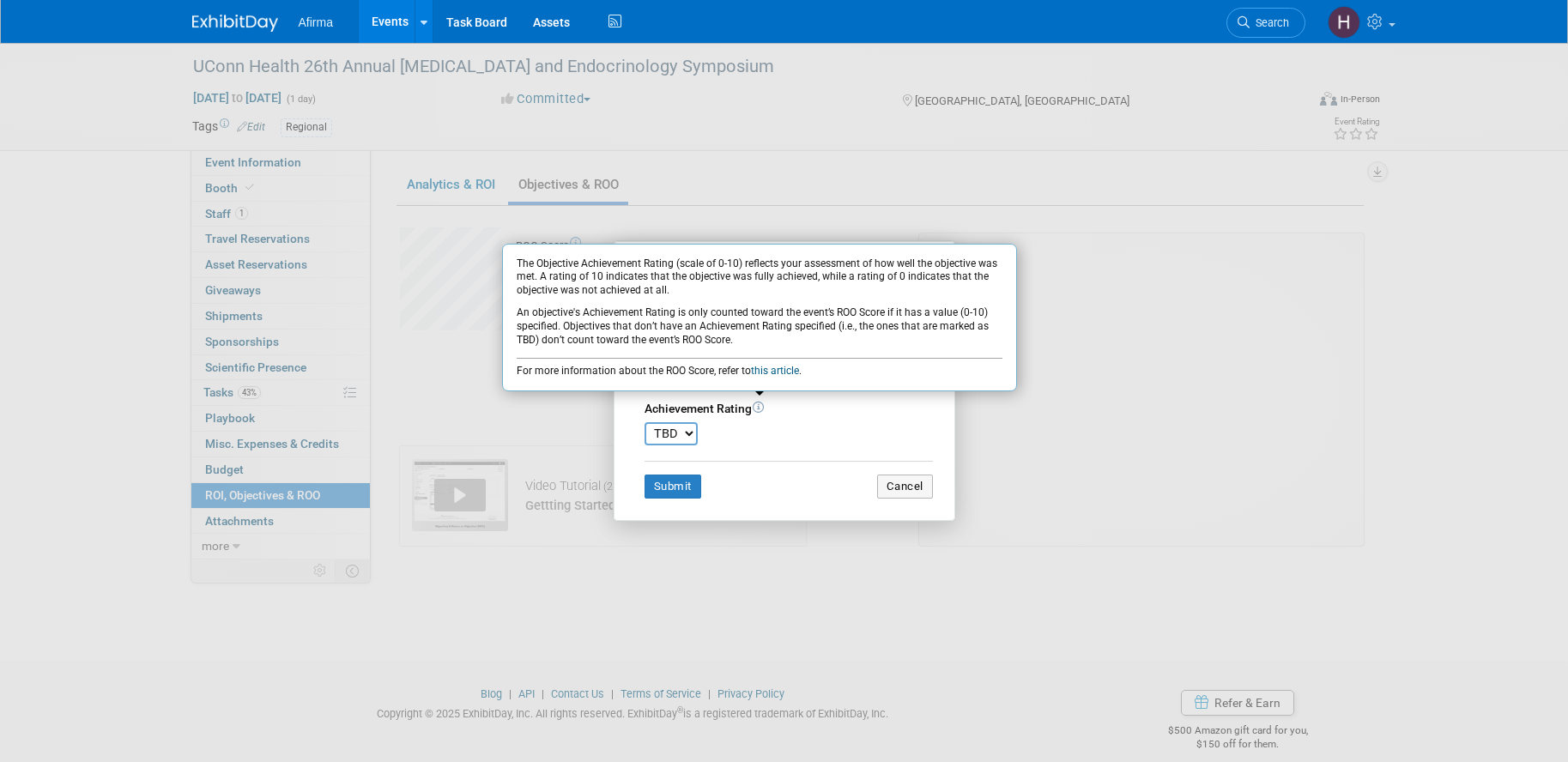
click at [684, 433] on select "TBD 0 1 2 3 4 5 6 7 8 9 10" at bounding box center [671, 433] width 53 height 23
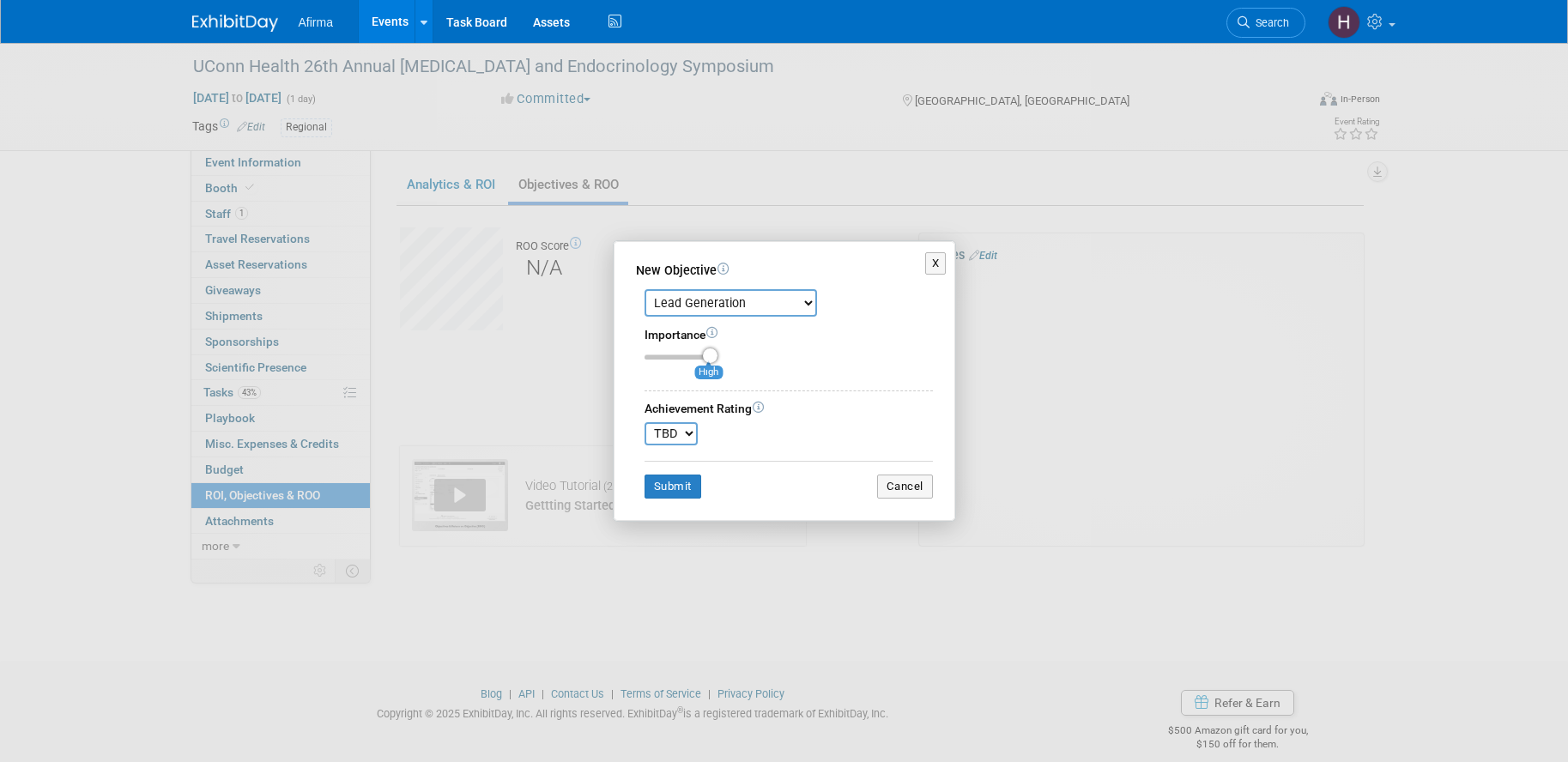
select select "7"
click at [645, 422] on select "TBD 0 1 2 3 4 5 6 7 8 9 10" at bounding box center [671, 433] width 53 height 23
click at [682, 489] on button "Submit" at bounding box center [673, 487] width 57 height 24
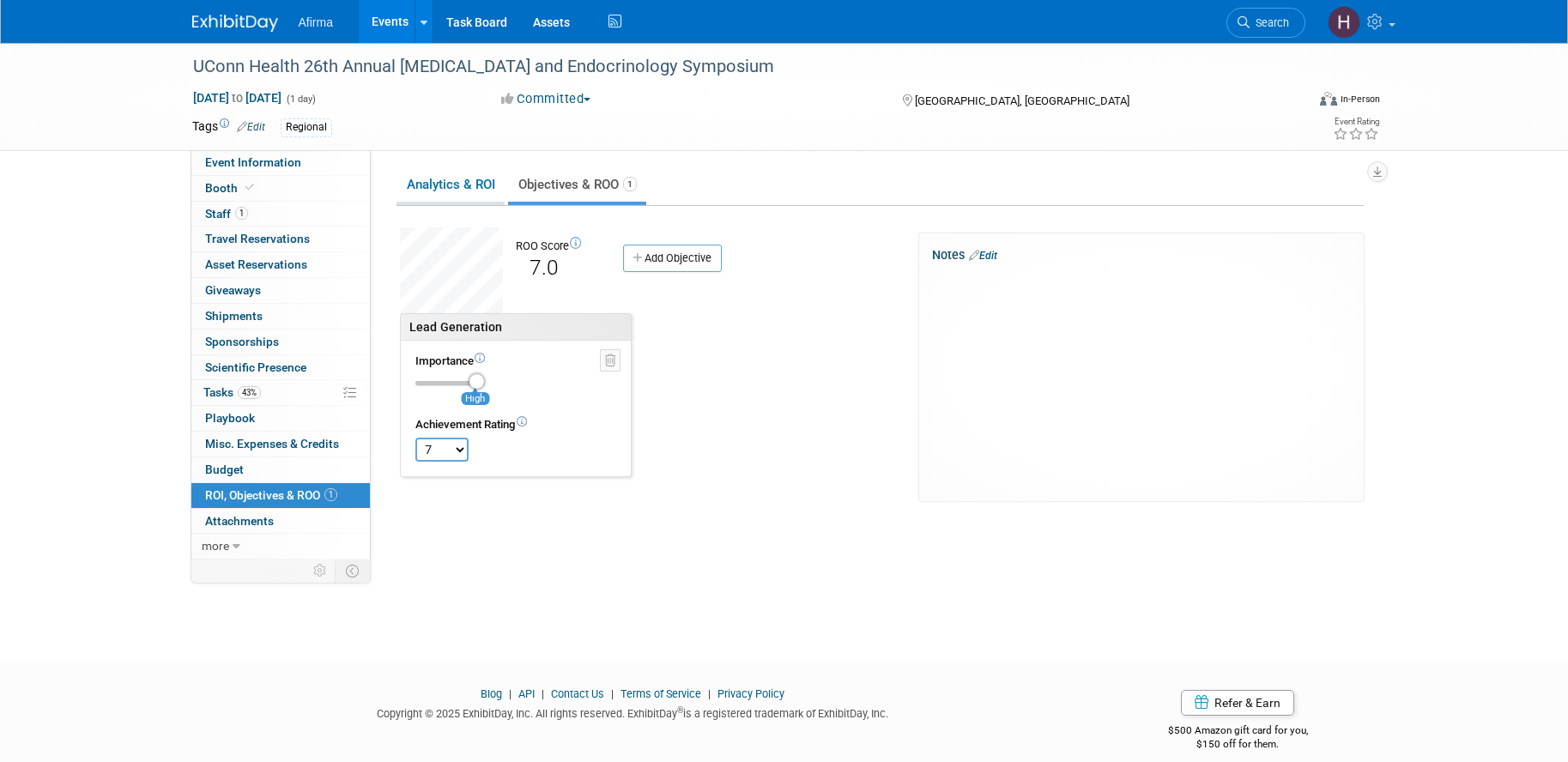
click at [471, 190] on link "Analytics & ROI" at bounding box center [451, 184] width 108 height 33
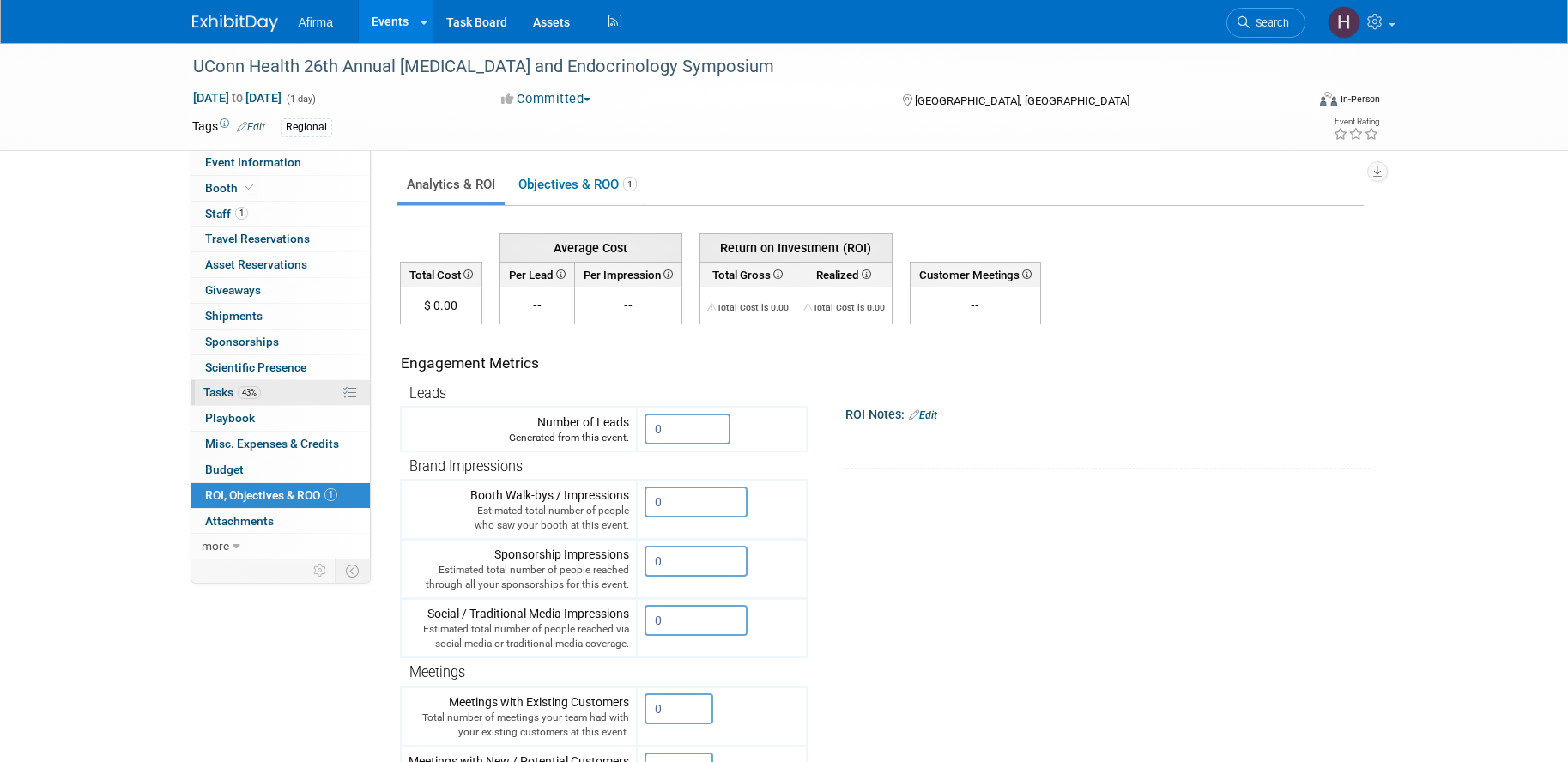
click at [276, 390] on link "43% Tasks 43%" at bounding box center [280, 392] width 179 height 25
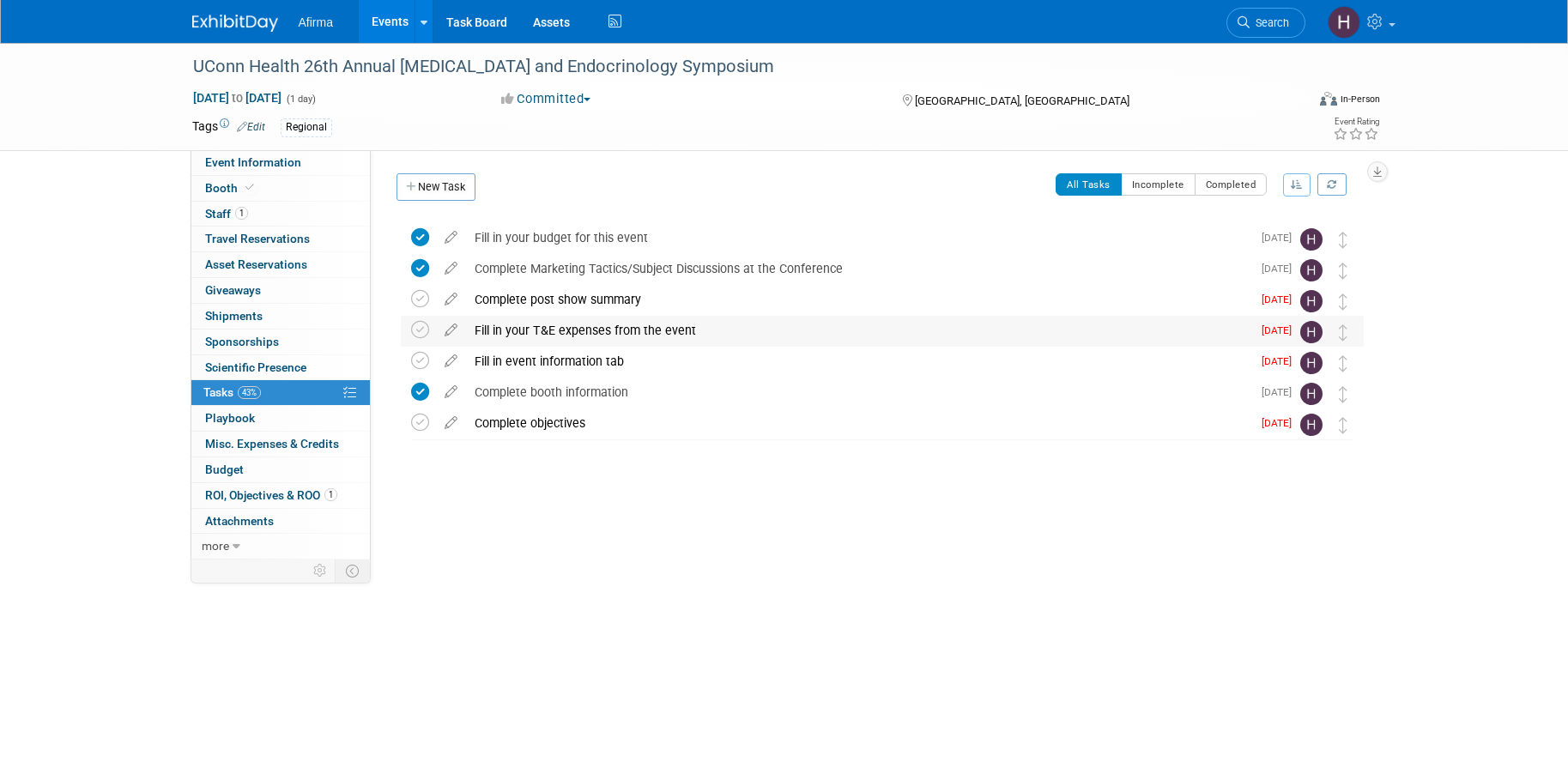
click at [696, 325] on div "Fill in your T&E expenses from the event" at bounding box center [858, 330] width 785 height 29
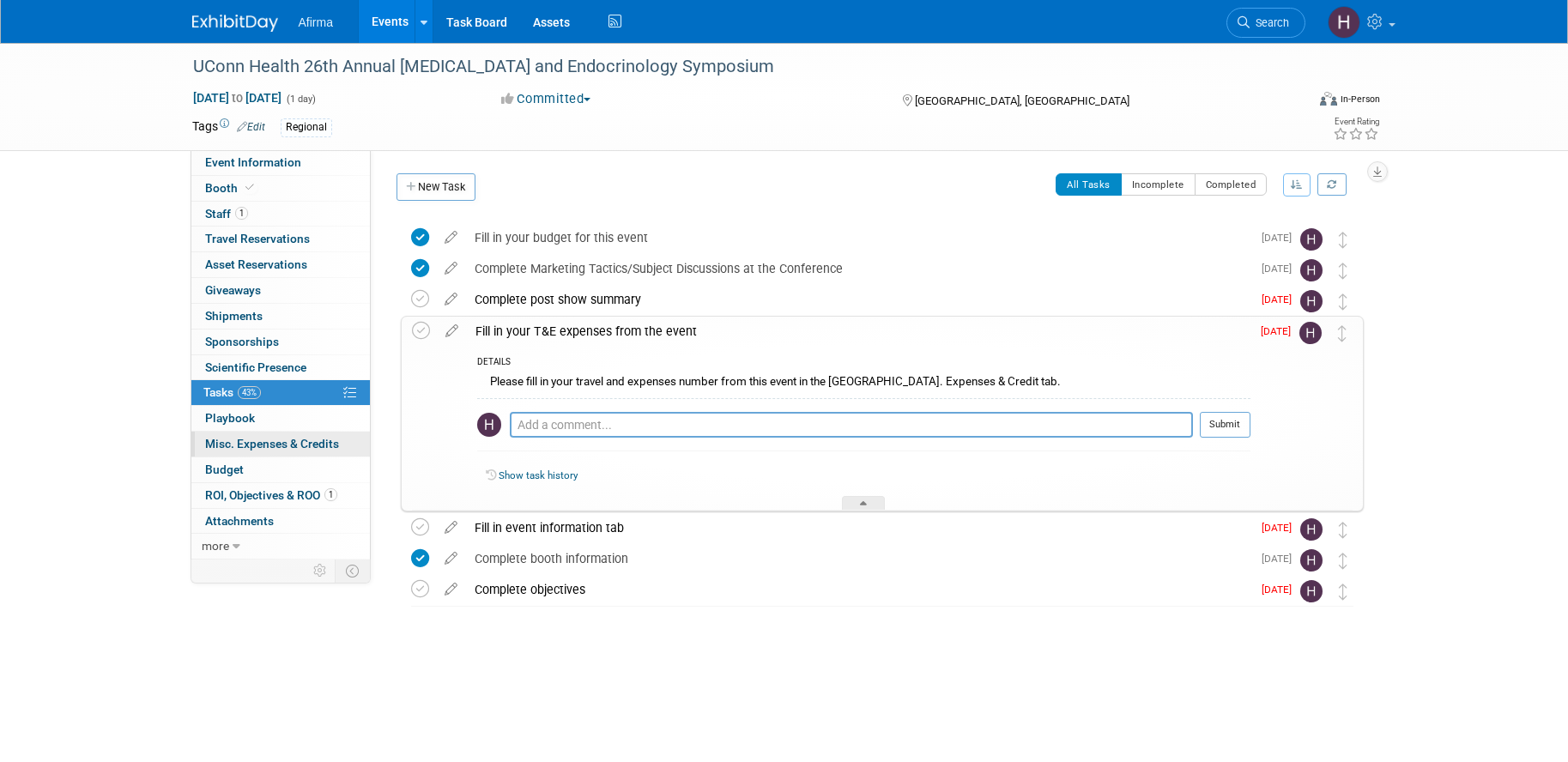
click at [307, 443] on span "Misc. Expenses & Credits 0" at bounding box center [272, 444] width 134 height 14
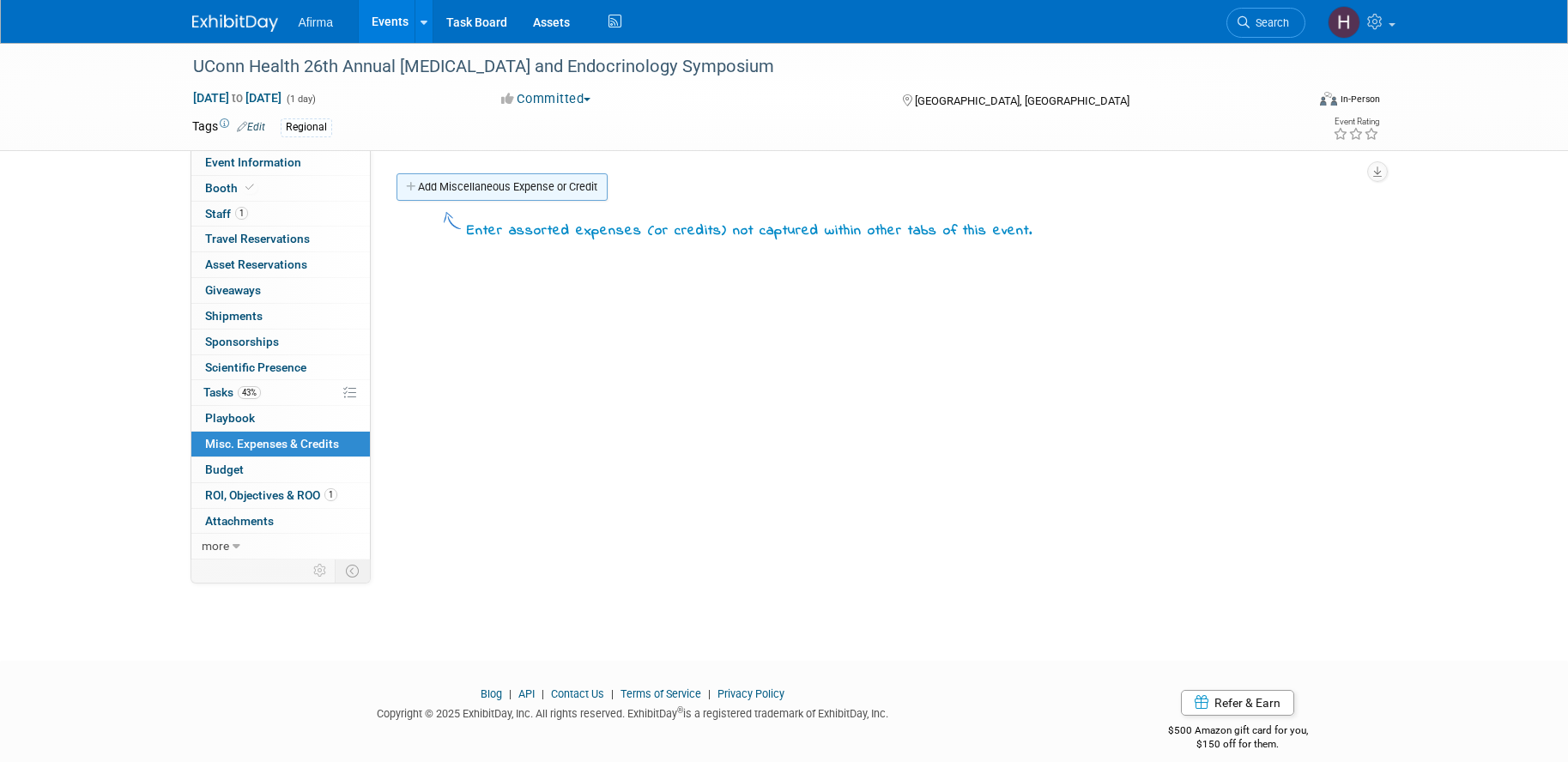
click at [541, 193] on link "Add Miscellaneous Expense or Credit" at bounding box center [502, 186] width 211 height 27
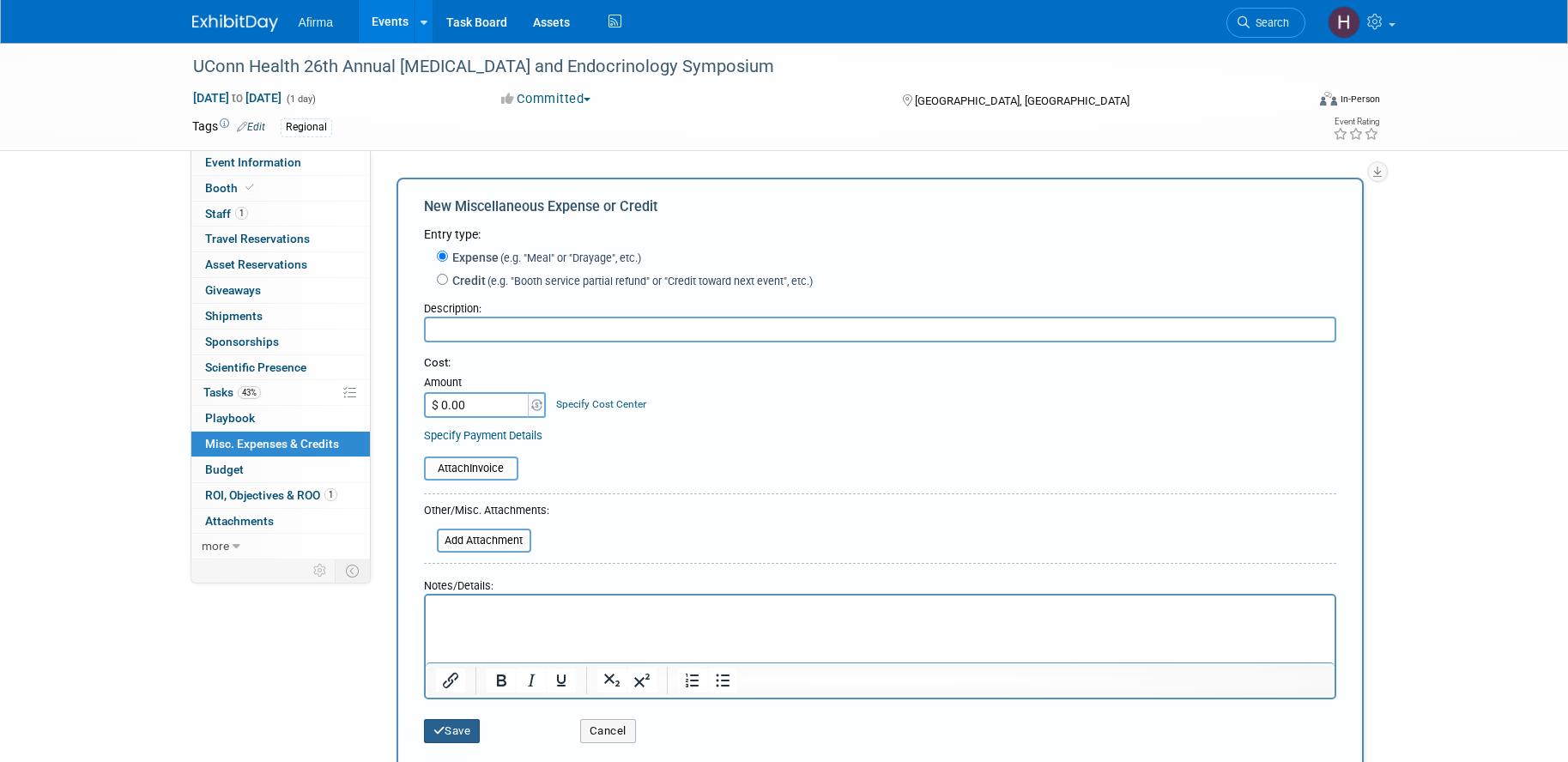
click at [469, 737] on button "Save" at bounding box center [452, 732] width 57 height 24
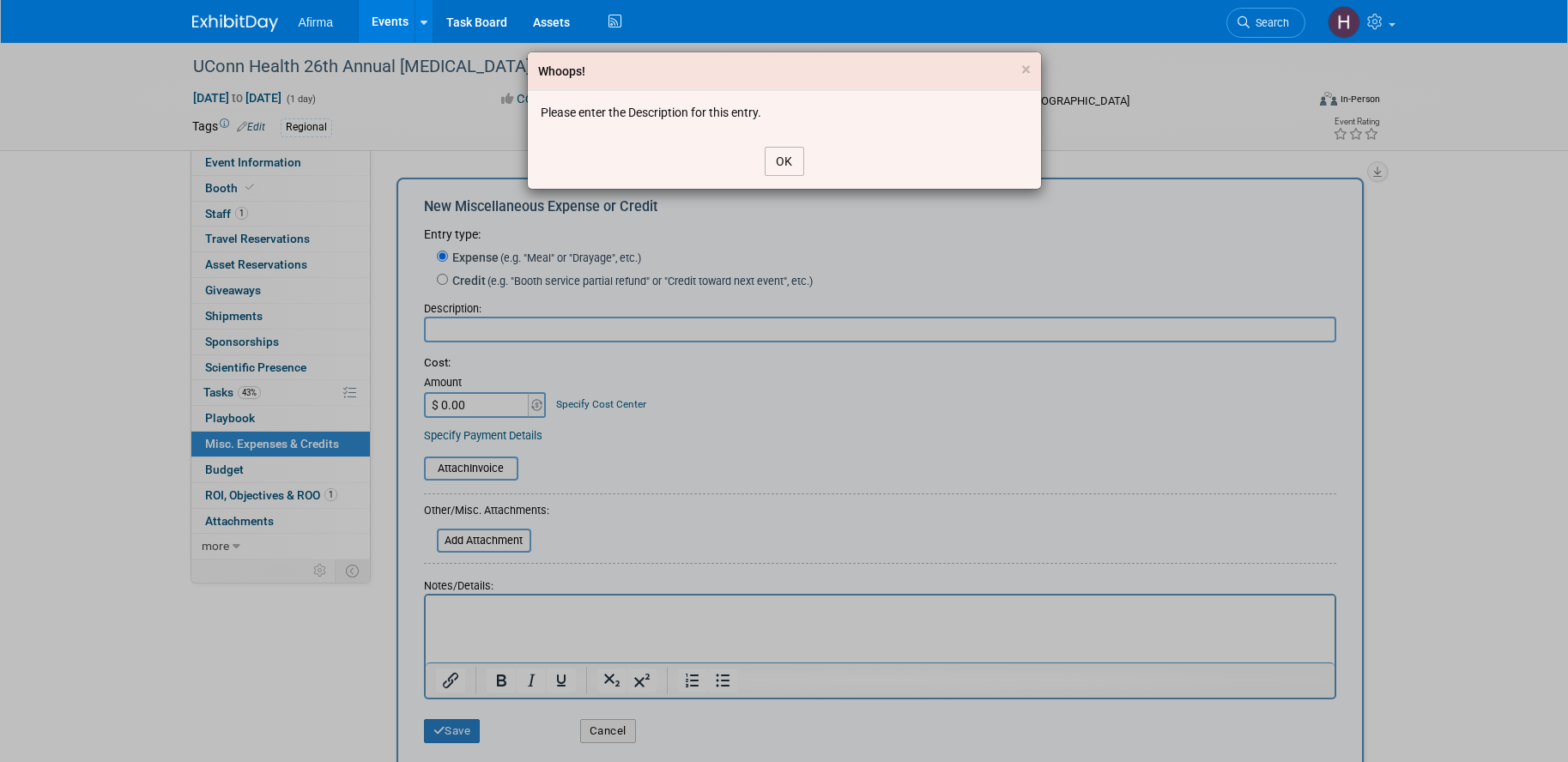
drag, startPoint x: 784, startPoint y: 157, endPoint x: 771, endPoint y: 159, distance: 13.2
click at [784, 156] on button "OK" at bounding box center [784, 161] width 39 height 29
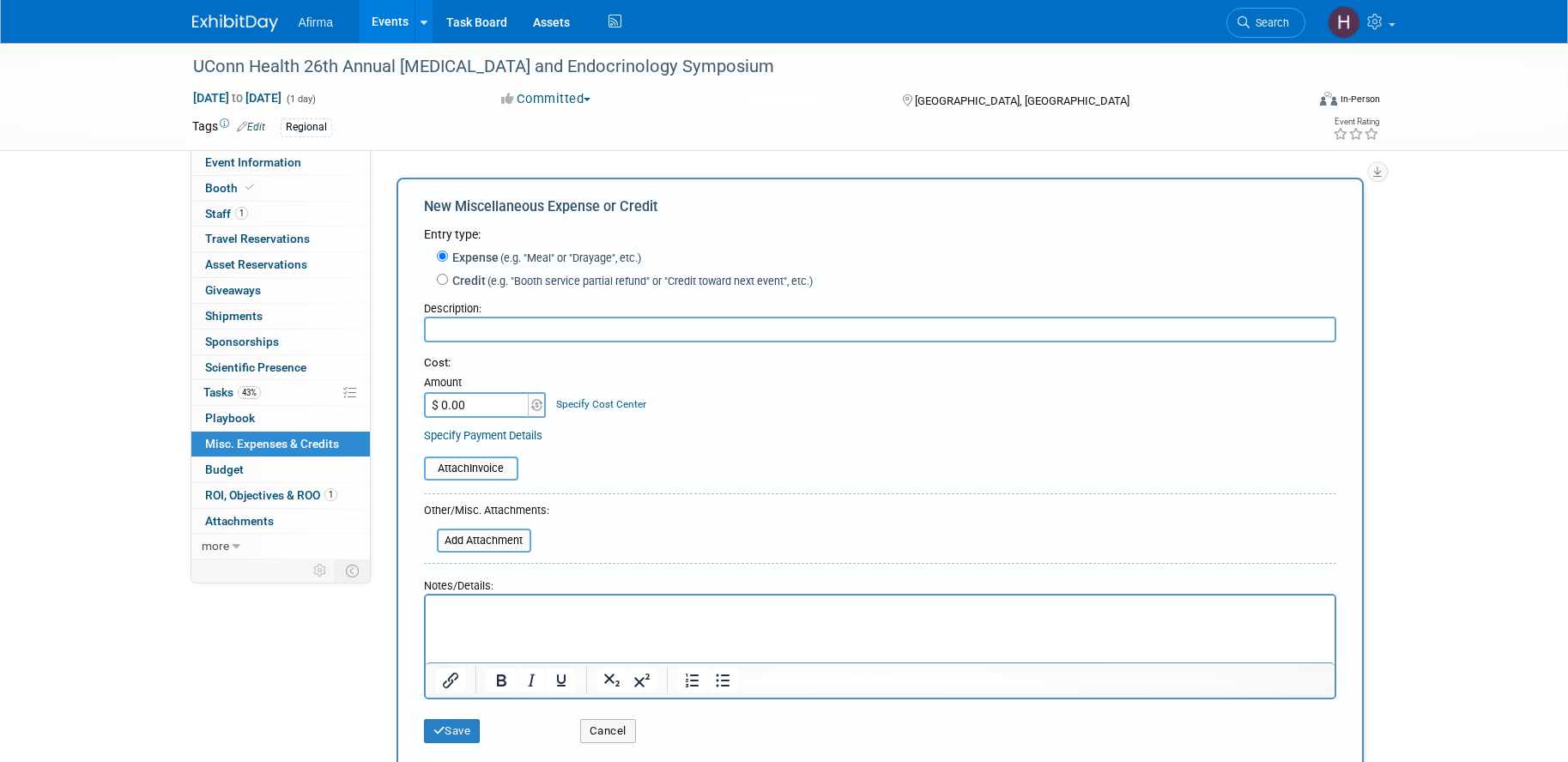
click at [531, 334] on input "text" at bounding box center [879, 330] width 912 height 26
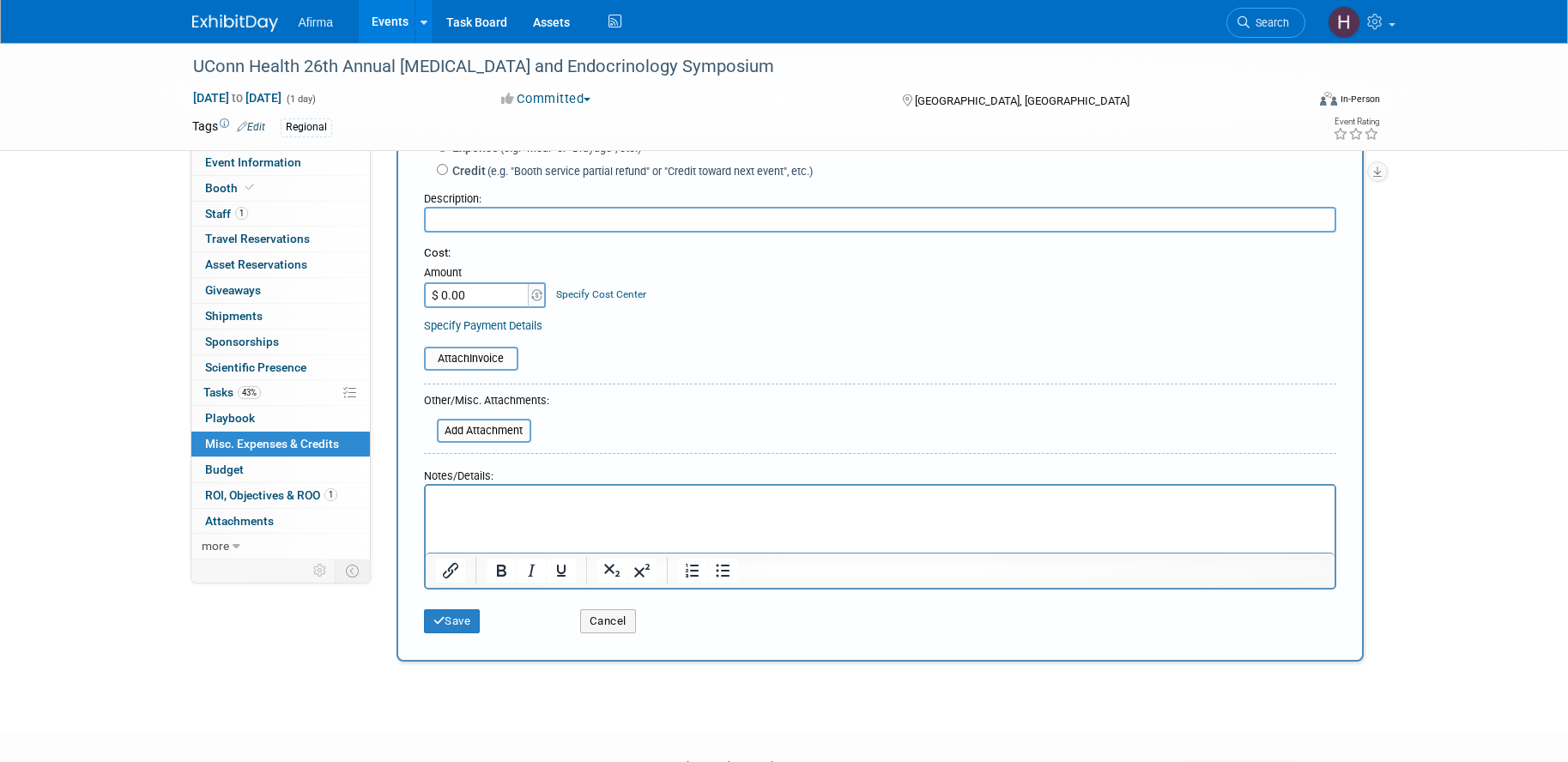
scroll to position [170, 0]
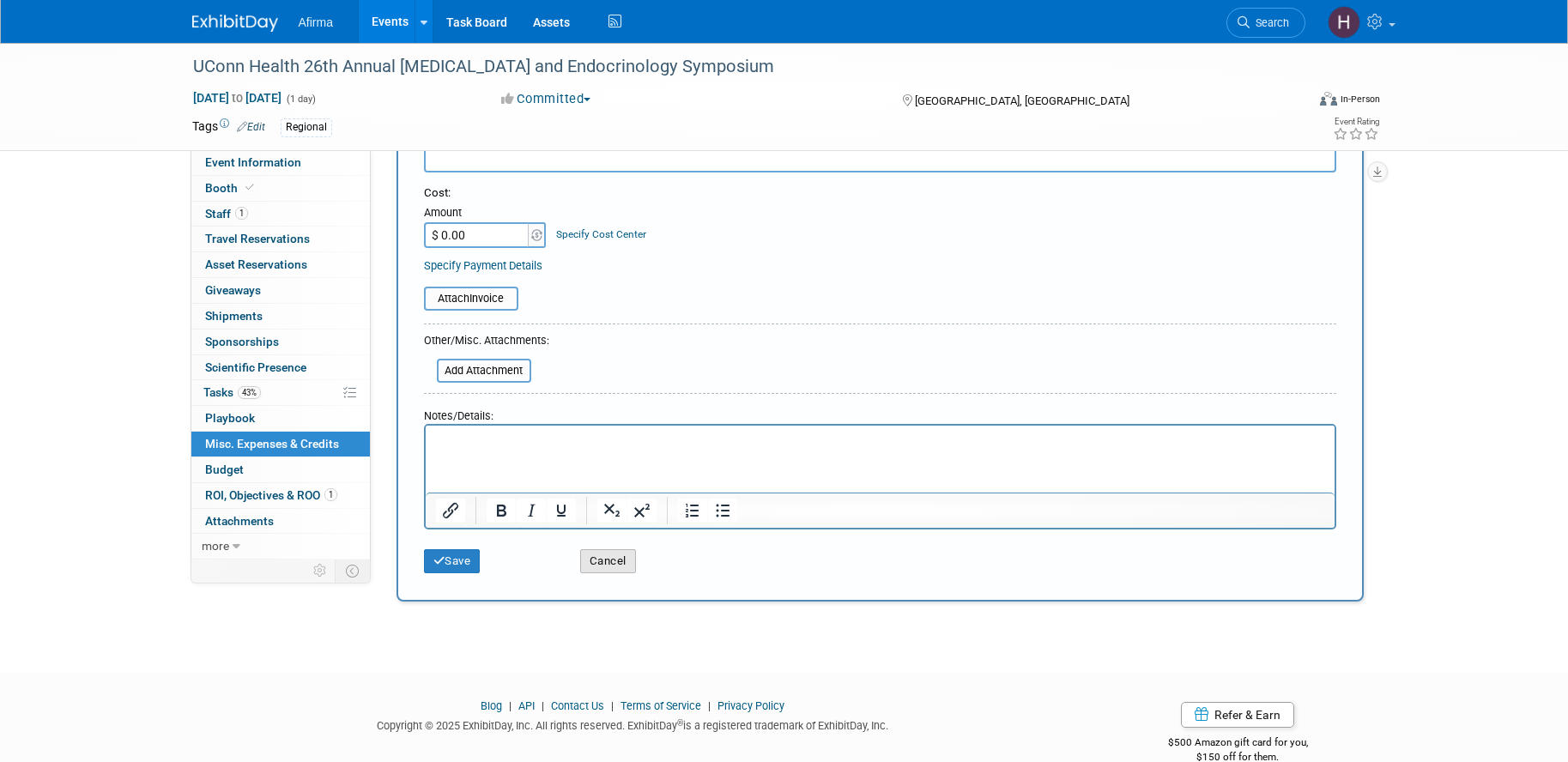
click at [625, 558] on button "Cancel" at bounding box center [608, 562] width 56 height 24
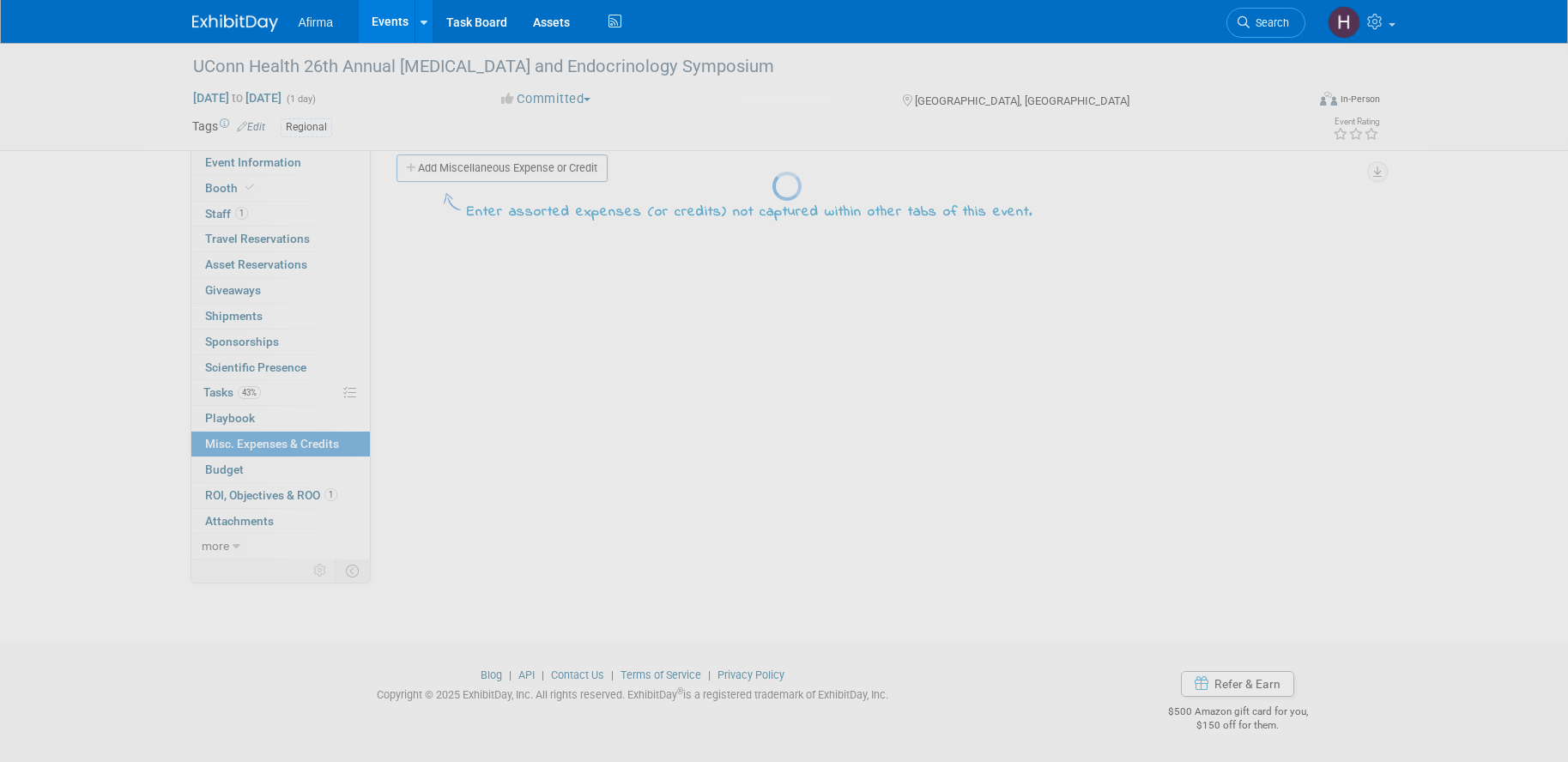
scroll to position [19, 0]
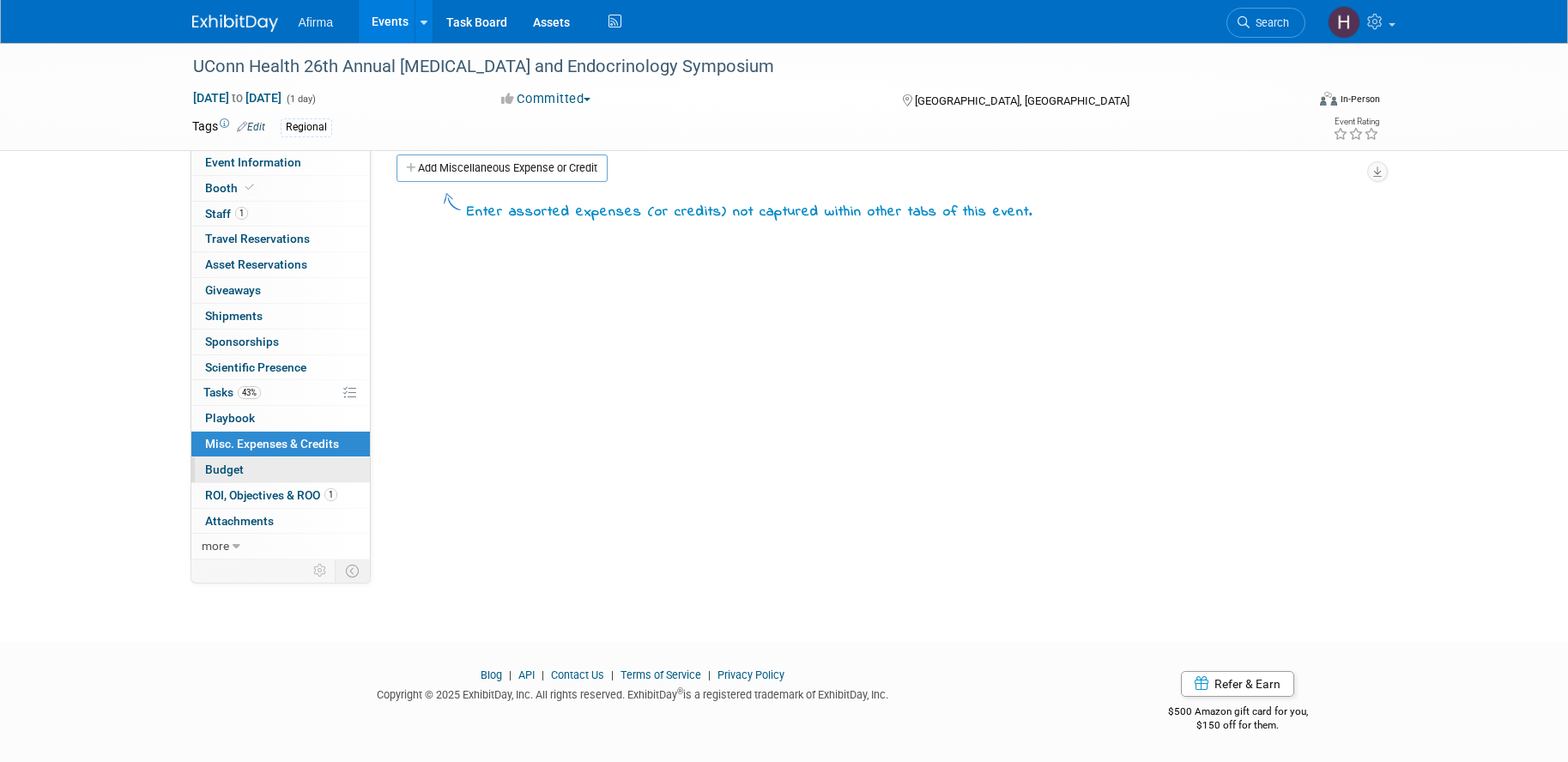
click at [311, 466] on link "Budget" at bounding box center [280, 470] width 179 height 25
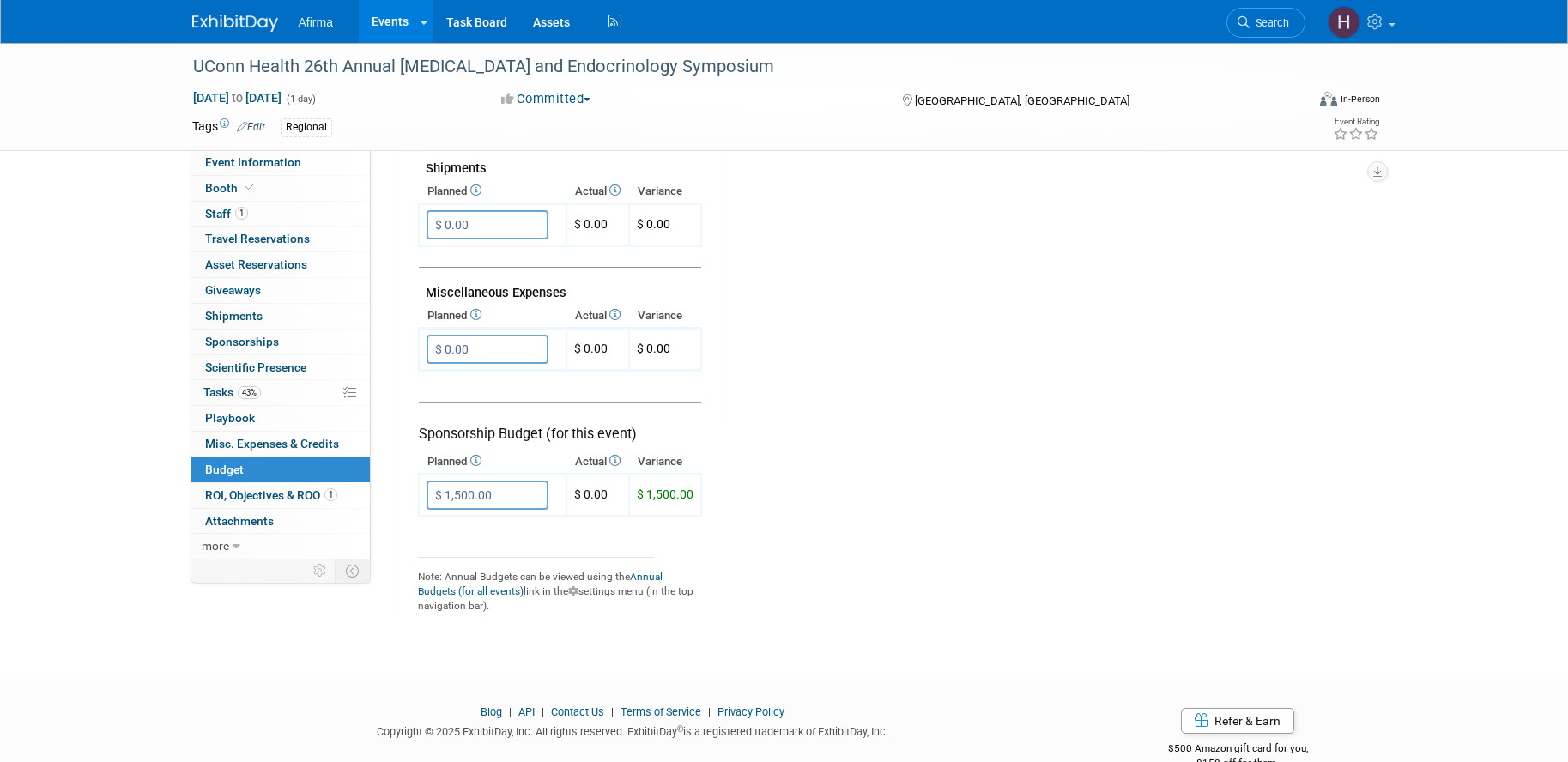
scroll to position [992, 0]
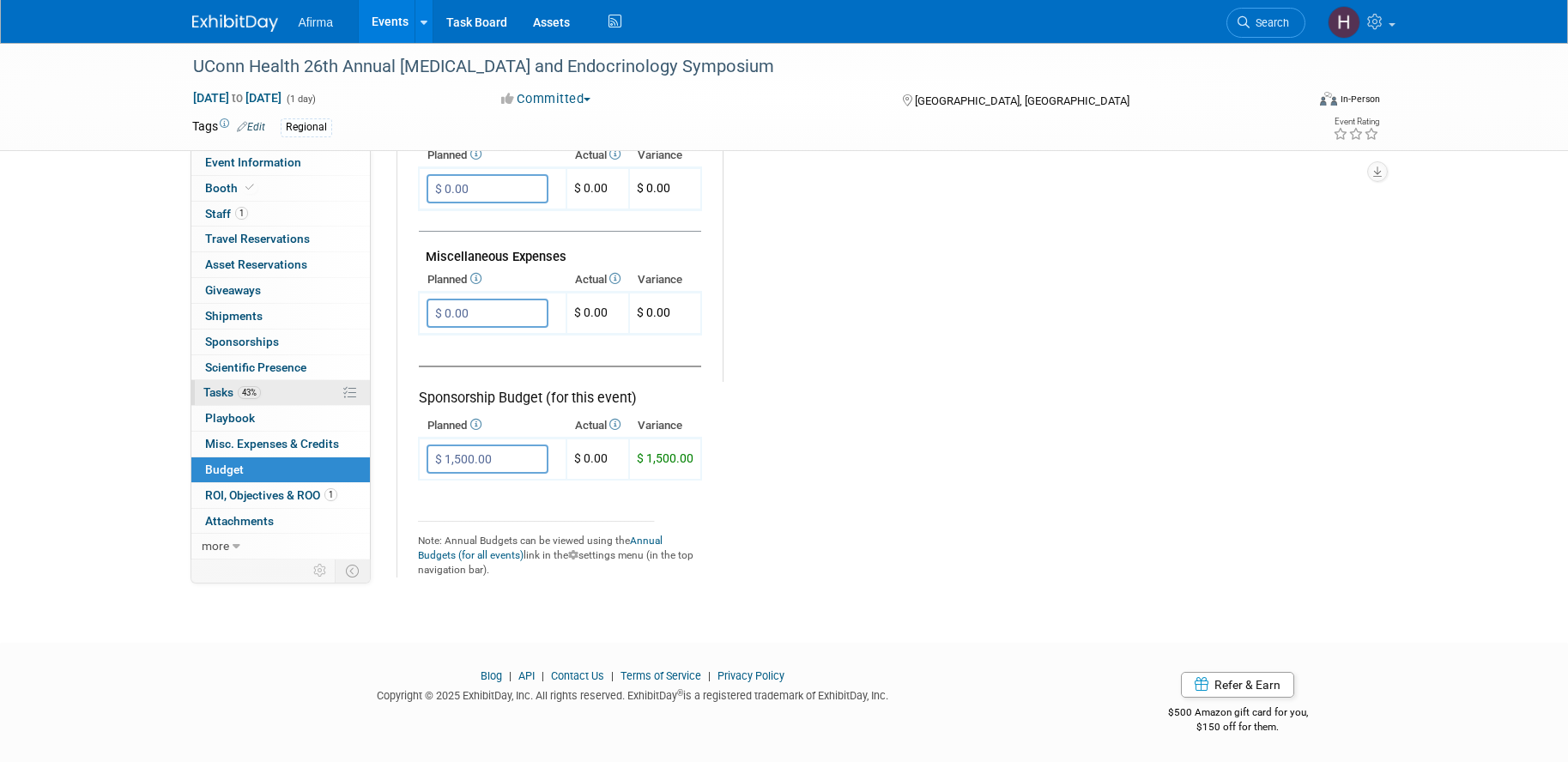
click at [246, 391] on span "43%" at bounding box center [249, 392] width 23 height 13
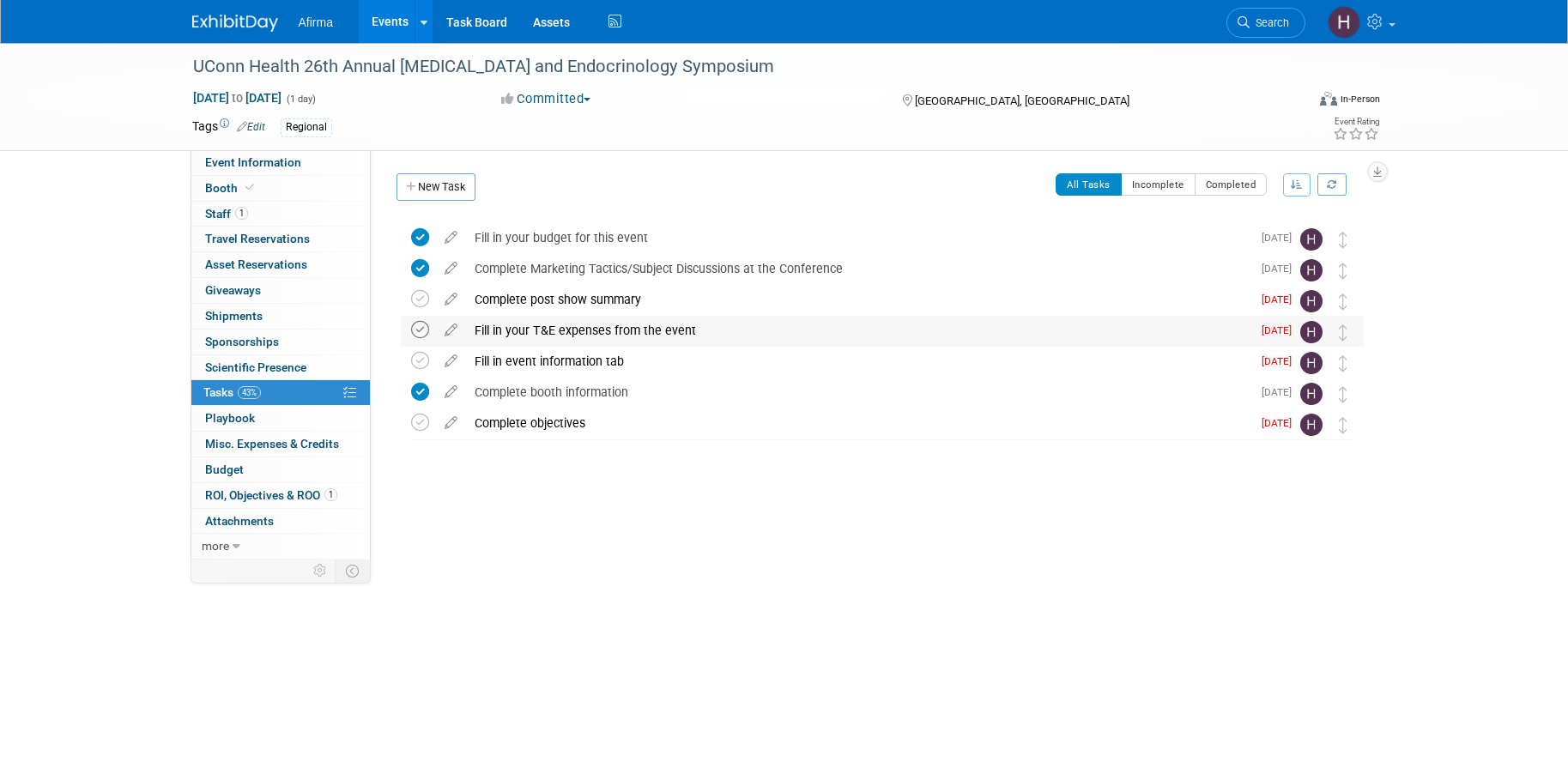
click at [421, 326] on icon at bounding box center [420, 330] width 18 height 18
click at [515, 300] on div "Complete post show summary" at bounding box center [858, 299] width 785 height 29
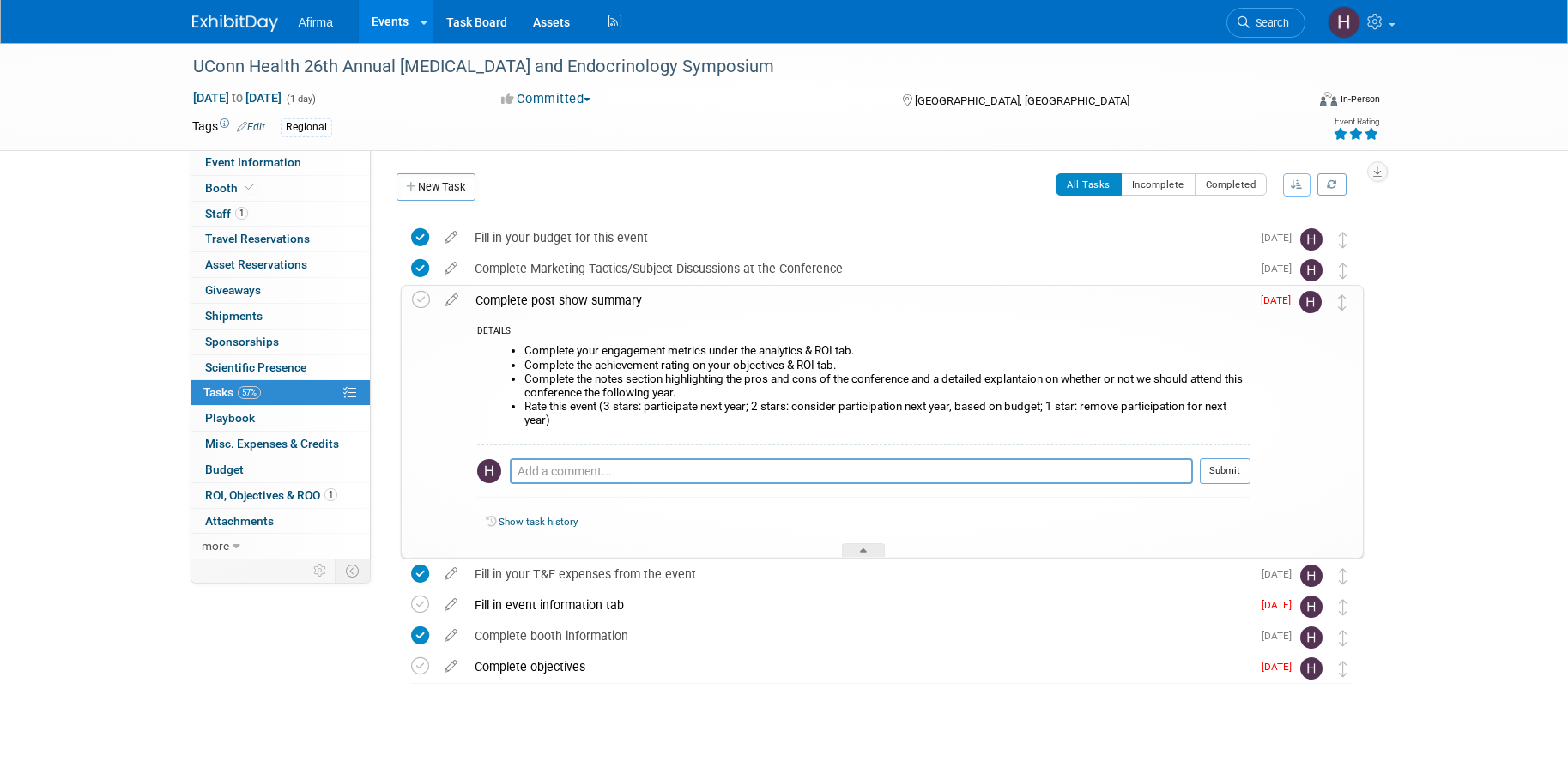
click at [1369, 133] on icon at bounding box center [1370, 134] width 15 height 12
click at [417, 300] on icon at bounding box center [421, 300] width 18 height 18
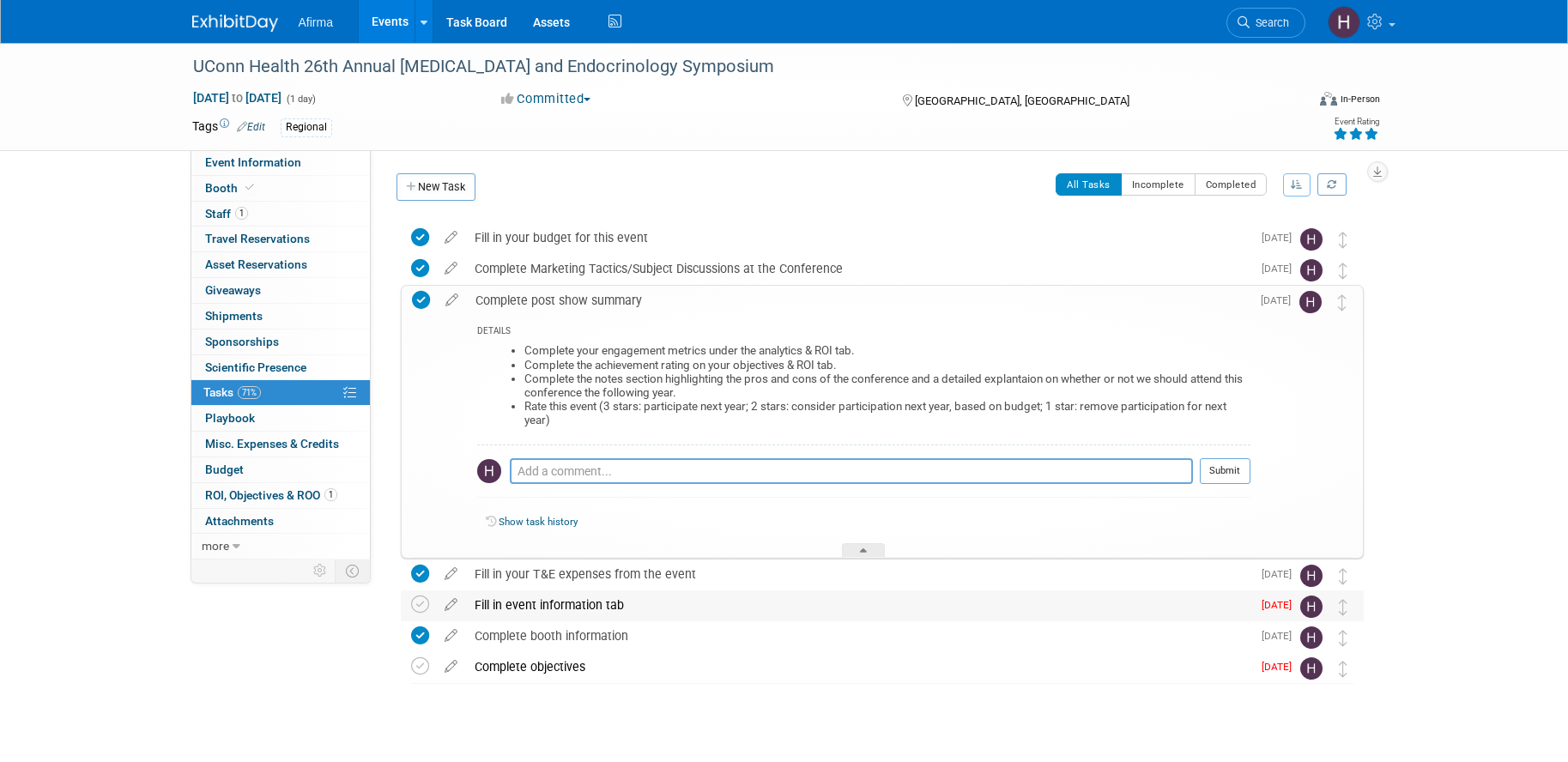
click at [569, 607] on div "Fill in event information tab" at bounding box center [858, 605] width 785 height 29
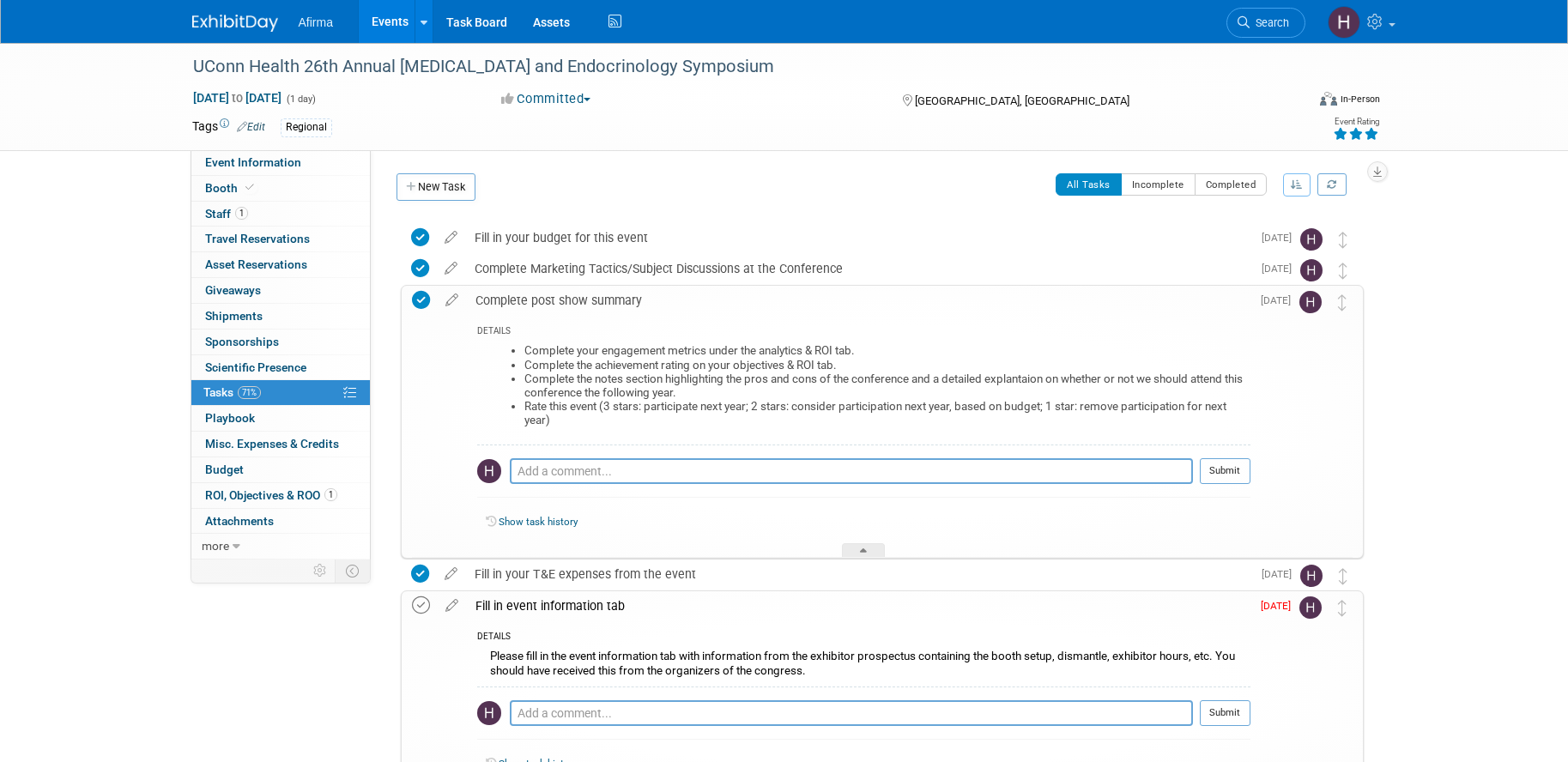
click at [422, 607] on icon at bounding box center [421, 606] width 18 height 18
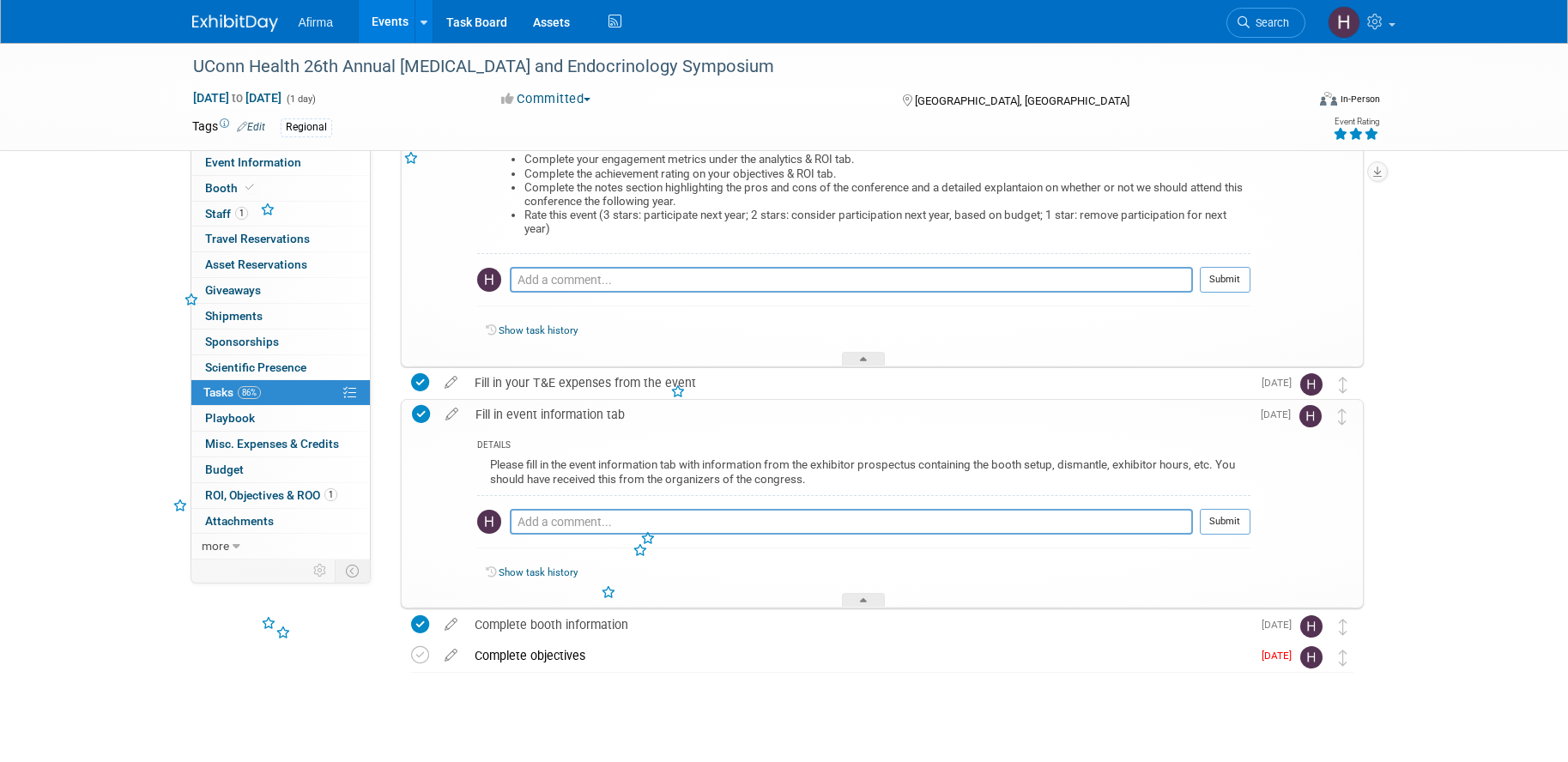
scroll to position [206, 0]
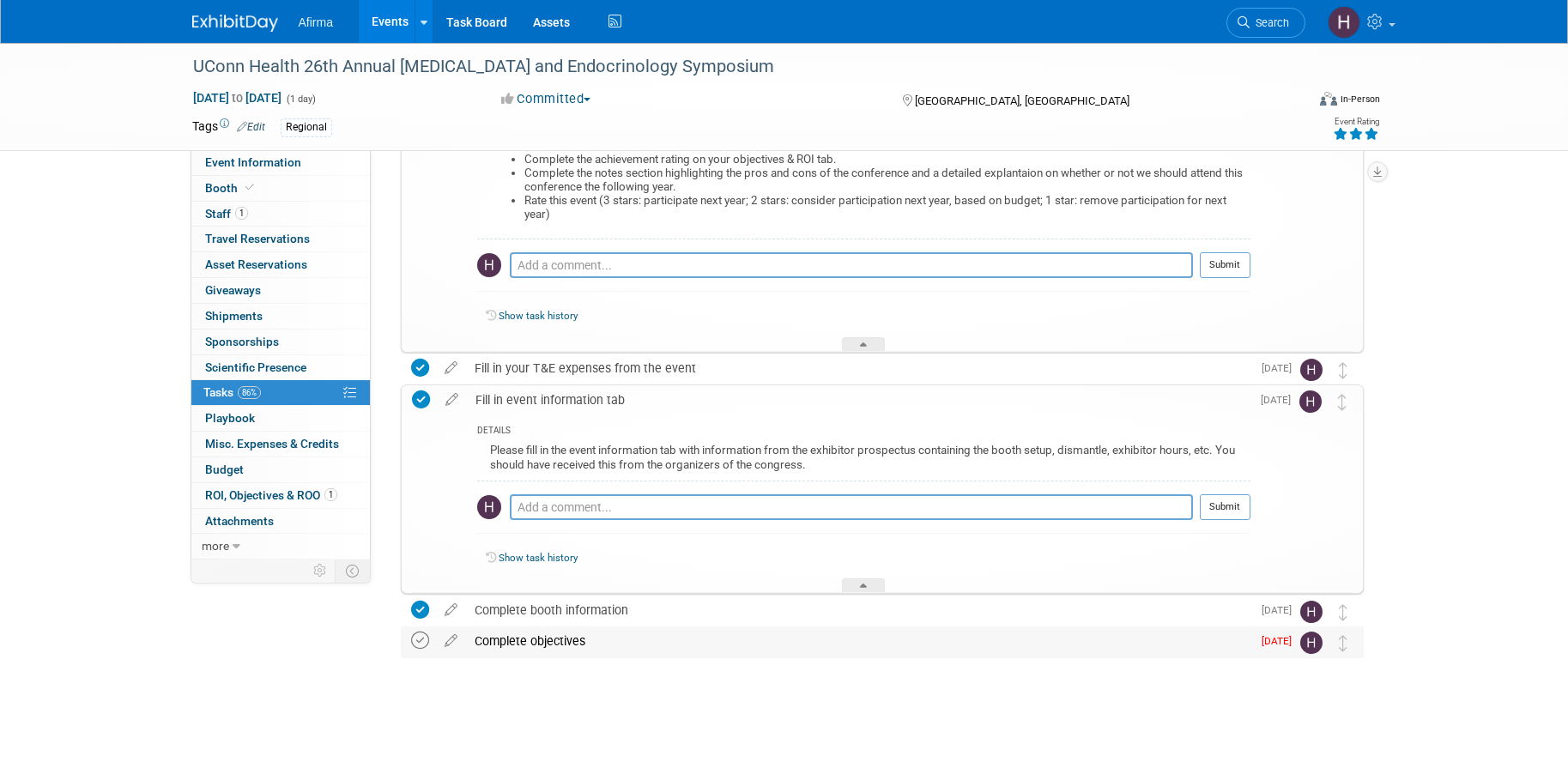
click at [425, 641] on icon at bounding box center [420, 641] width 18 height 18
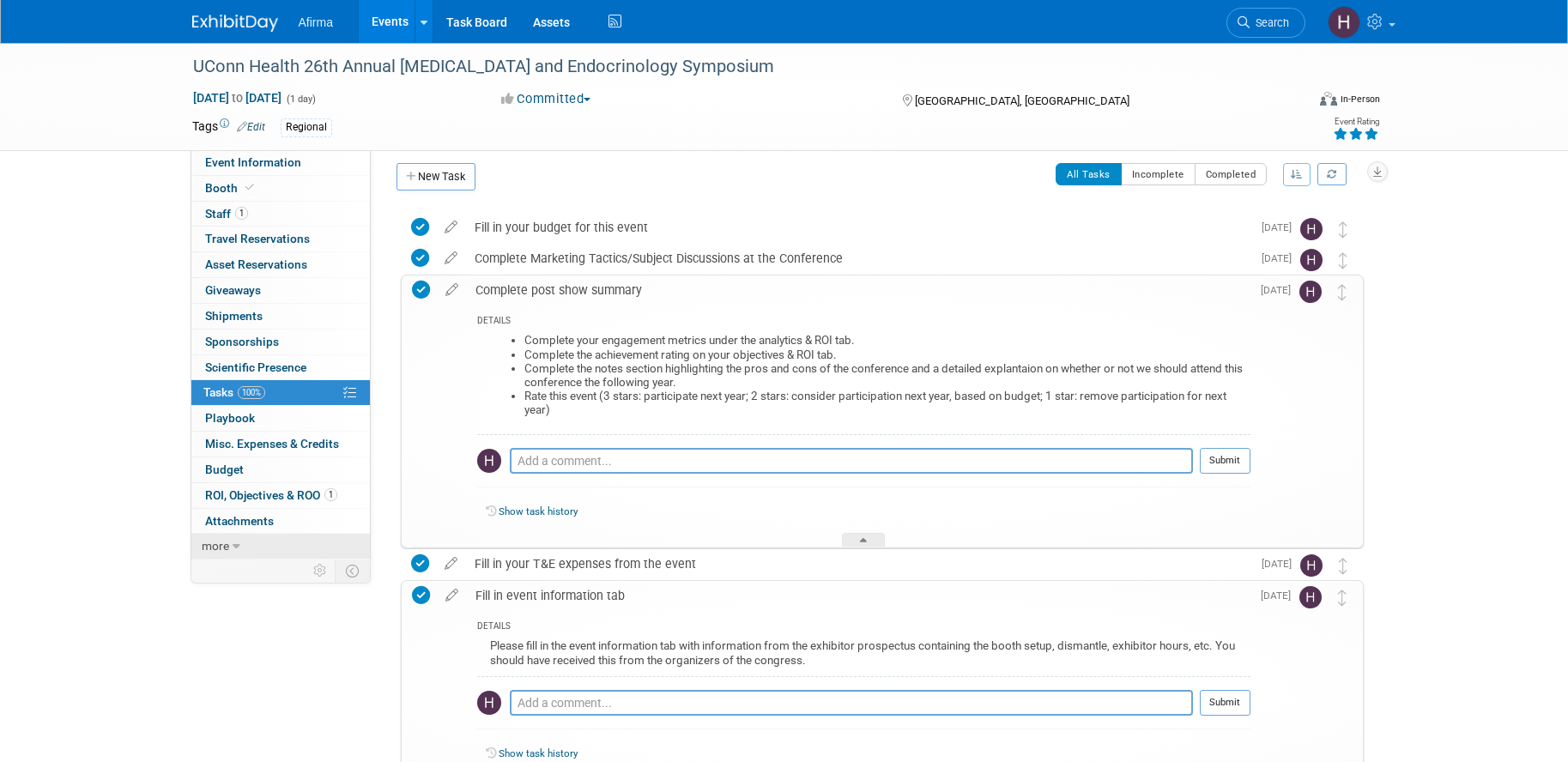
click at [233, 544] on icon at bounding box center [237, 547] width 8 height 12
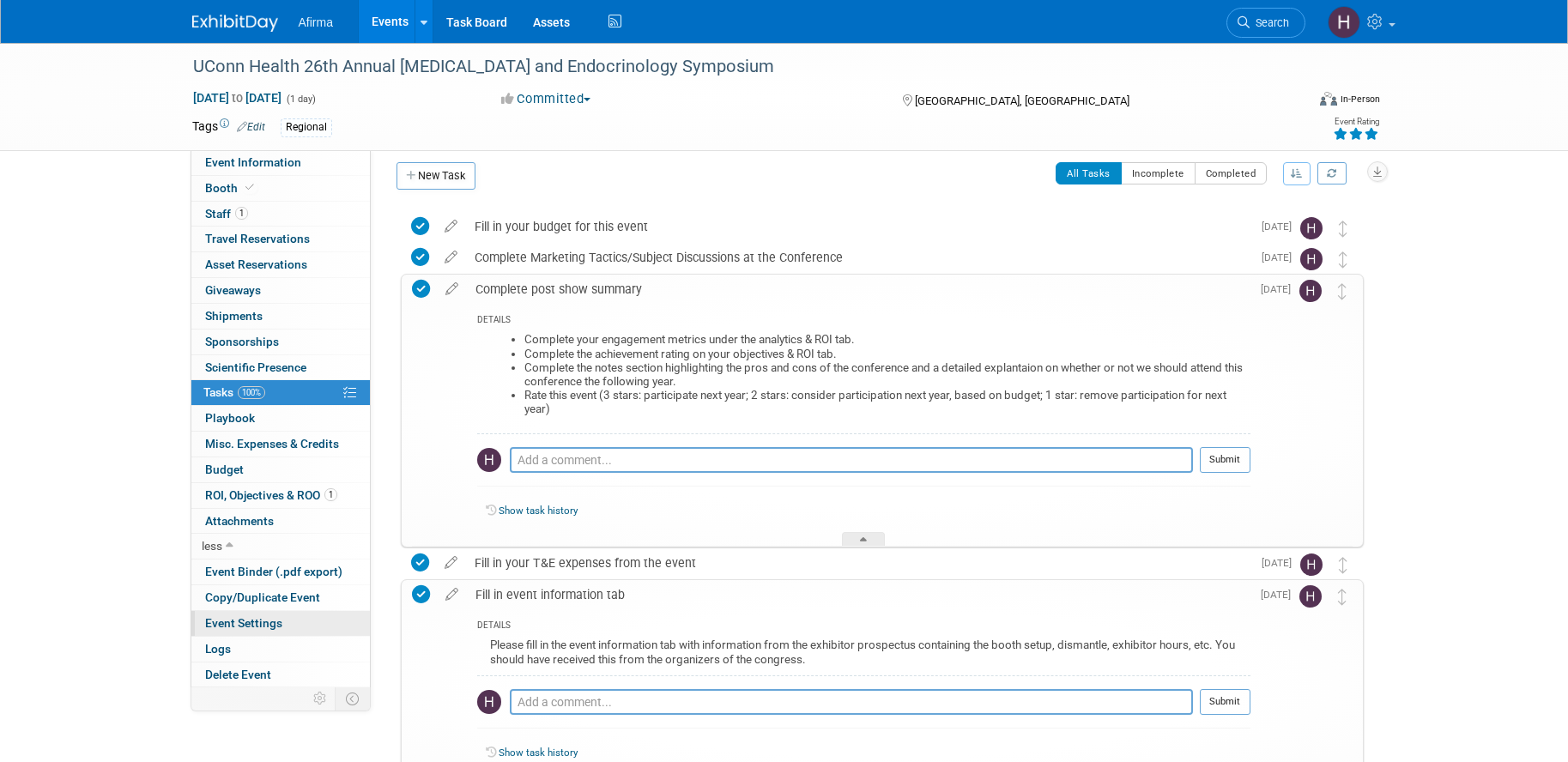
click at [273, 631] on link "Event Settings" at bounding box center [280, 623] width 179 height 25
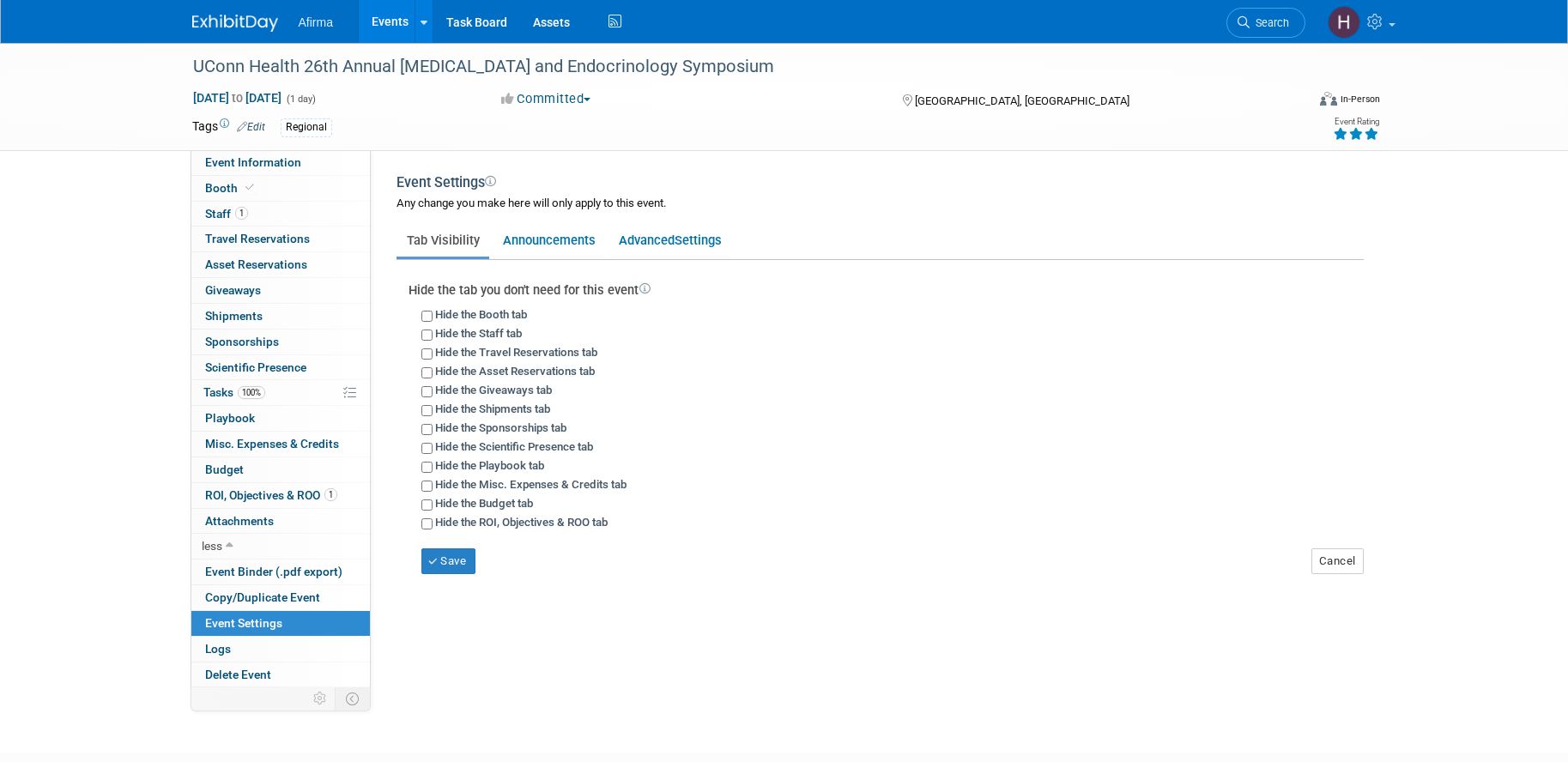
click at [557, 90] on div "Committed Committed Considering Not Going" at bounding box center [685, 99] width 380 height 19
click at [563, 97] on button "Committed" at bounding box center [546, 99] width 102 height 18
drag, startPoint x: 687, startPoint y: 128, endPoint x: 708, endPoint y: 116, distance: 24.2
click at [687, 128] on div "Regional" at bounding box center [730, 127] width 897 height 19
click at [317, 21] on span "Afirma" at bounding box center [316, 22] width 34 height 14
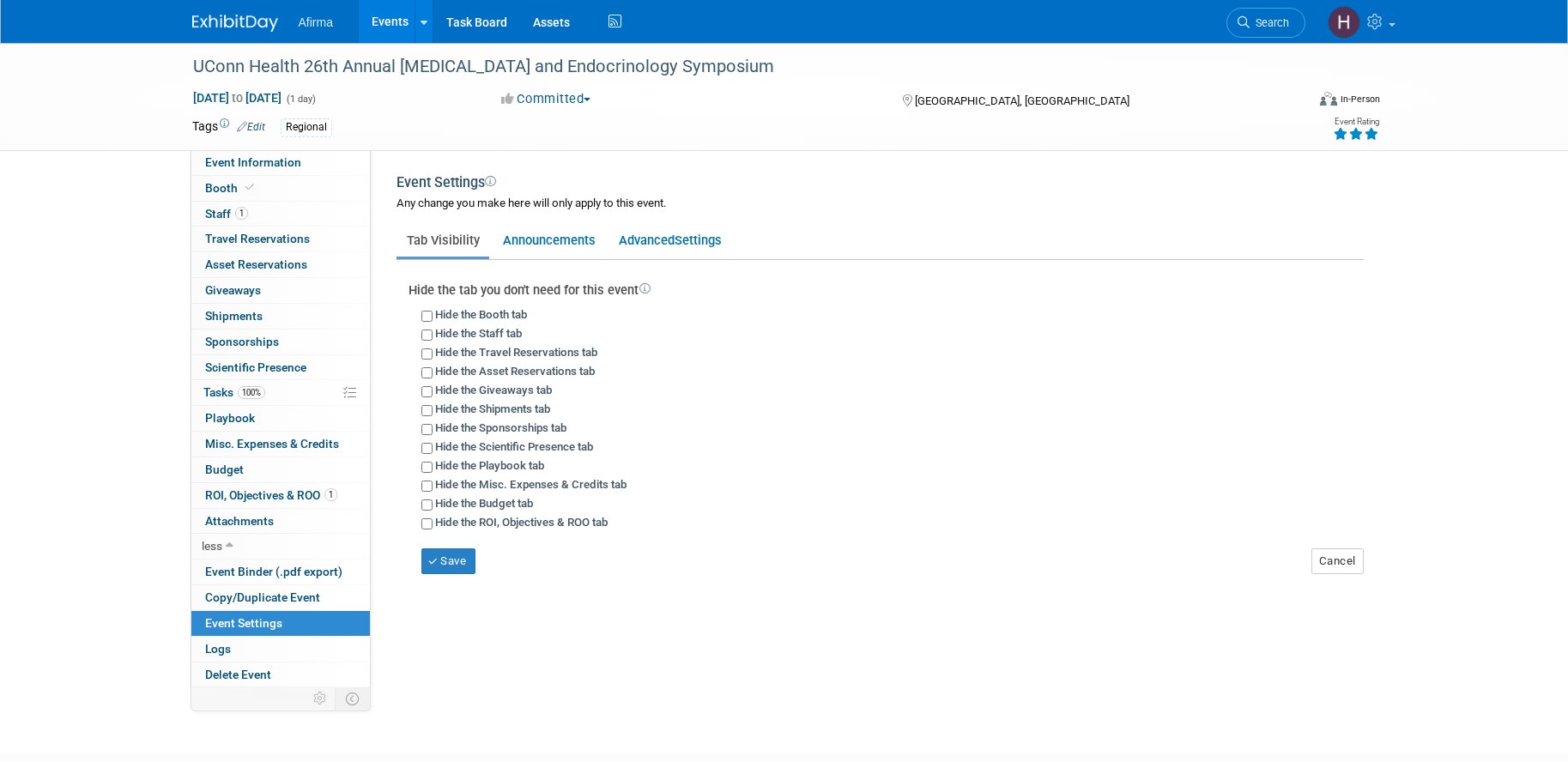
click at [374, 21] on link "Events" at bounding box center [390, 21] width 63 height 43
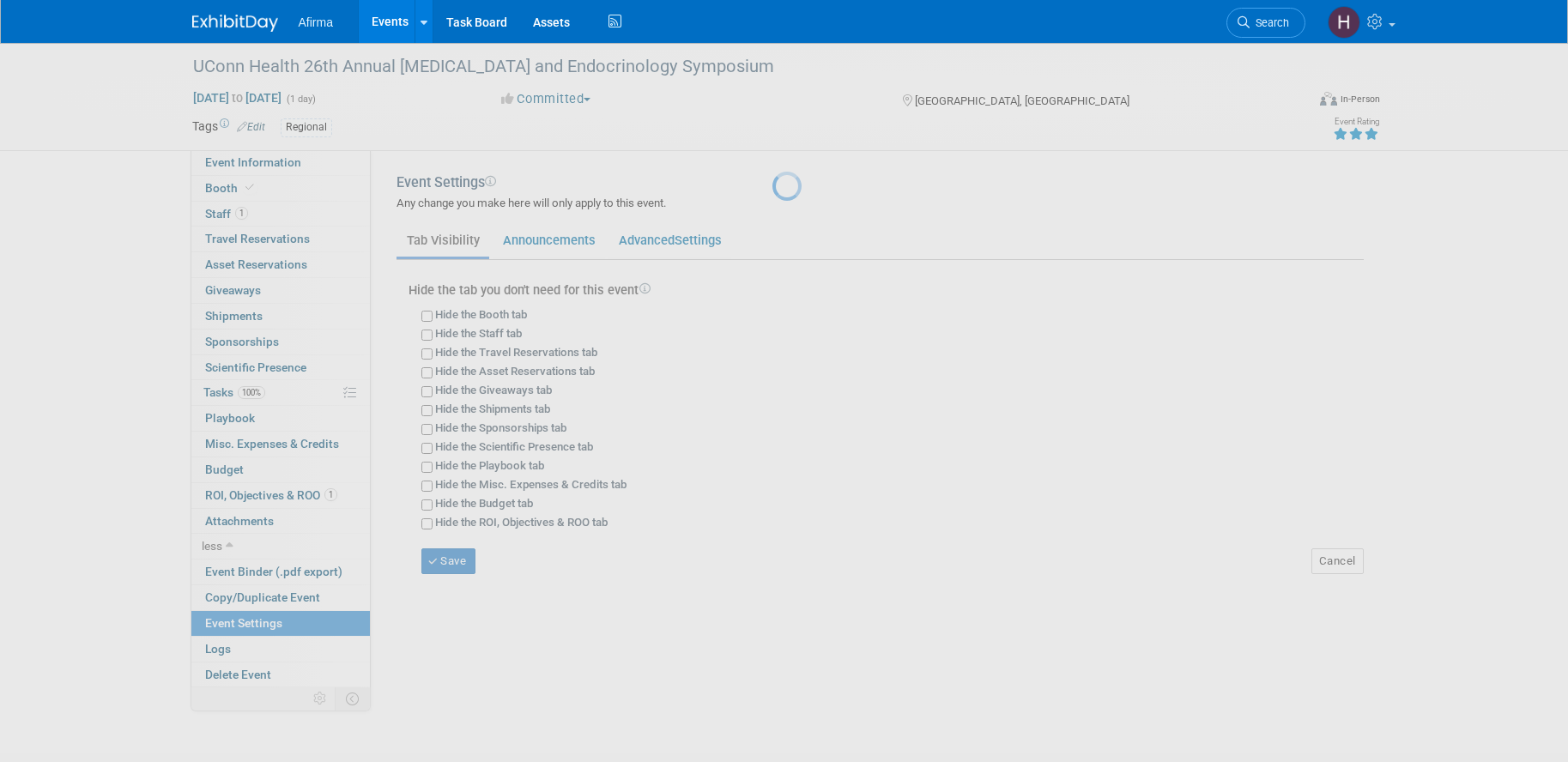
scroll to position [6, 0]
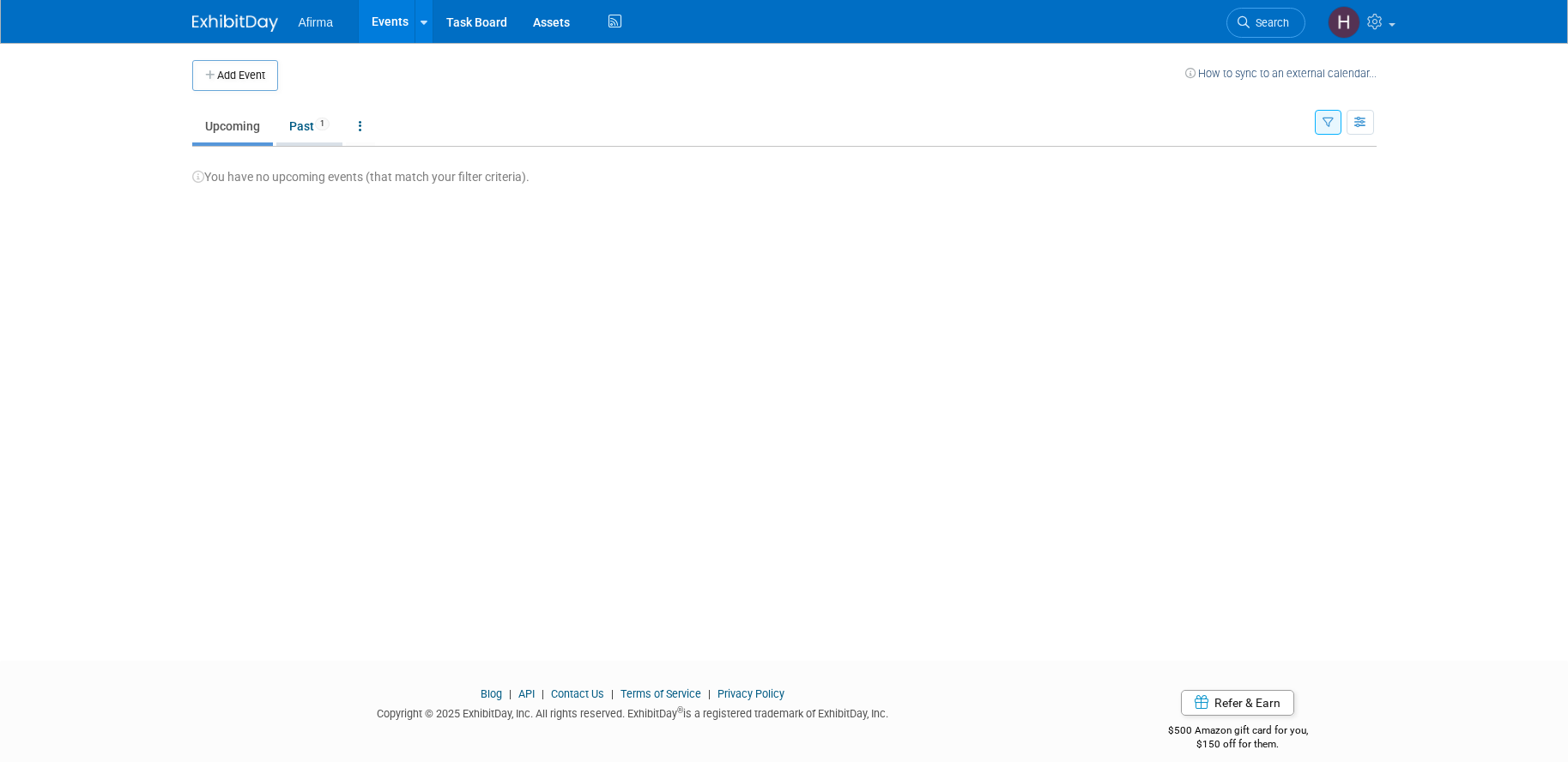
click at [303, 130] on link "Past 1" at bounding box center [309, 126] width 66 height 33
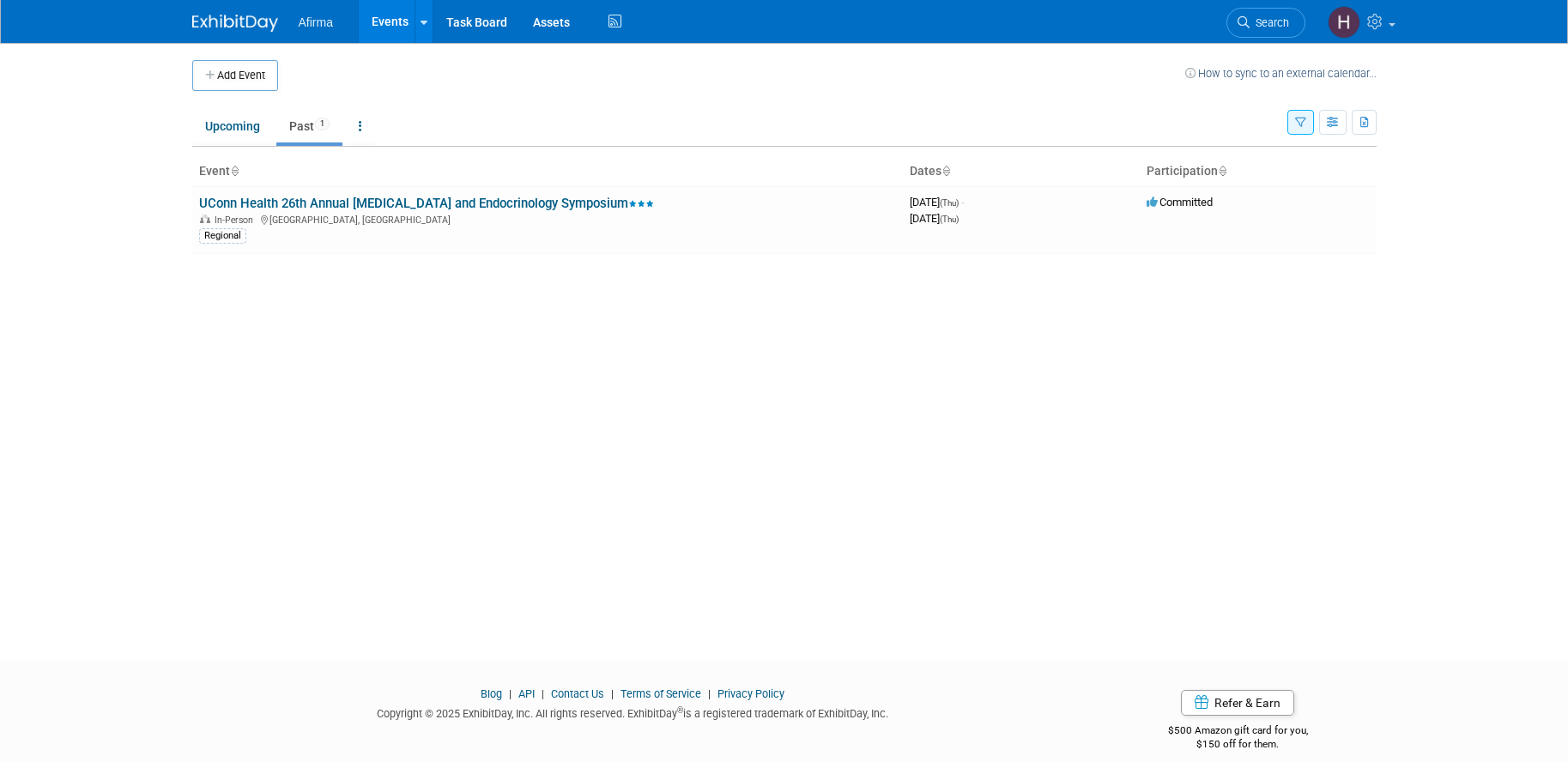
click at [242, 74] on button "Add Event" at bounding box center [235, 75] width 86 height 31
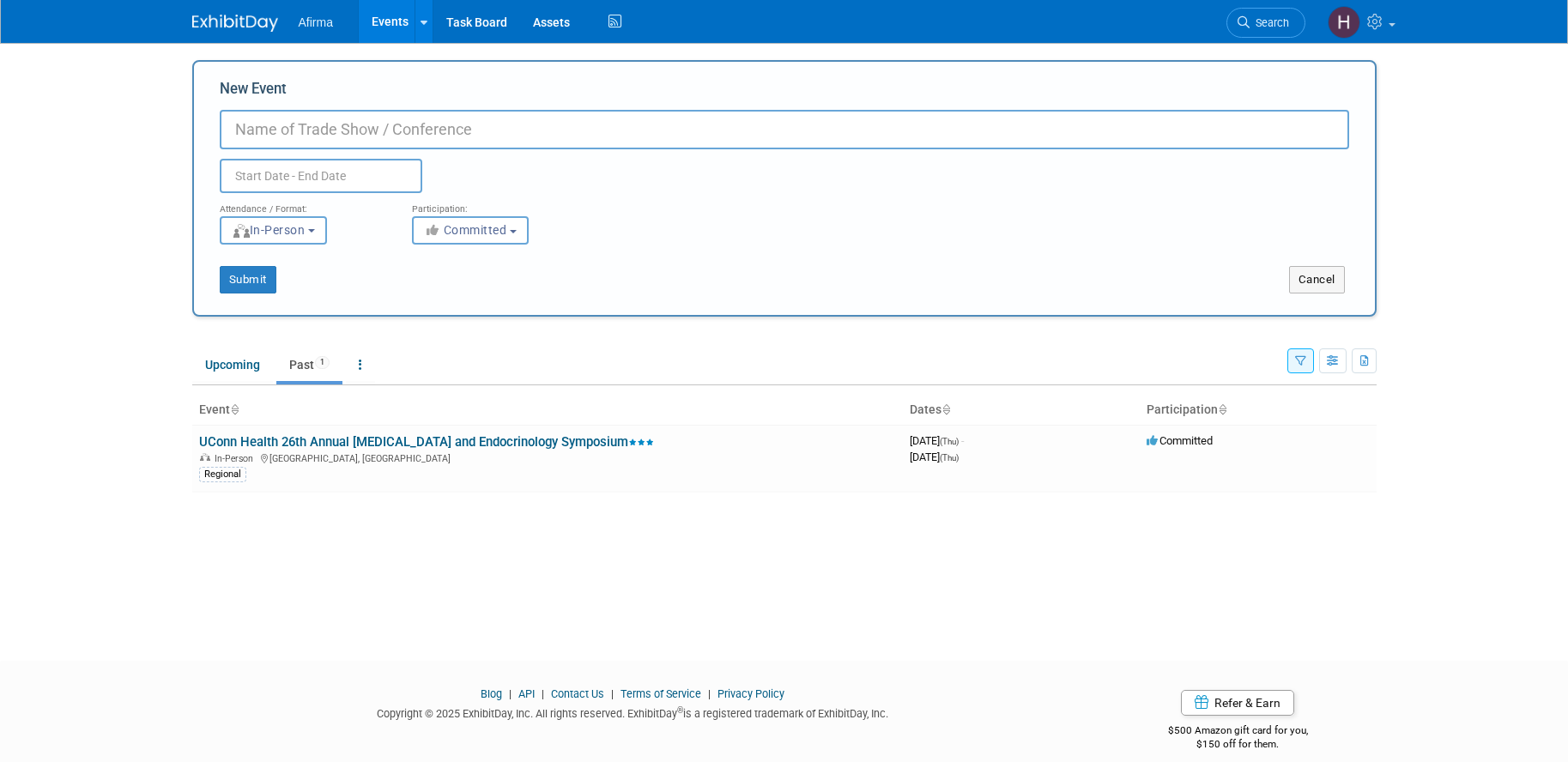
click at [357, 139] on input "New Event" at bounding box center [784, 129] width 1129 height 39
type input "Annual Endocrinology Symposium"
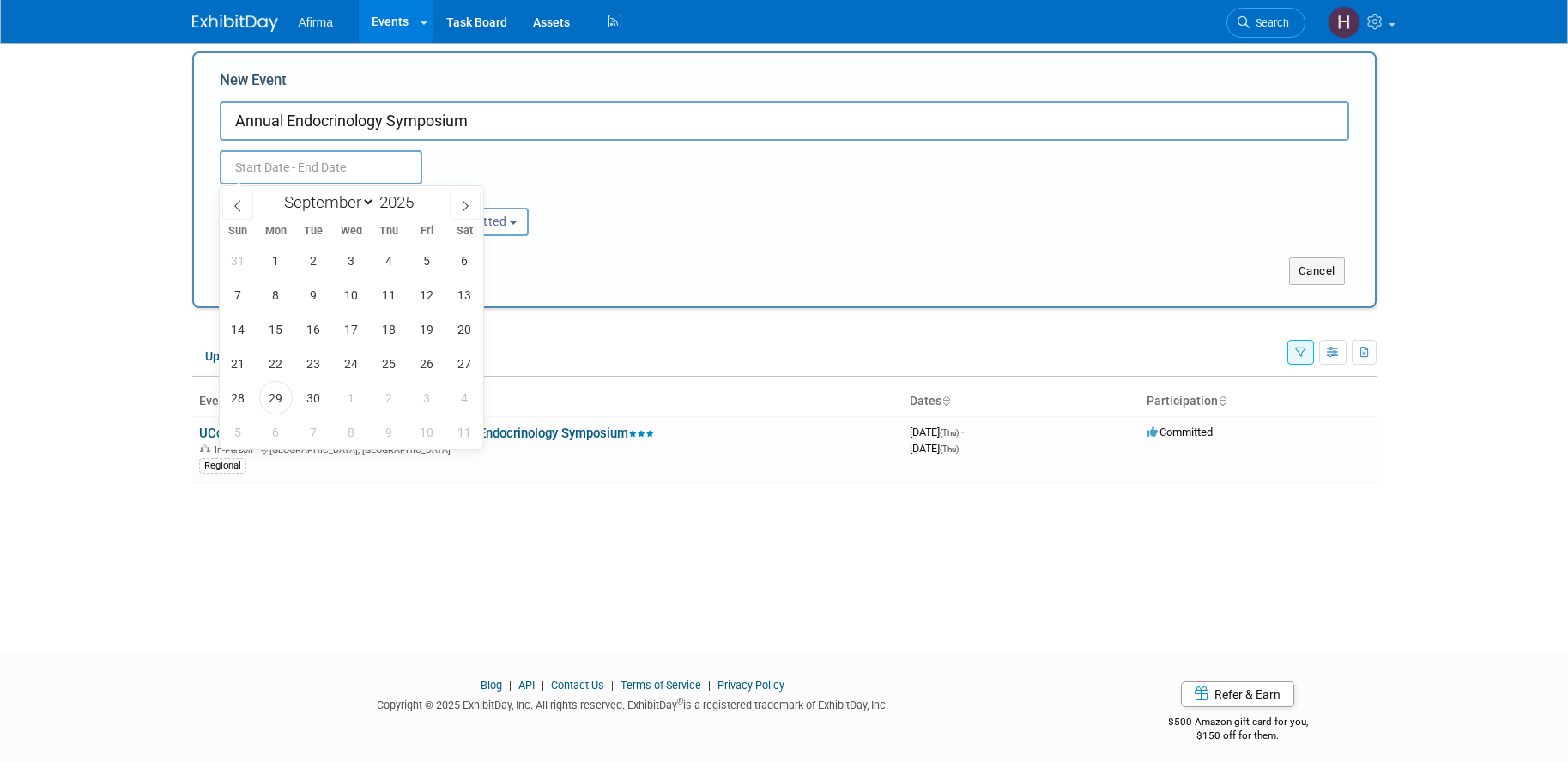
scroll to position [6, 0]
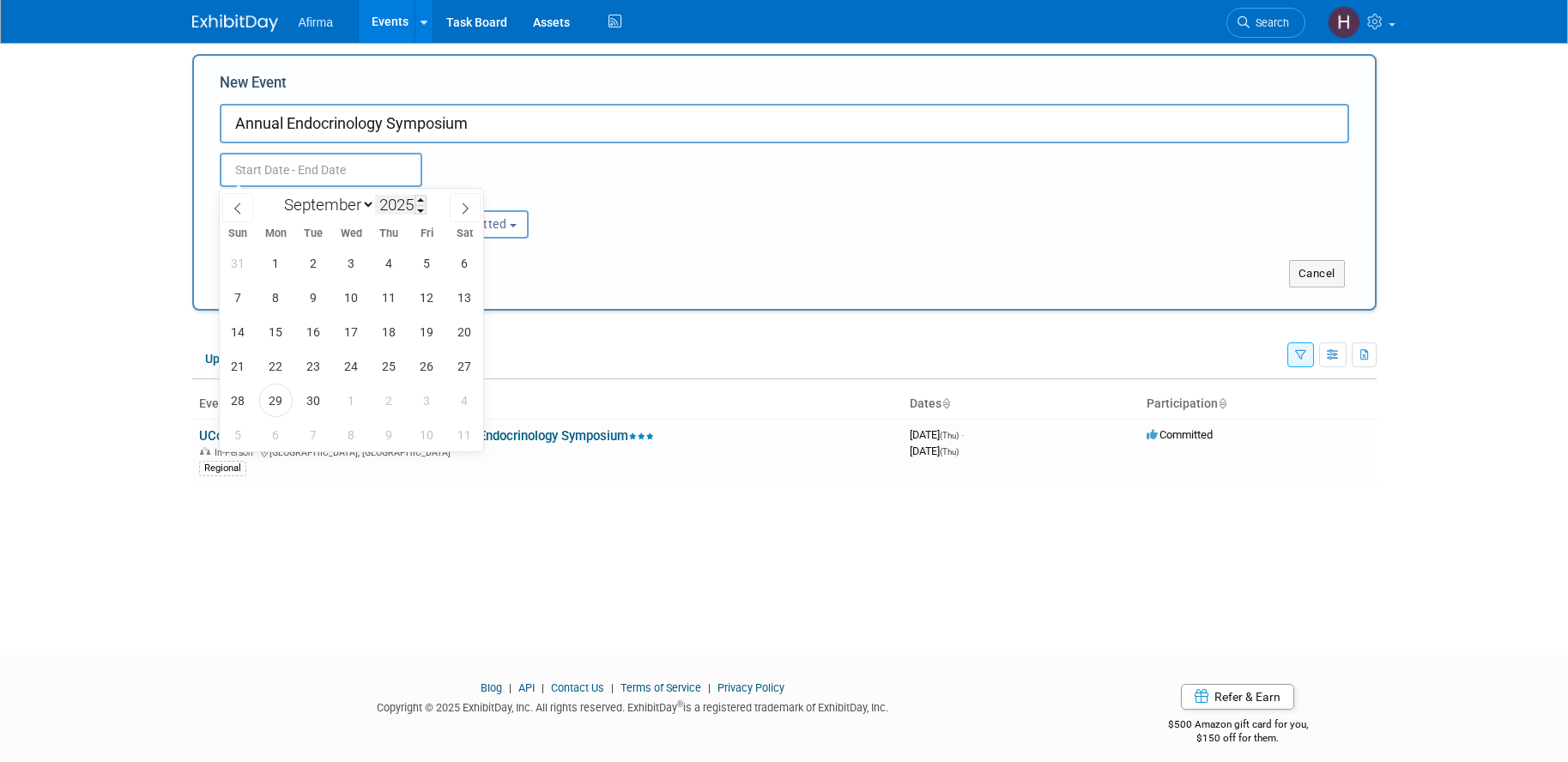
click at [402, 208] on input "2025" at bounding box center [401, 205] width 52 height 20
click at [418, 209] on span at bounding box center [421, 210] width 12 height 10
click at [422, 200] on span at bounding box center [421, 200] width 12 height 10
type input "2026"
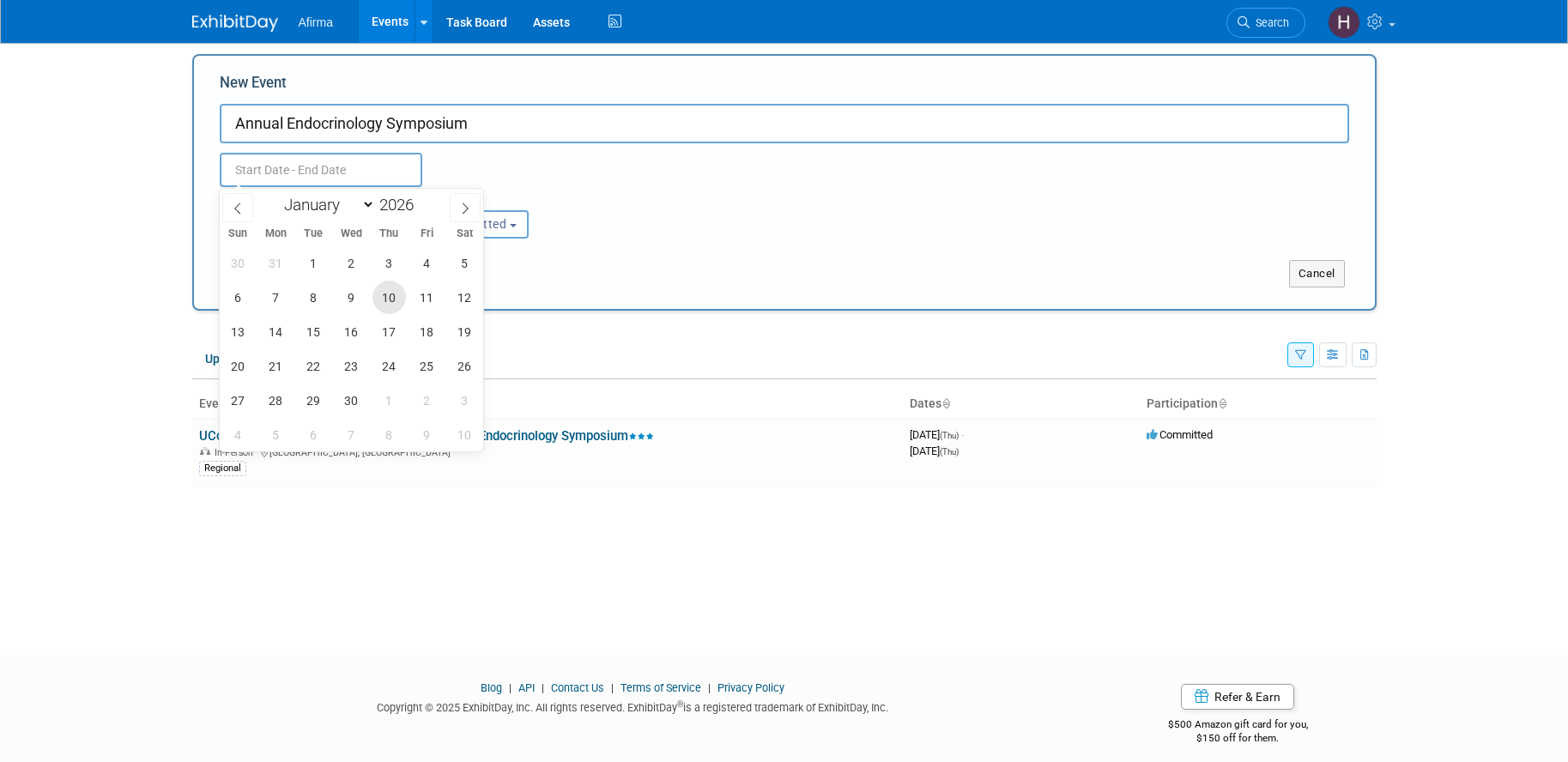
click at [391, 297] on span "10" at bounding box center [389, 297] width 33 height 33
type input "[DATE] to [DATE]"
click at [552, 164] on div "Sep 10, 2026 to Sep 10, 2026 Duplicate Event Warning" at bounding box center [784, 165] width 1155 height 44
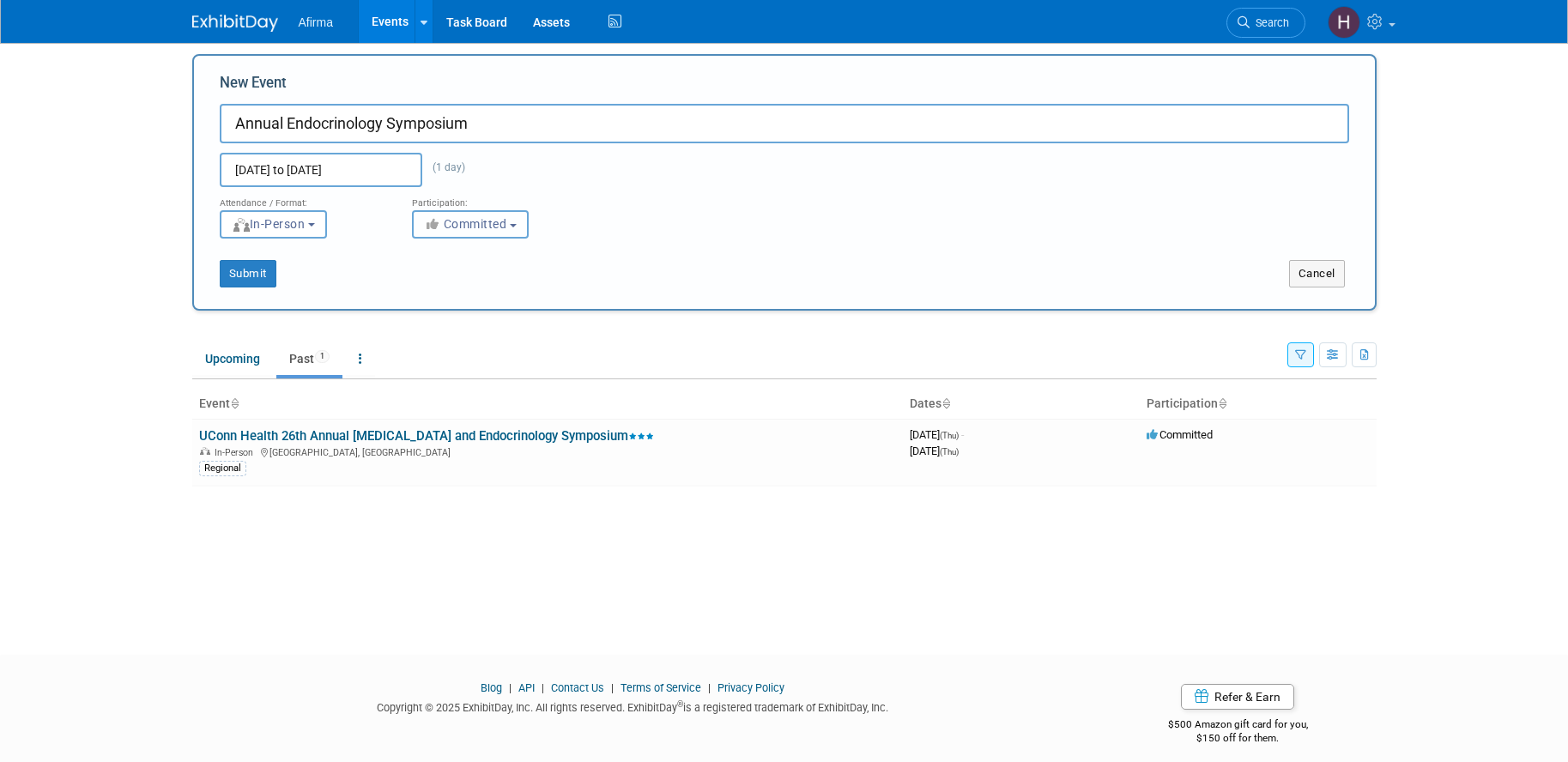
click at [477, 228] on span "Committed" at bounding box center [465, 224] width 83 height 14
click at [494, 288] on label "Considering" at bounding box center [478, 289] width 113 height 22
click at [428, 288] on input "Considering" at bounding box center [422, 289] width 11 height 11
select select "2"
click at [279, 228] on span "In-Person" at bounding box center [269, 224] width 74 height 14
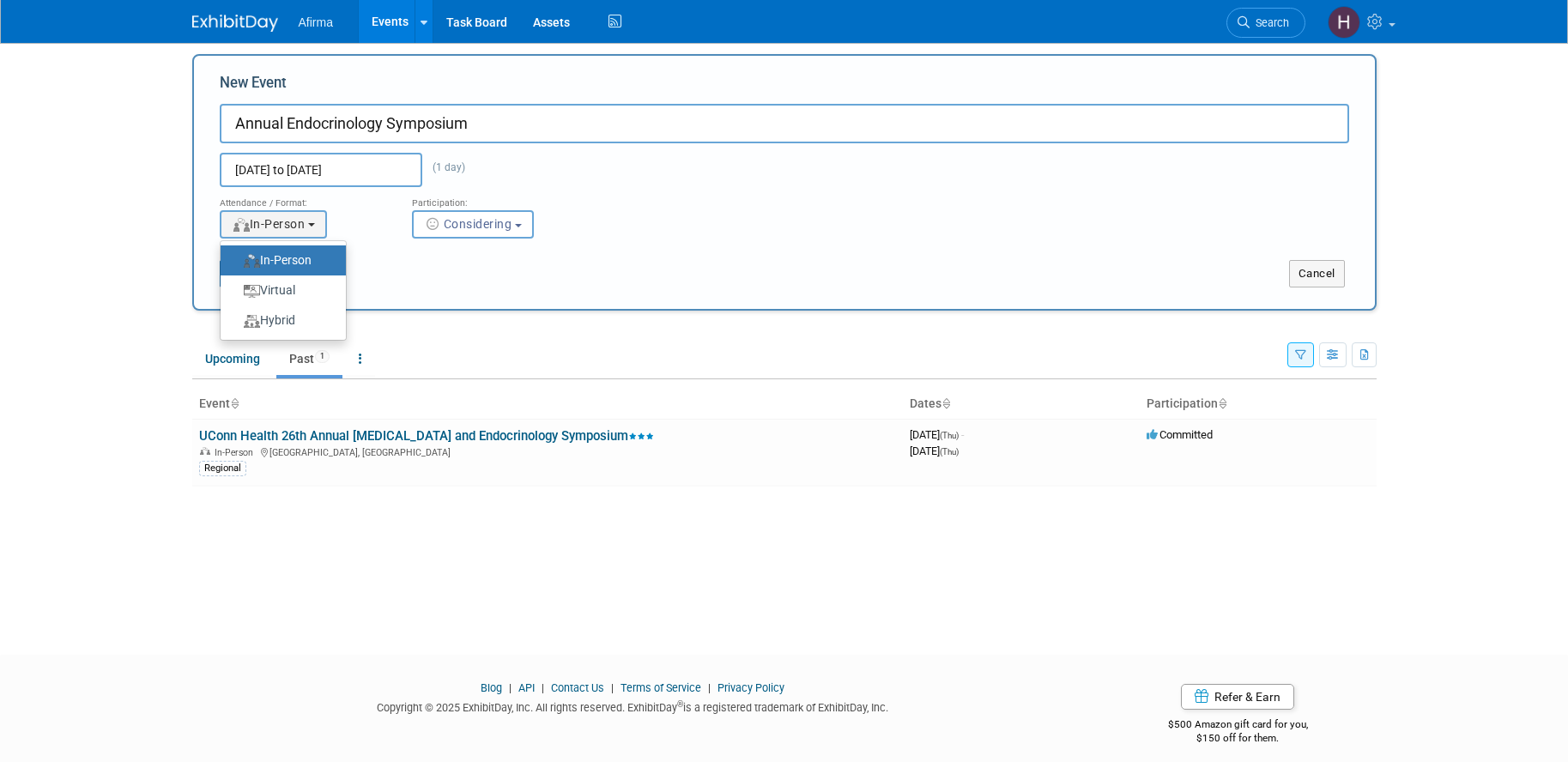
drag, startPoint x: 352, startPoint y: 217, endPoint x: 285, endPoint y: 273, distance: 87.3
click at [350, 218] on div "<img src="https://www.exhibitday.com/Images/Format-InPerson.png" style="width: …" at bounding box center [303, 224] width 167 height 28
click at [256, 276] on button "Submit" at bounding box center [248, 273] width 57 height 27
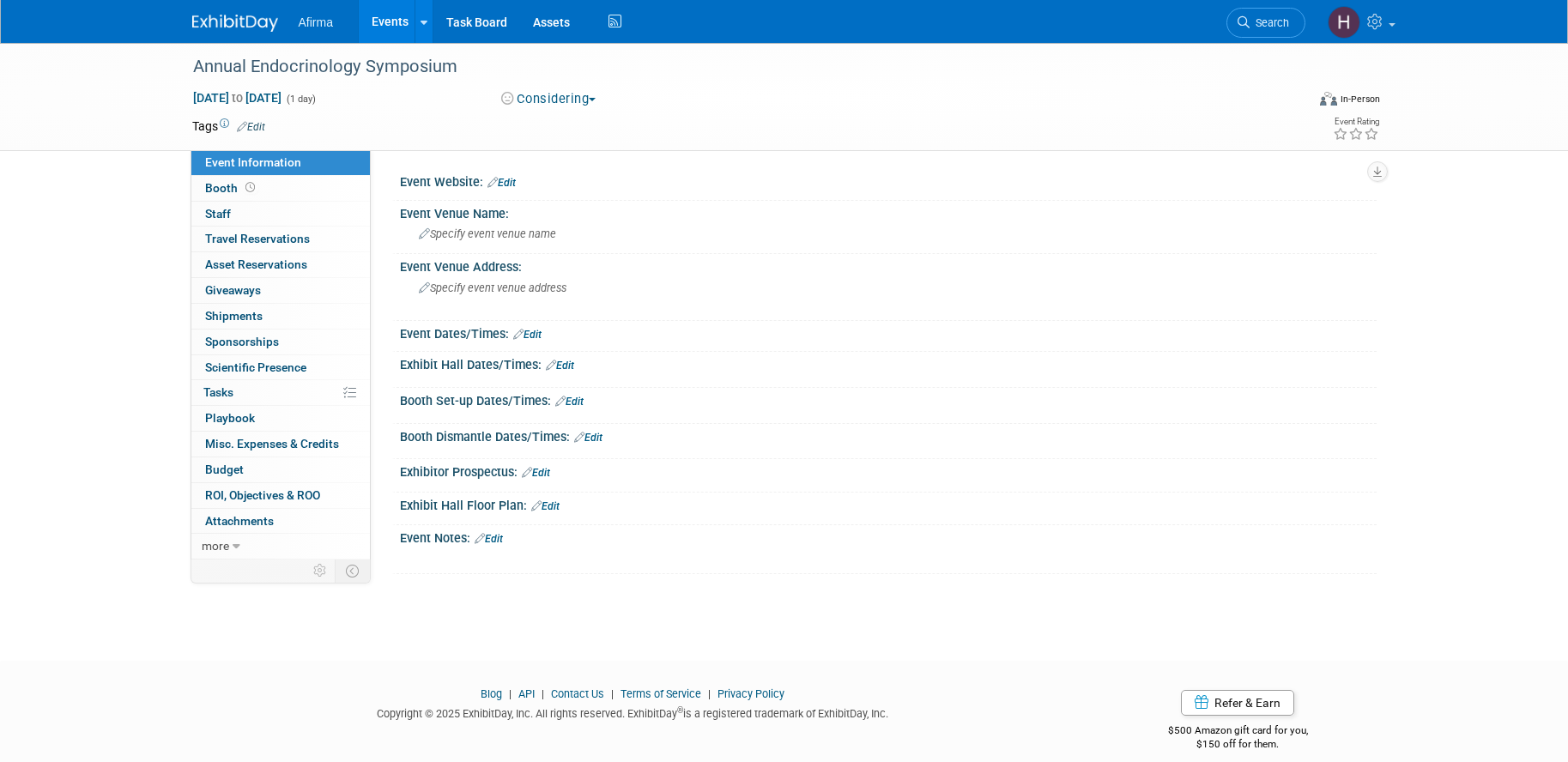
click at [507, 184] on link "Edit" at bounding box center [502, 183] width 28 height 12
